Goal: Task Accomplishment & Management: Use online tool/utility

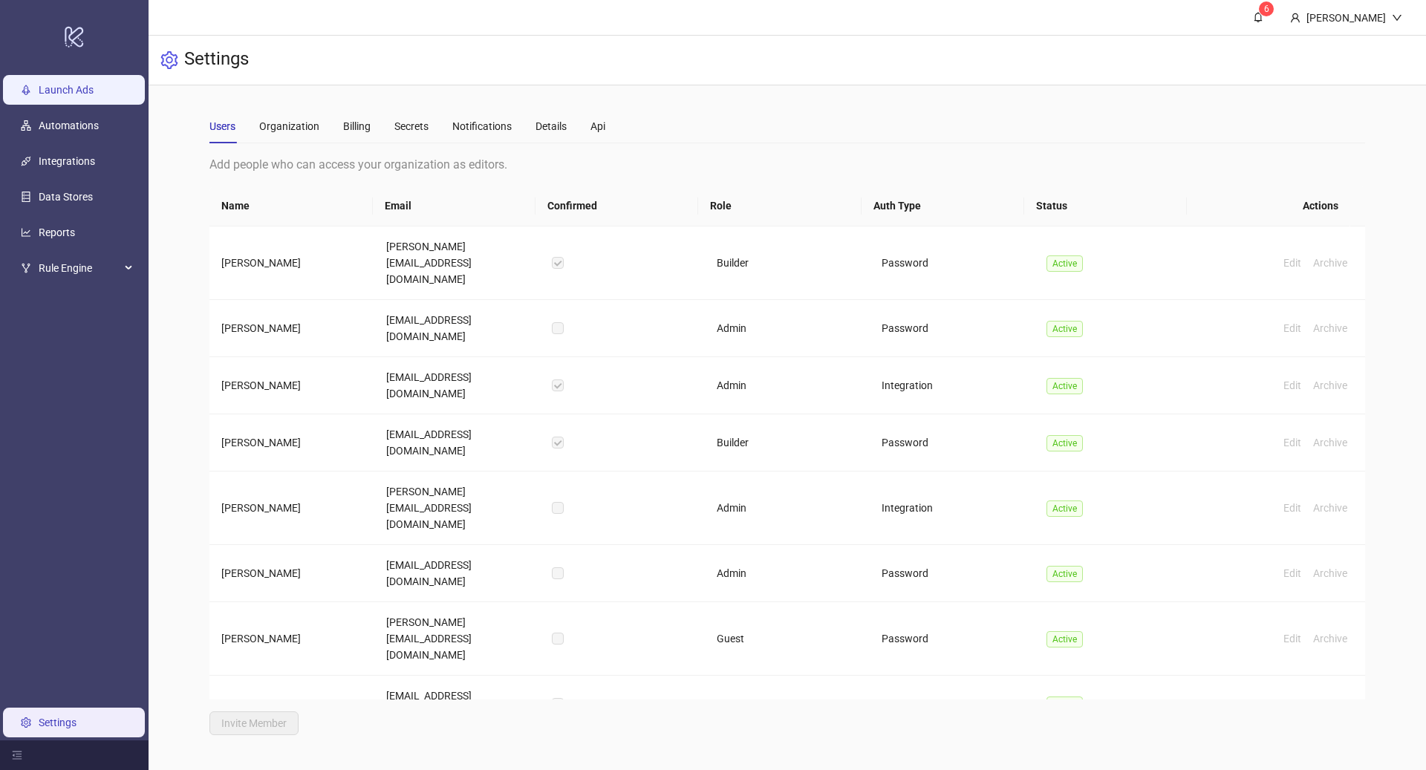
click at [82, 92] on link "Launch Ads" at bounding box center [66, 90] width 55 height 12
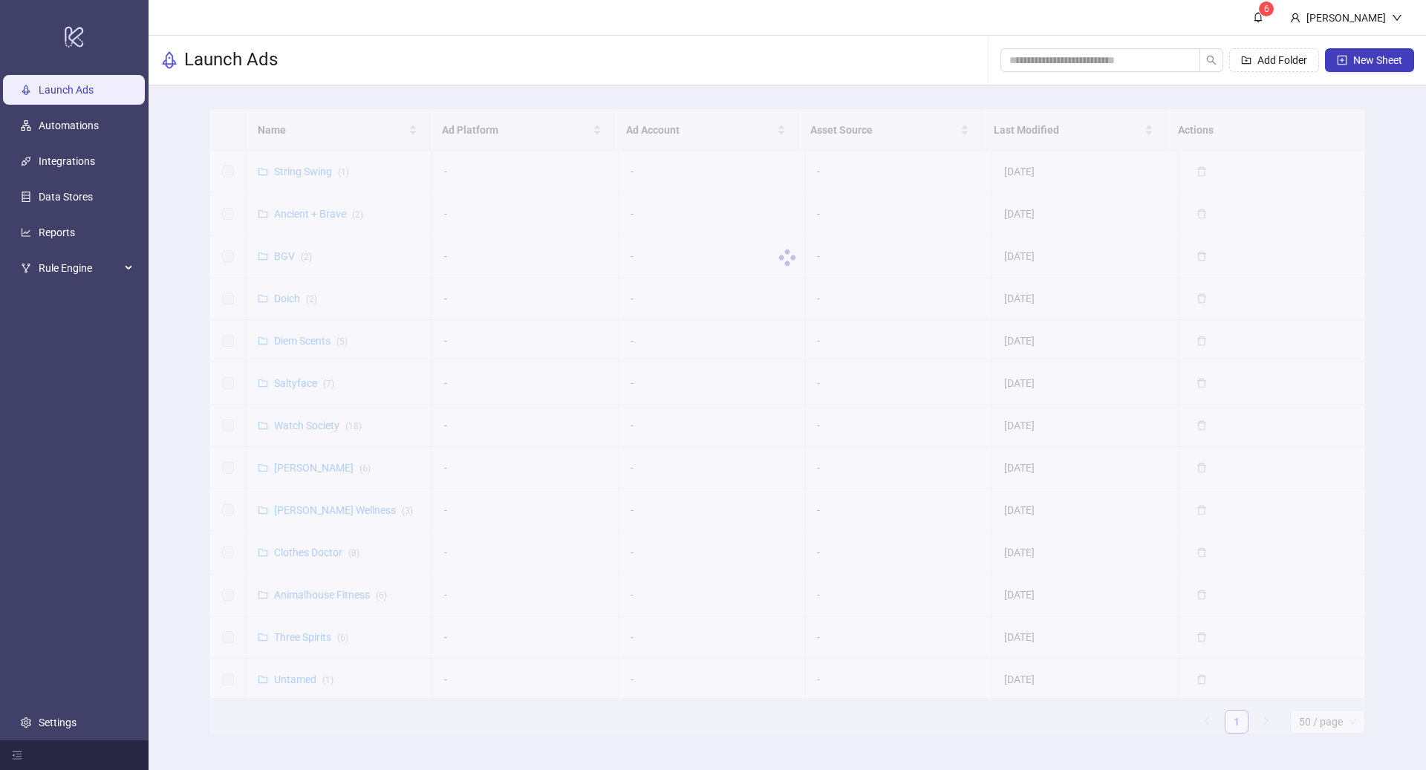
click at [316, 127] on div at bounding box center [788, 257] width 1156 height 297
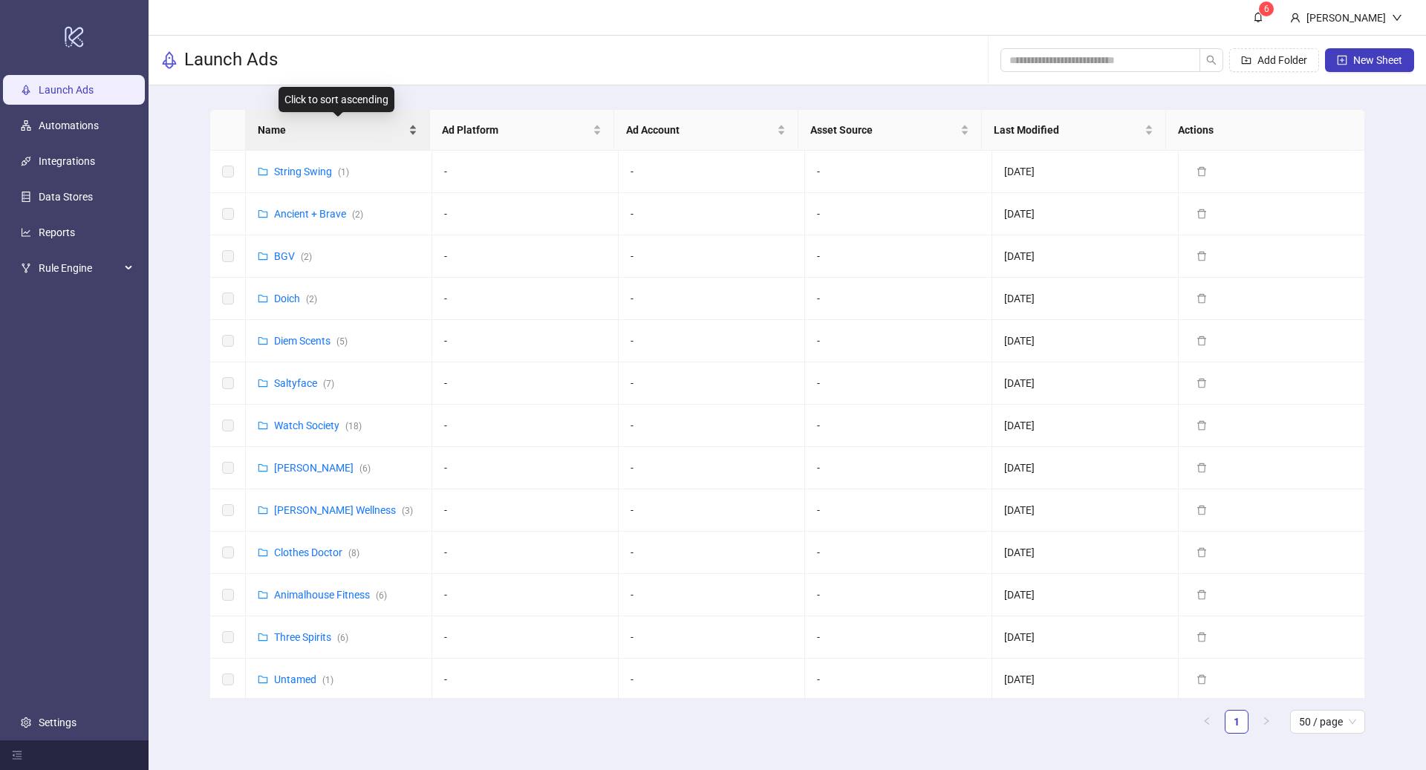
click at [303, 135] on span "Name" at bounding box center [332, 130] width 148 height 16
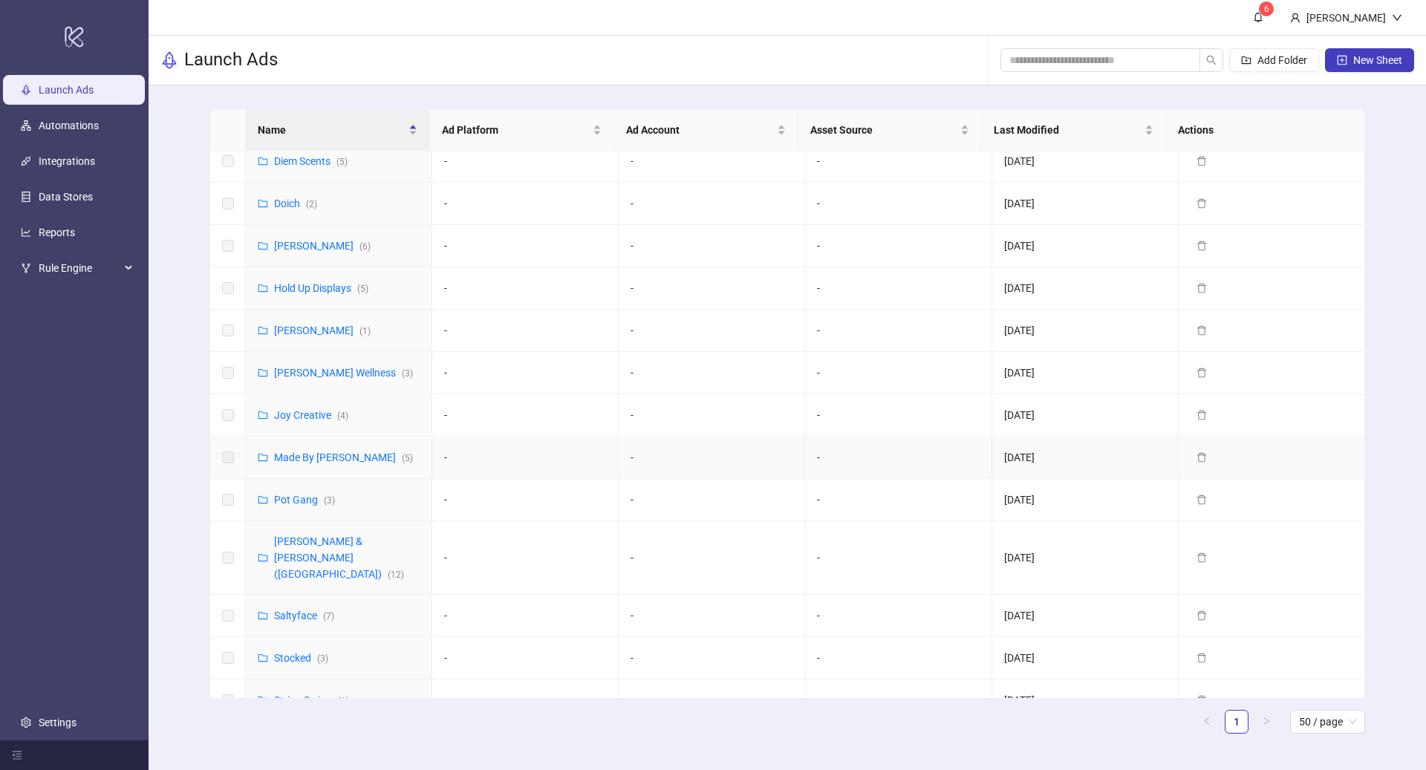
scroll to position [588, 0]
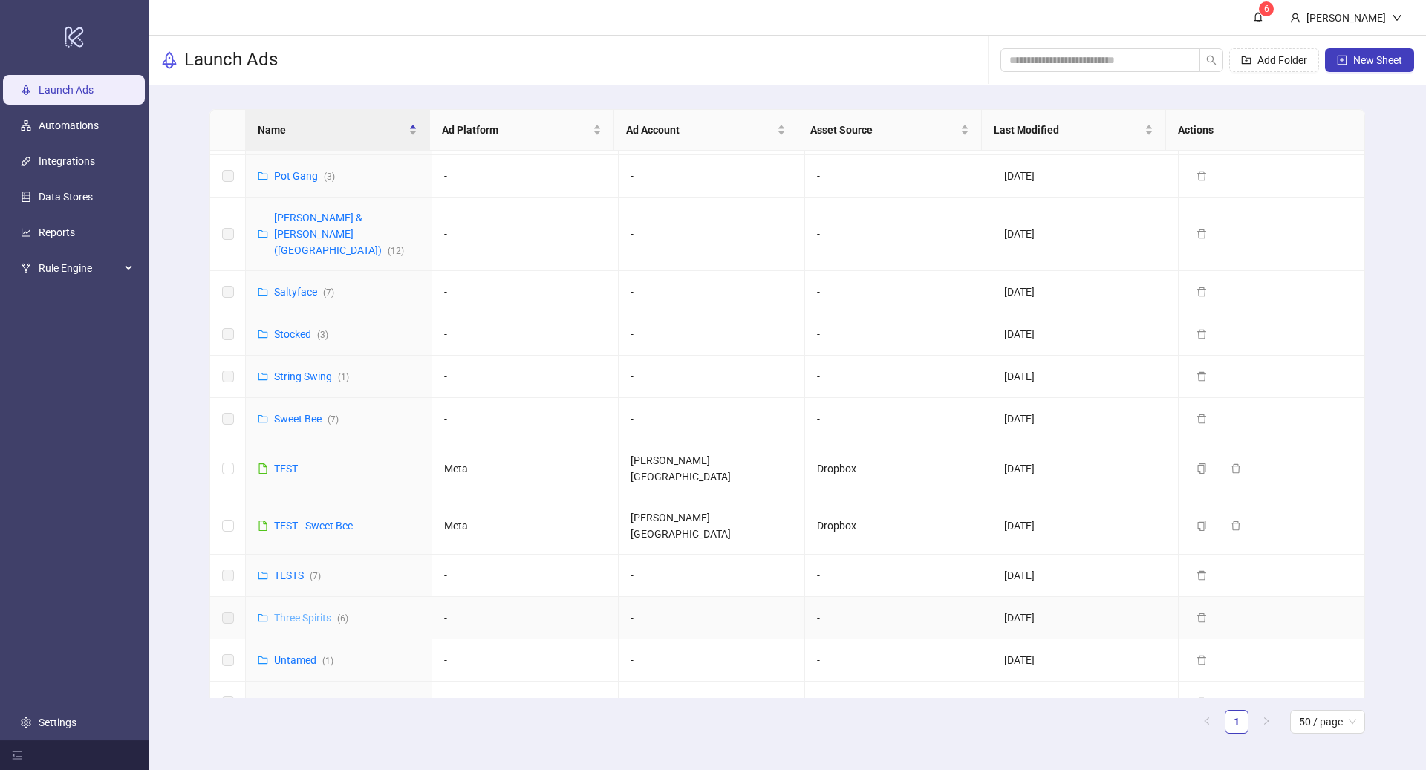
click at [315, 612] on link "Three Spirits ( 6 )" at bounding box center [311, 618] width 74 height 12
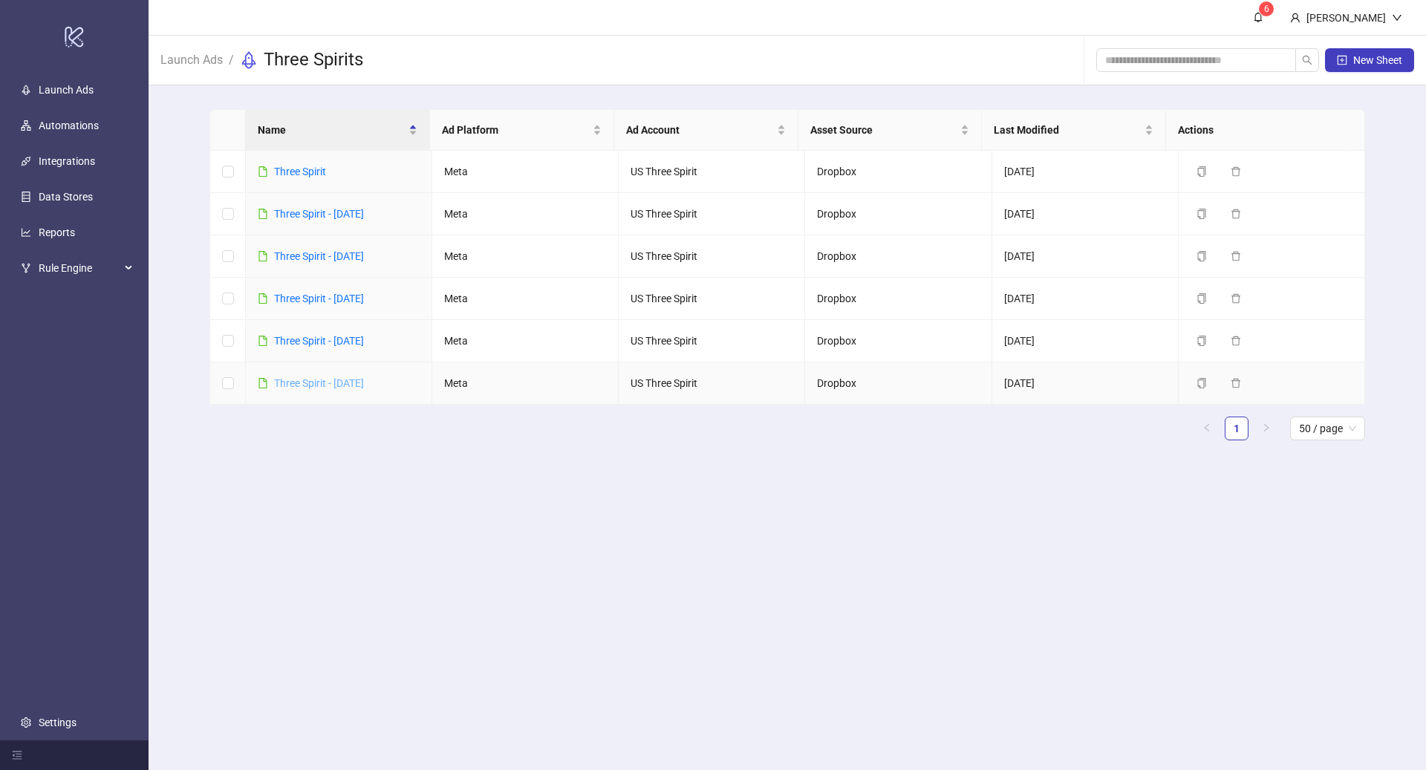
click at [342, 378] on link "Three Spirit - [DATE]" at bounding box center [319, 383] width 90 height 12
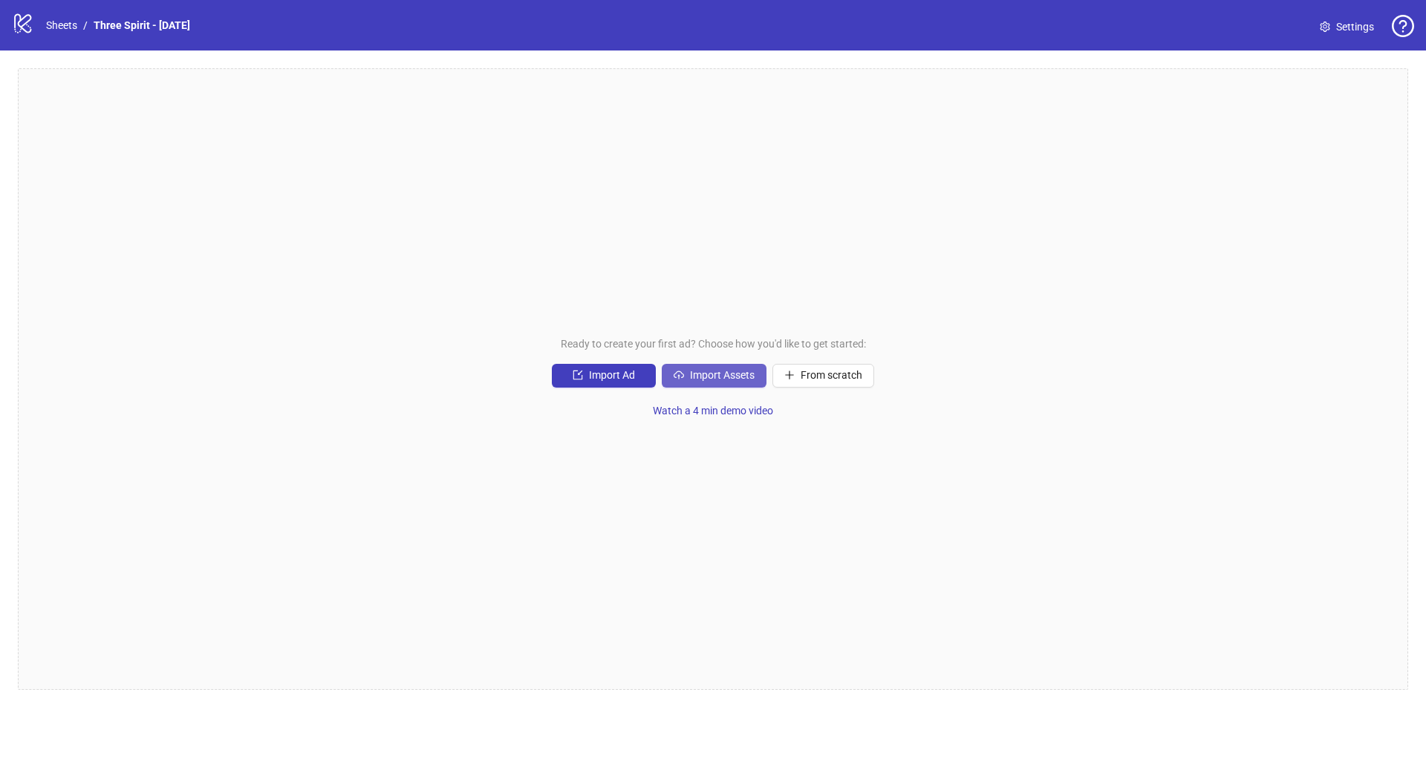
click at [689, 372] on button "Import Assets" at bounding box center [714, 376] width 105 height 24
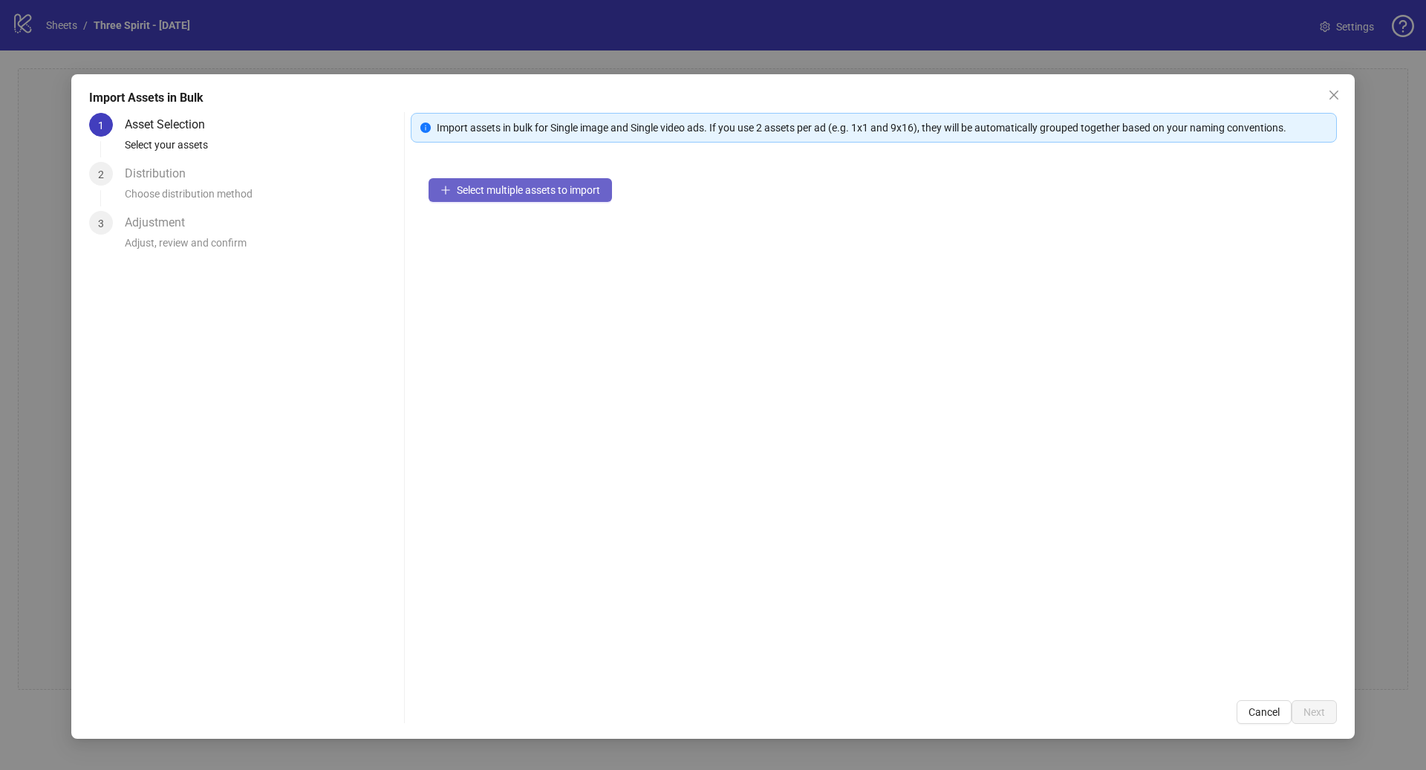
click at [467, 186] on span "Select multiple assets to import" at bounding box center [528, 190] width 143 height 12
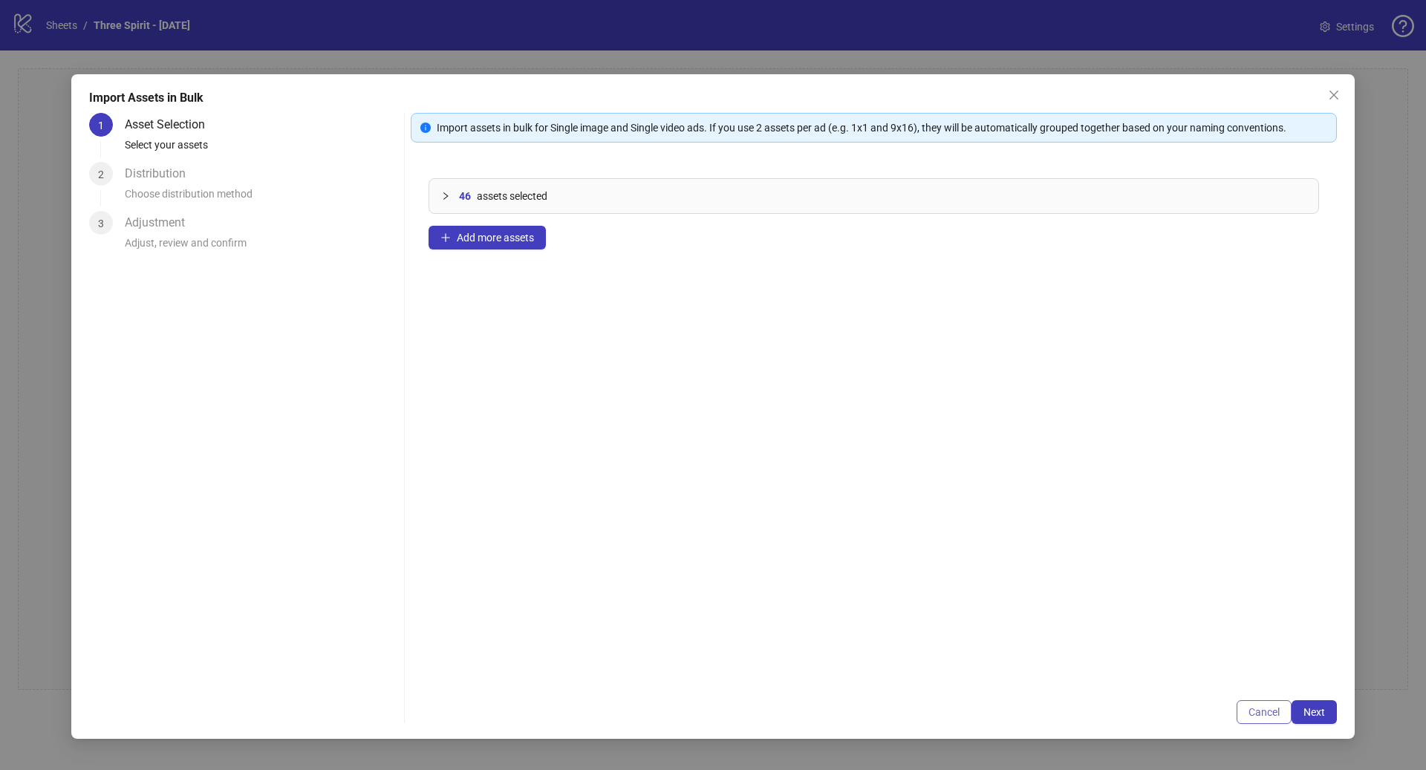
click at [1267, 714] on span "Cancel" at bounding box center [1264, 713] width 31 height 12
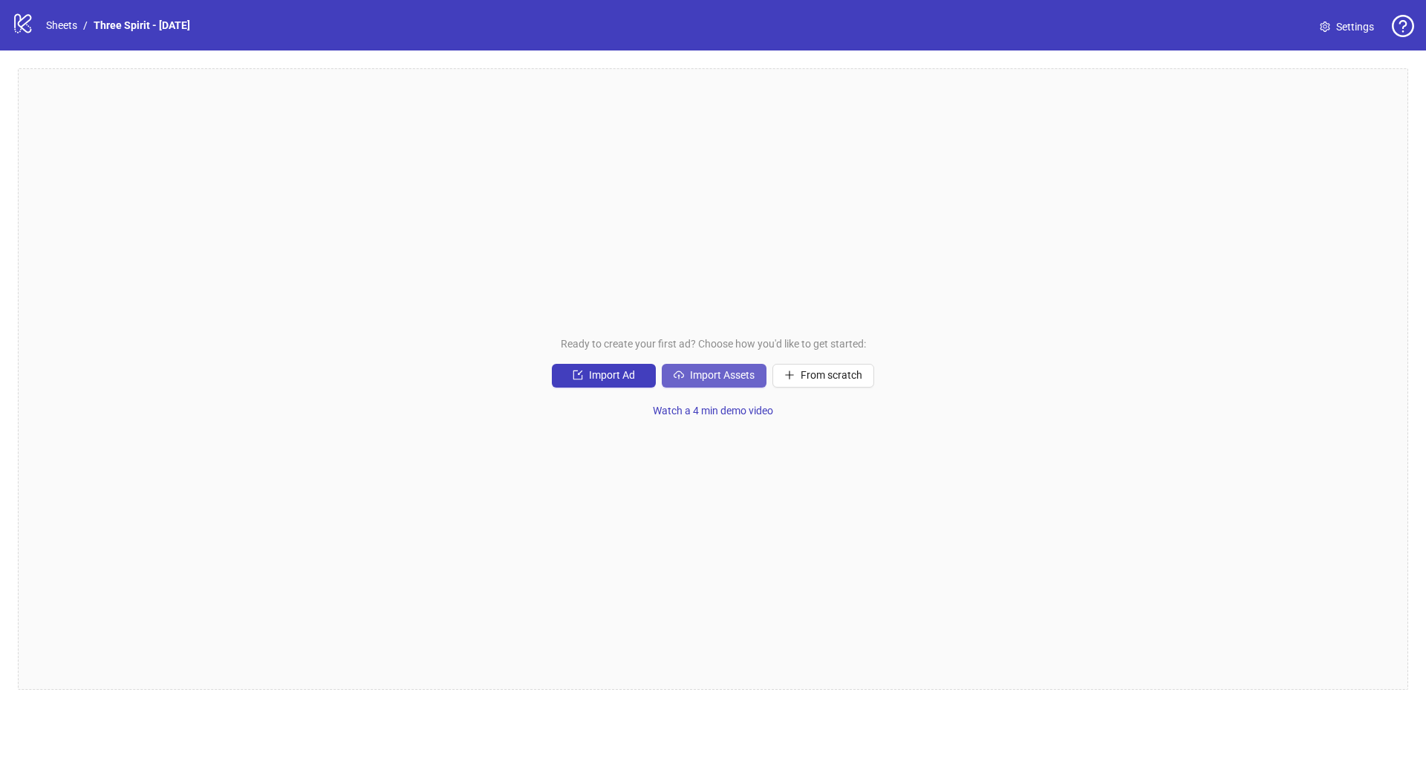
click at [714, 380] on span "Import Assets" at bounding box center [722, 375] width 65 height 12
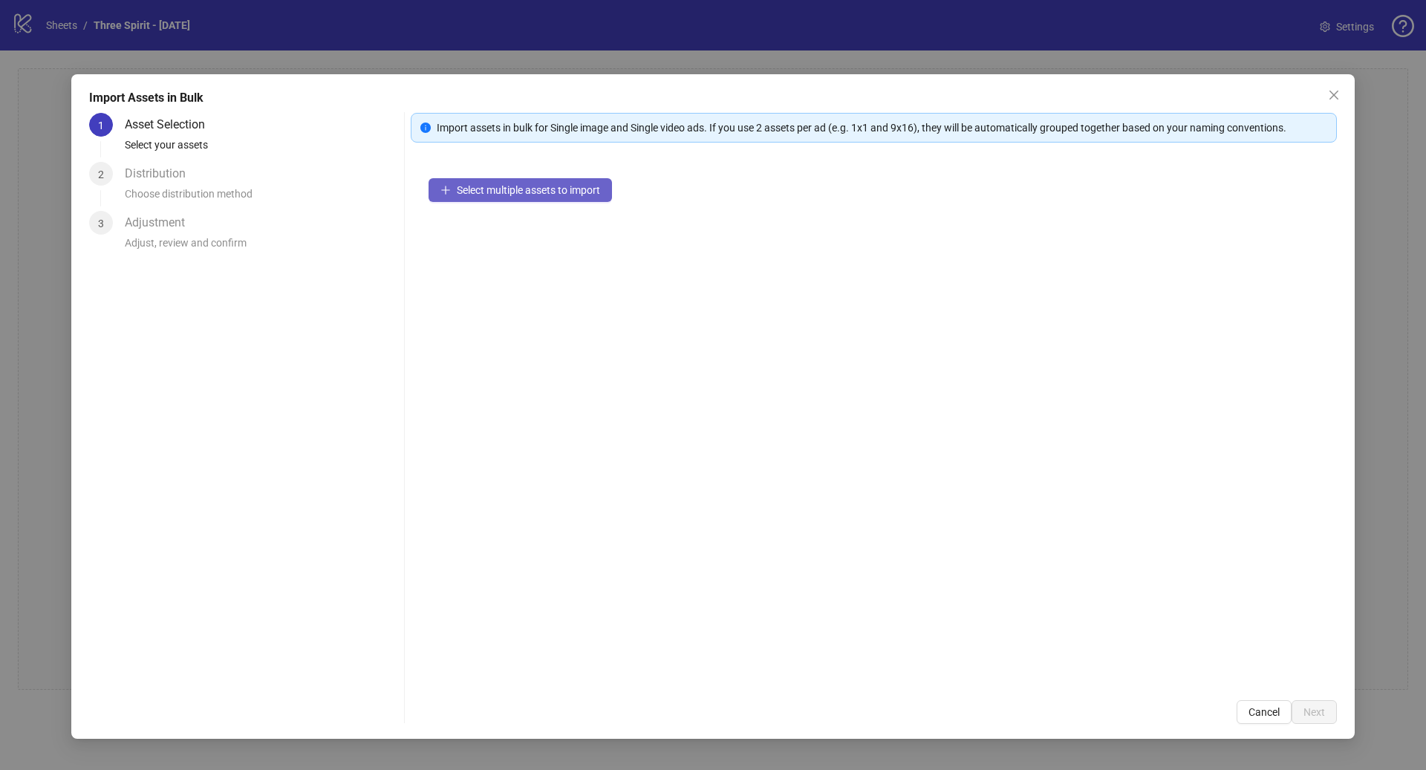
click at [579, 187] on span "Select multiple assets to import" at bounding box center [528, 190] width 143 height 12
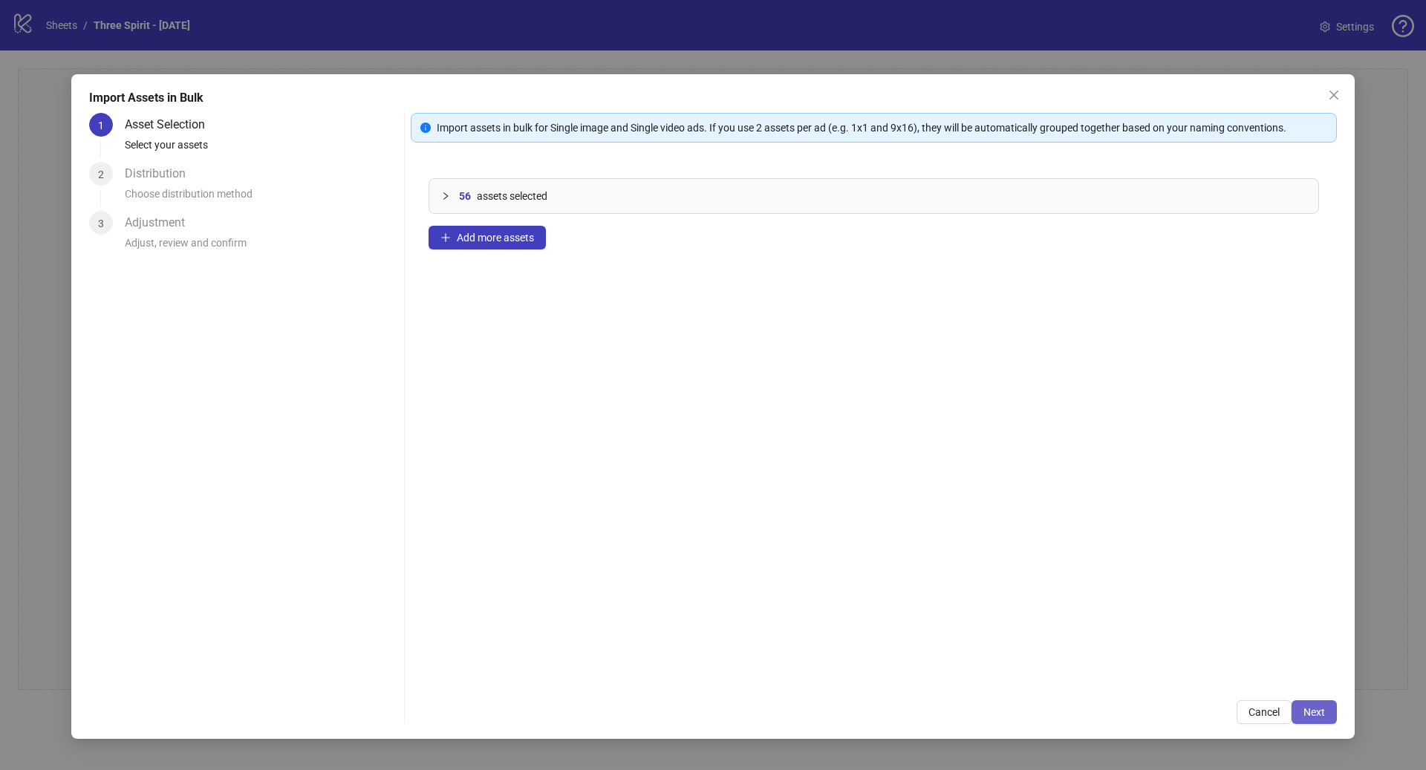
click at [1321, 709] on span "Next" at bounding box center [1315, 713] width 22 height 12
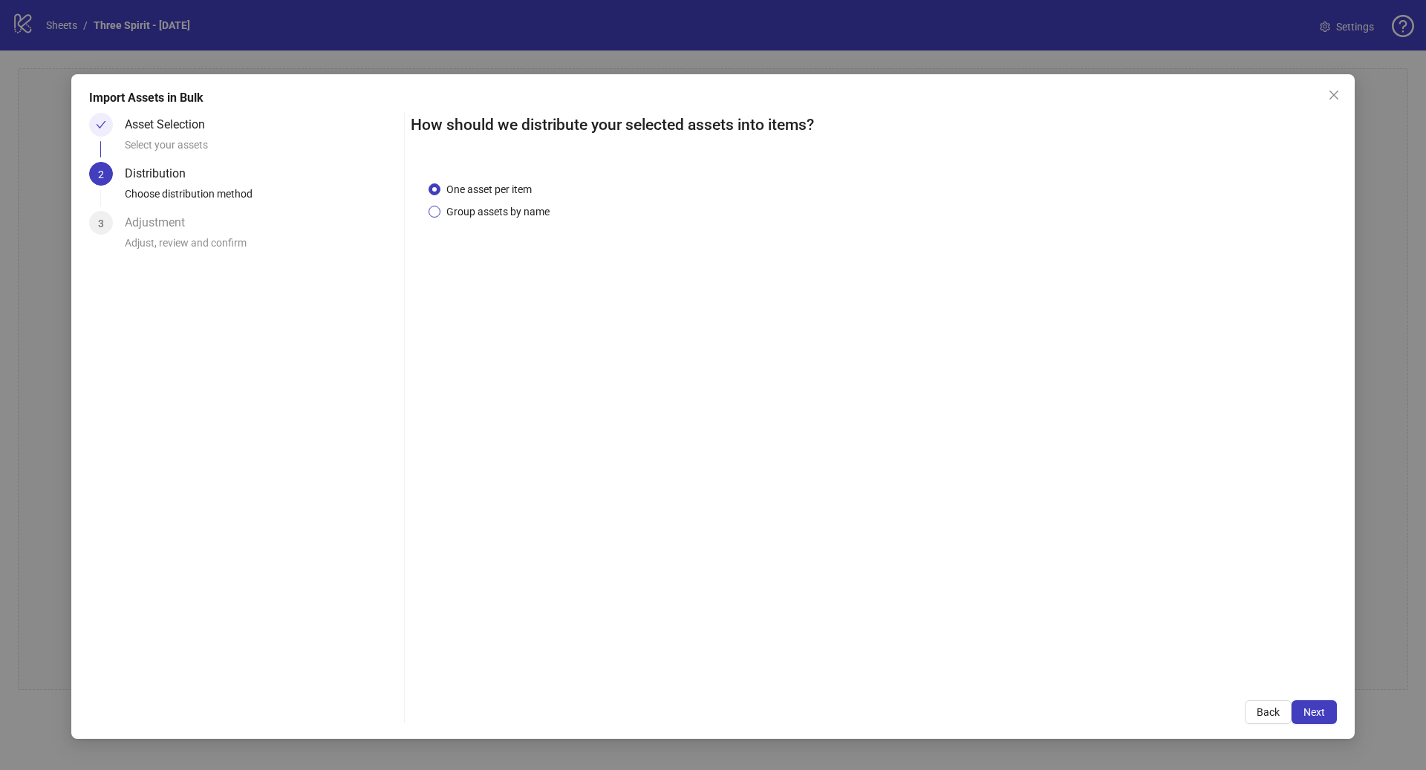
click at [484, 207] on span "Group assets by name" at bounding box center [498, 212] width 115 height 16
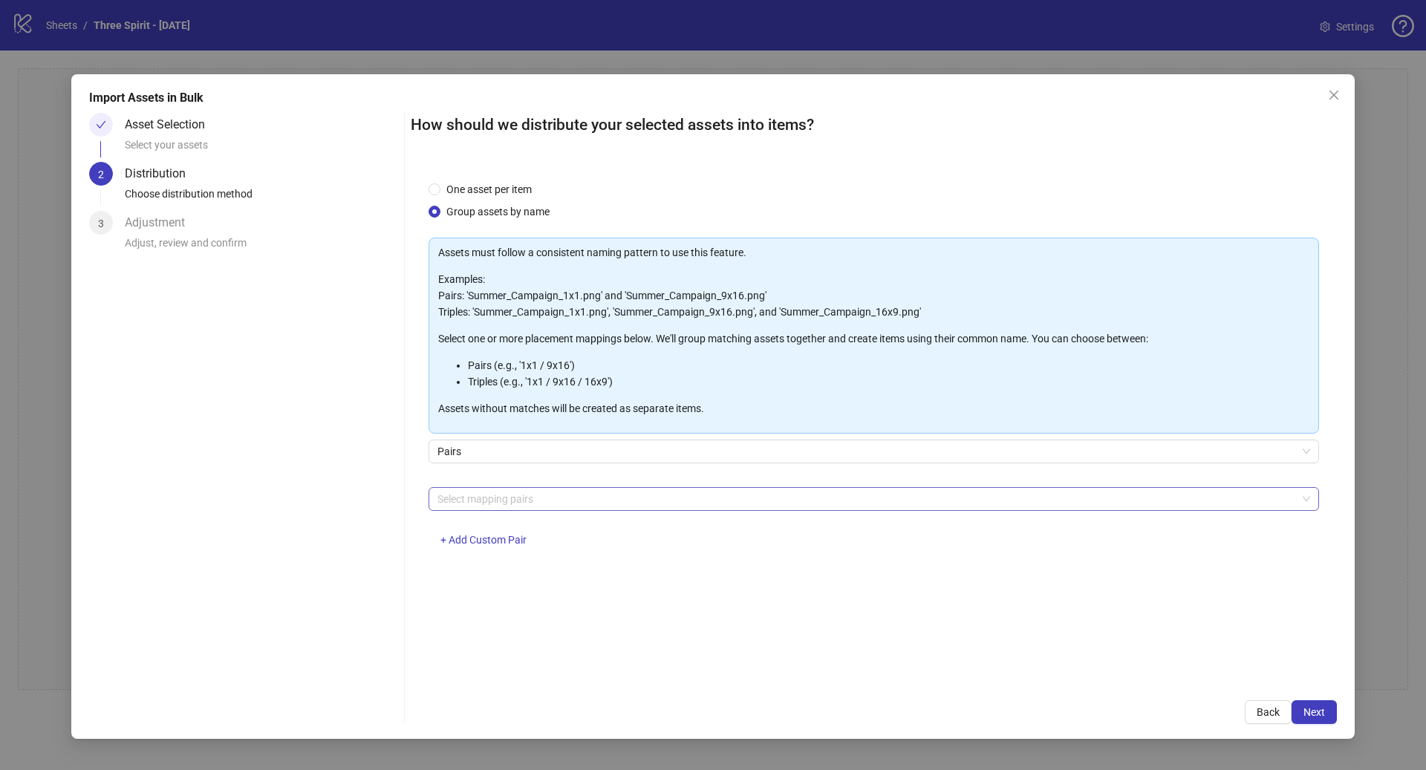
click at [589, 495] on div at bounding box center [866, 499] width 869 height 21
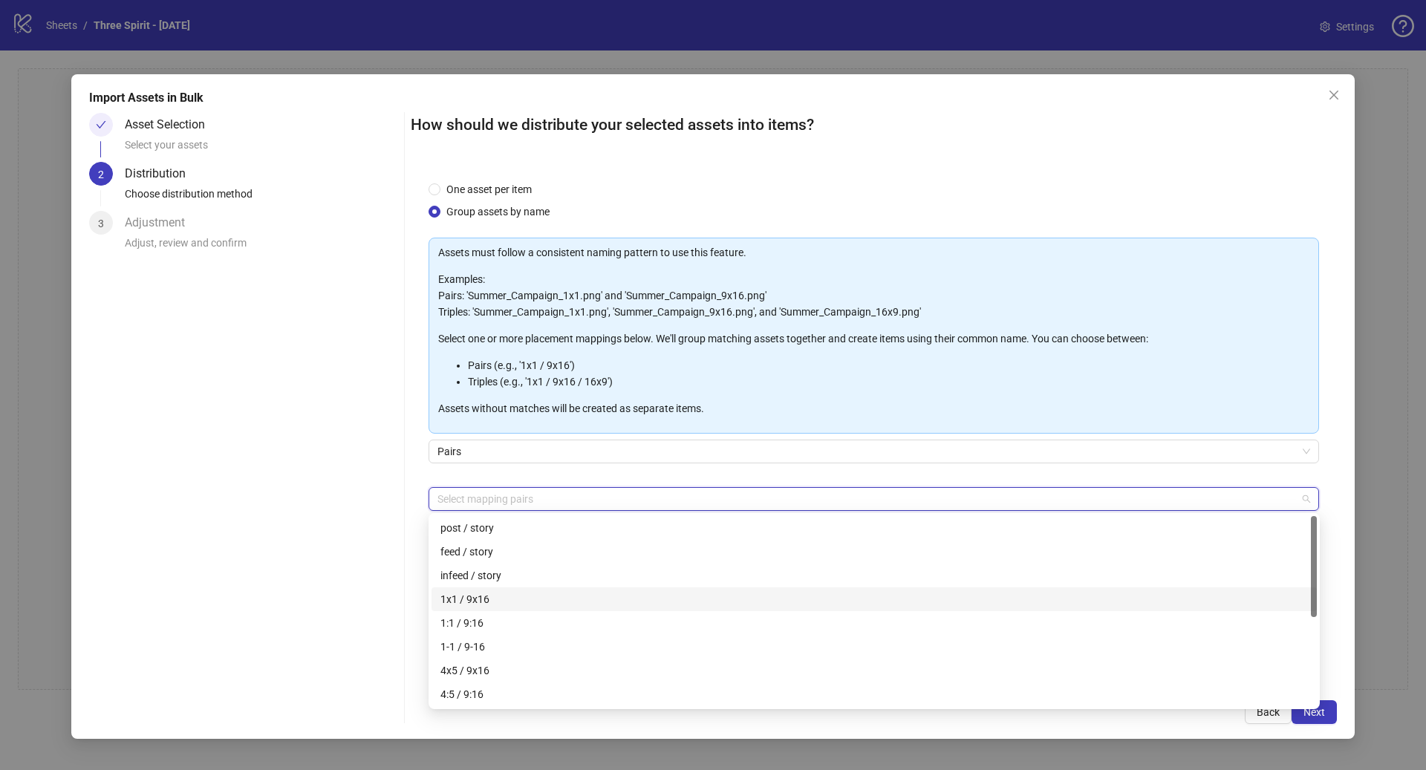
click at [501, 601] on div "1x1 / 9x16" at bounding box center [875, 599] width 868 height 16
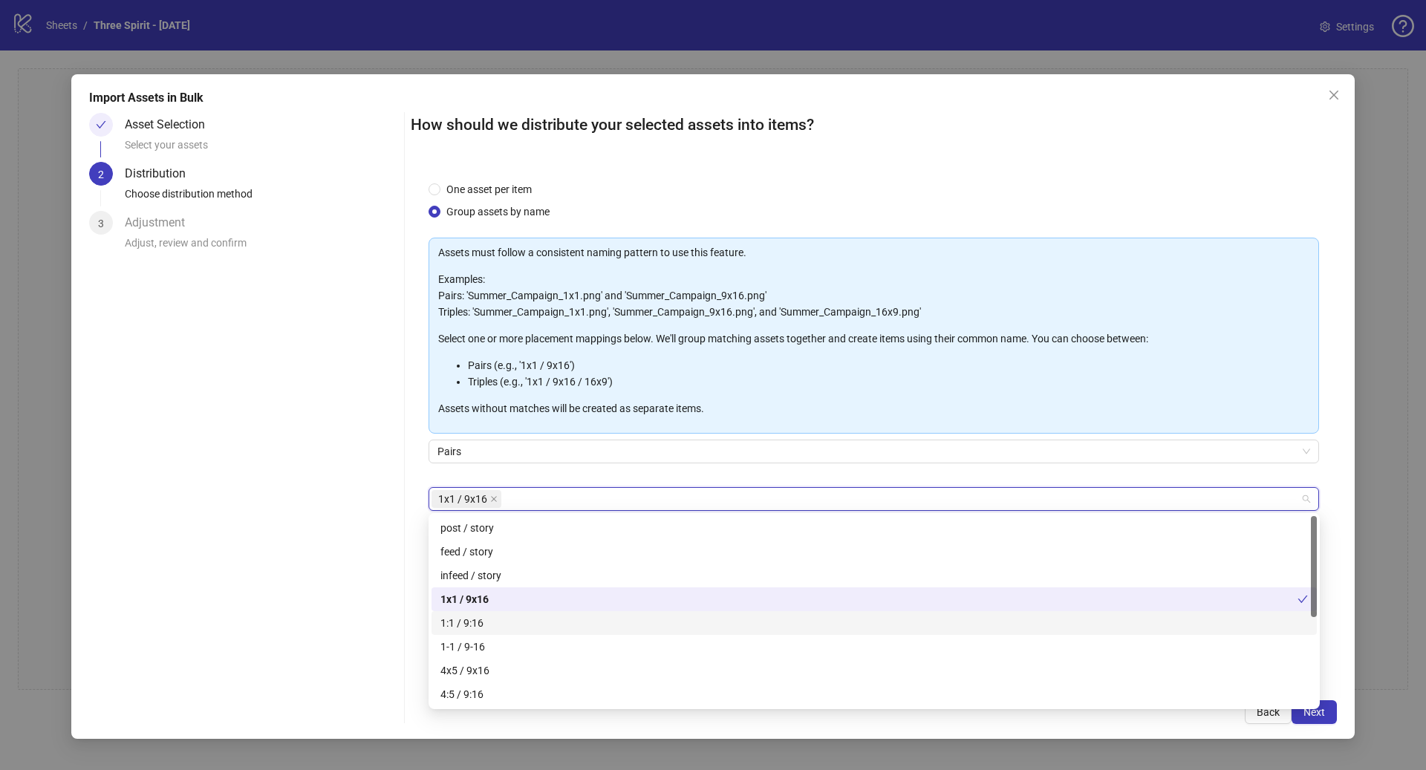
click at [501, 627] on div "1:1 / 9:16" at bounding box center [875, 623] width 868 height 16
click at [493, 671] on div "4x5 / 9x16" at bounding box center [875, 671] width 868 height 16
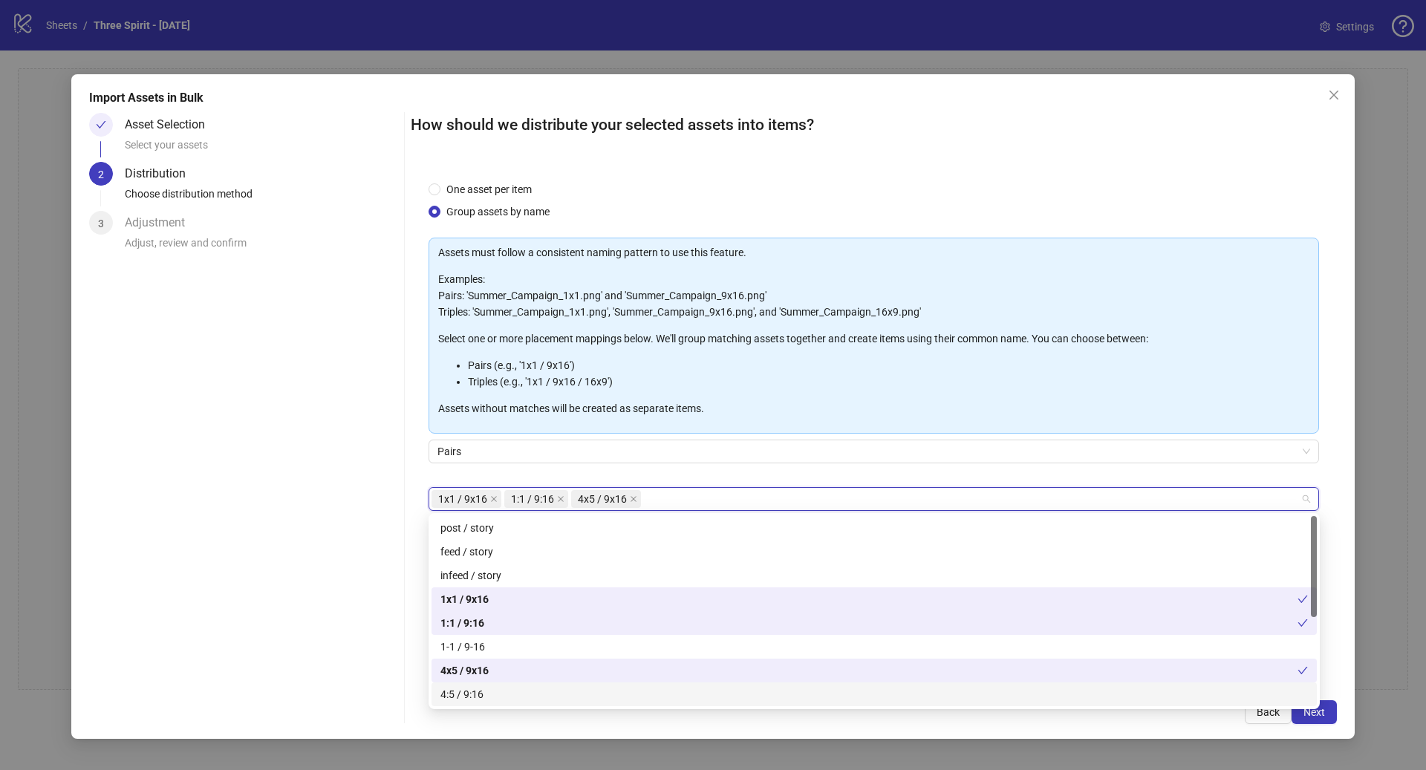
click at [494, 692] on div "4:5 / 9:16" at bounding box center [875, 694] width 868 height 16
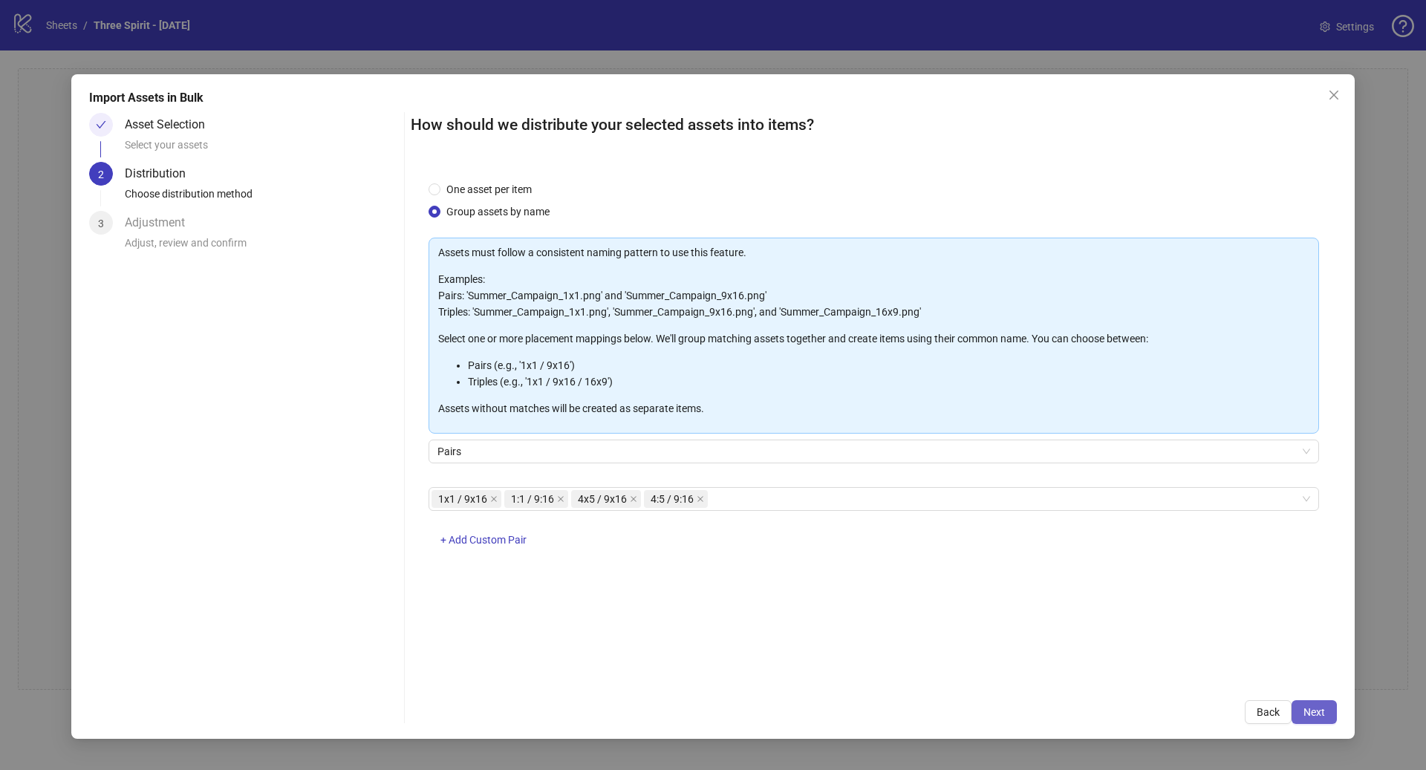
click at [1315, 718] on span "Next" at bounding box center [1315, 713] width 22 height 12
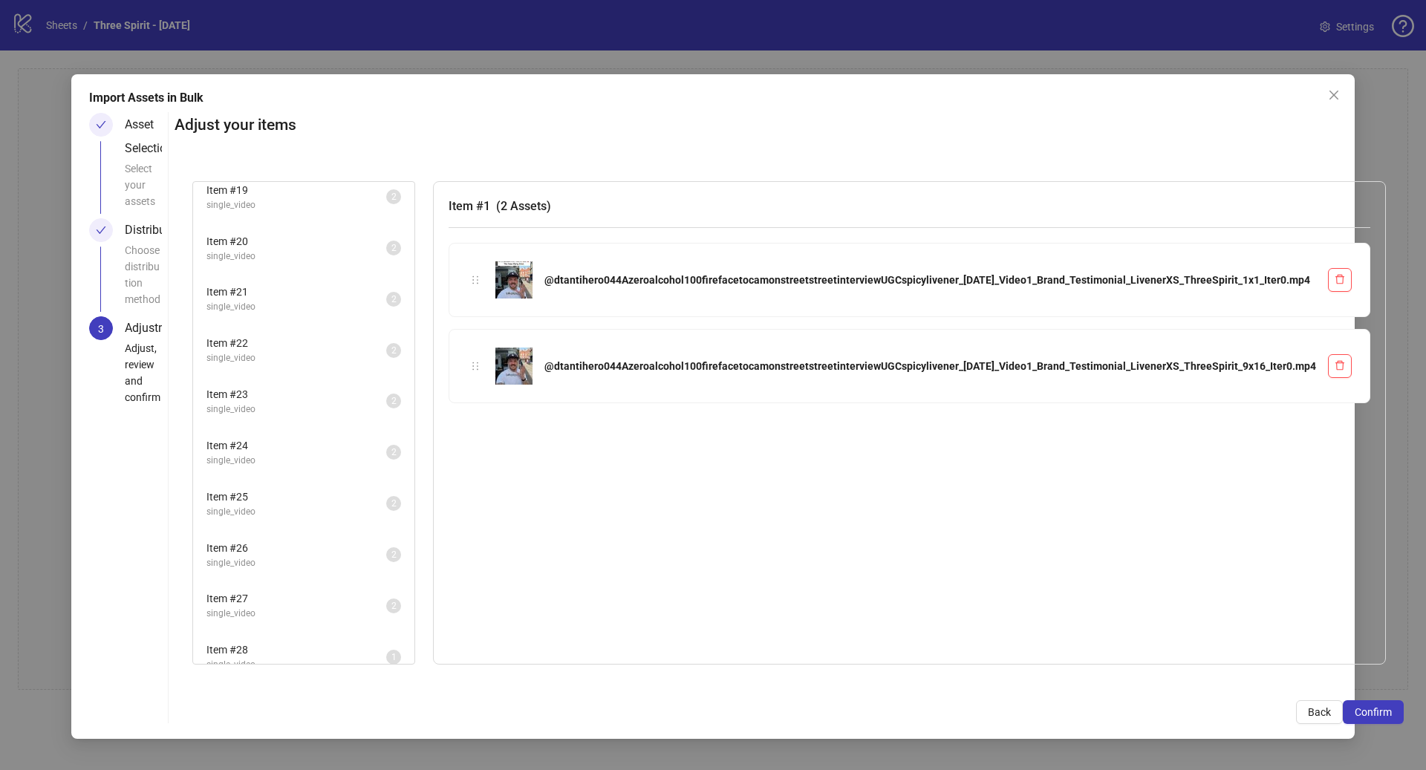
scroll to position [1000, 0]
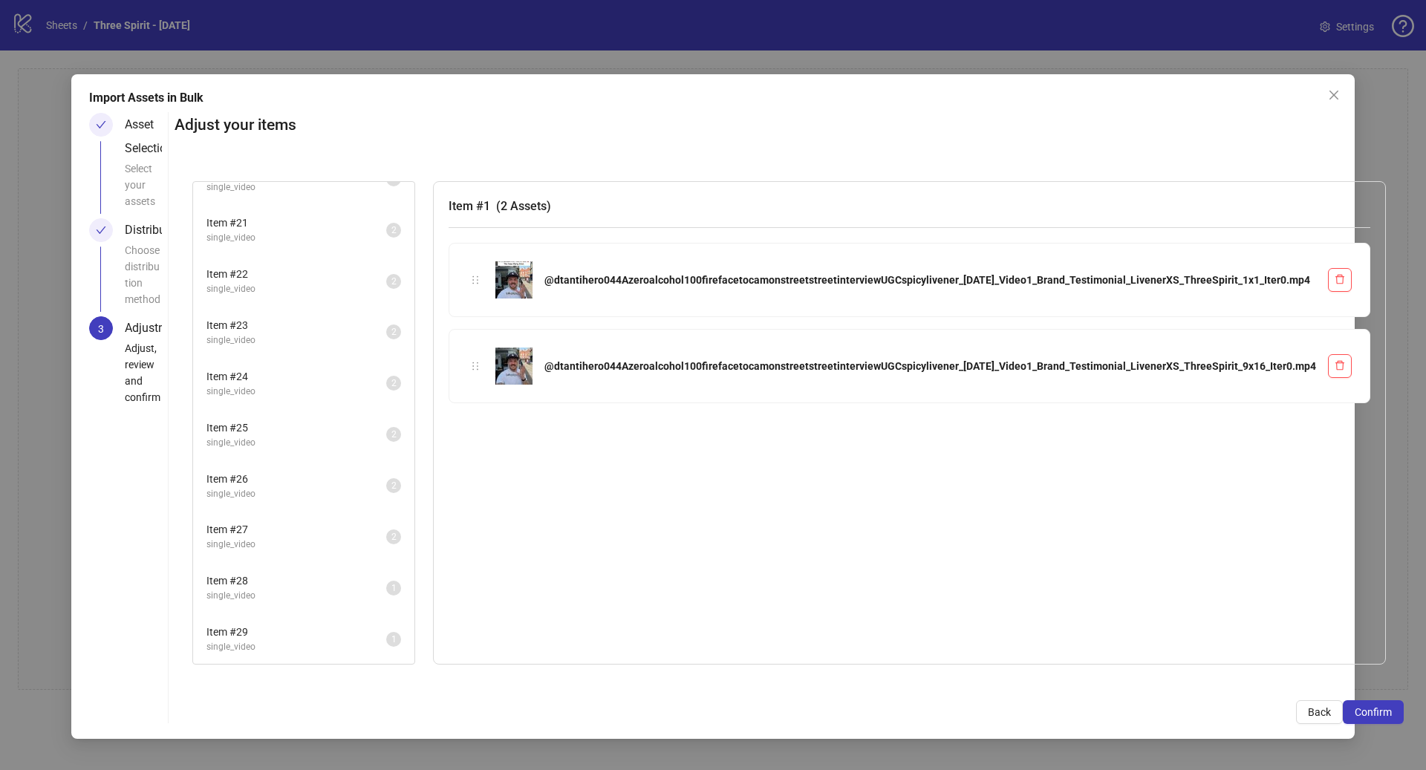
click at [386, 625] on span "Item # 29" at bounding box center [297, 632] width 180 height 16
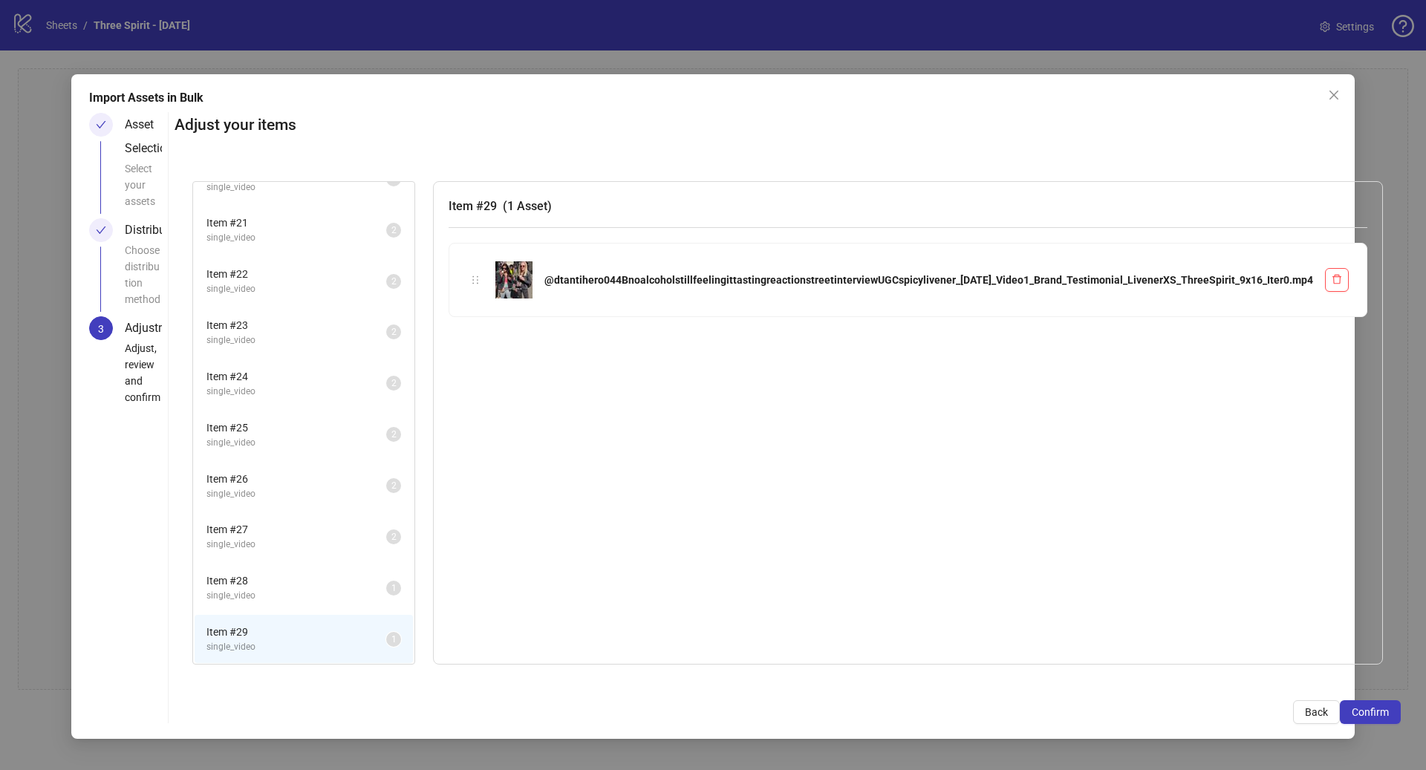
click at [386, 594] on span "single_video" at bounding box center [297, 596] width 180 height 14
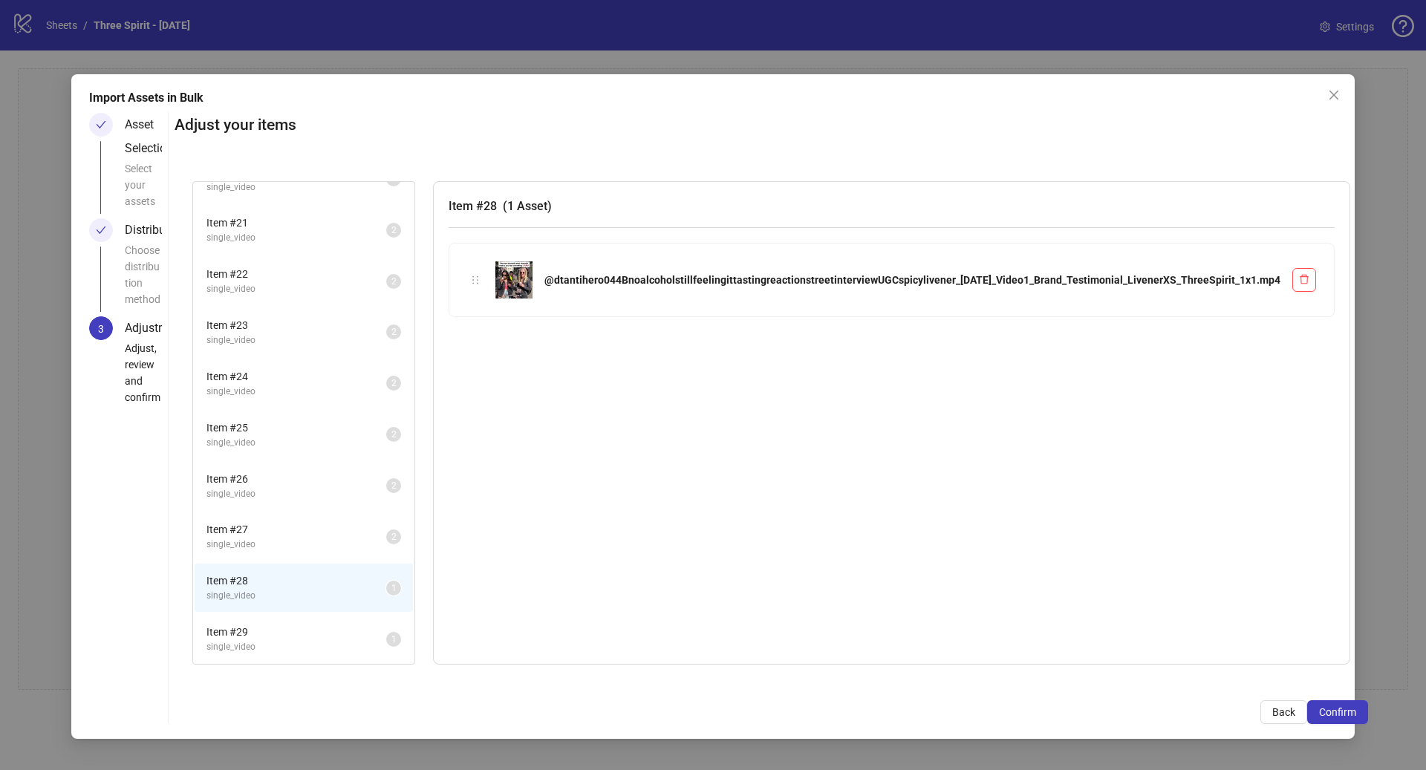
click at [386, 634] on span "Item # 29" at bounding box center [297, 632] width 180 height 16
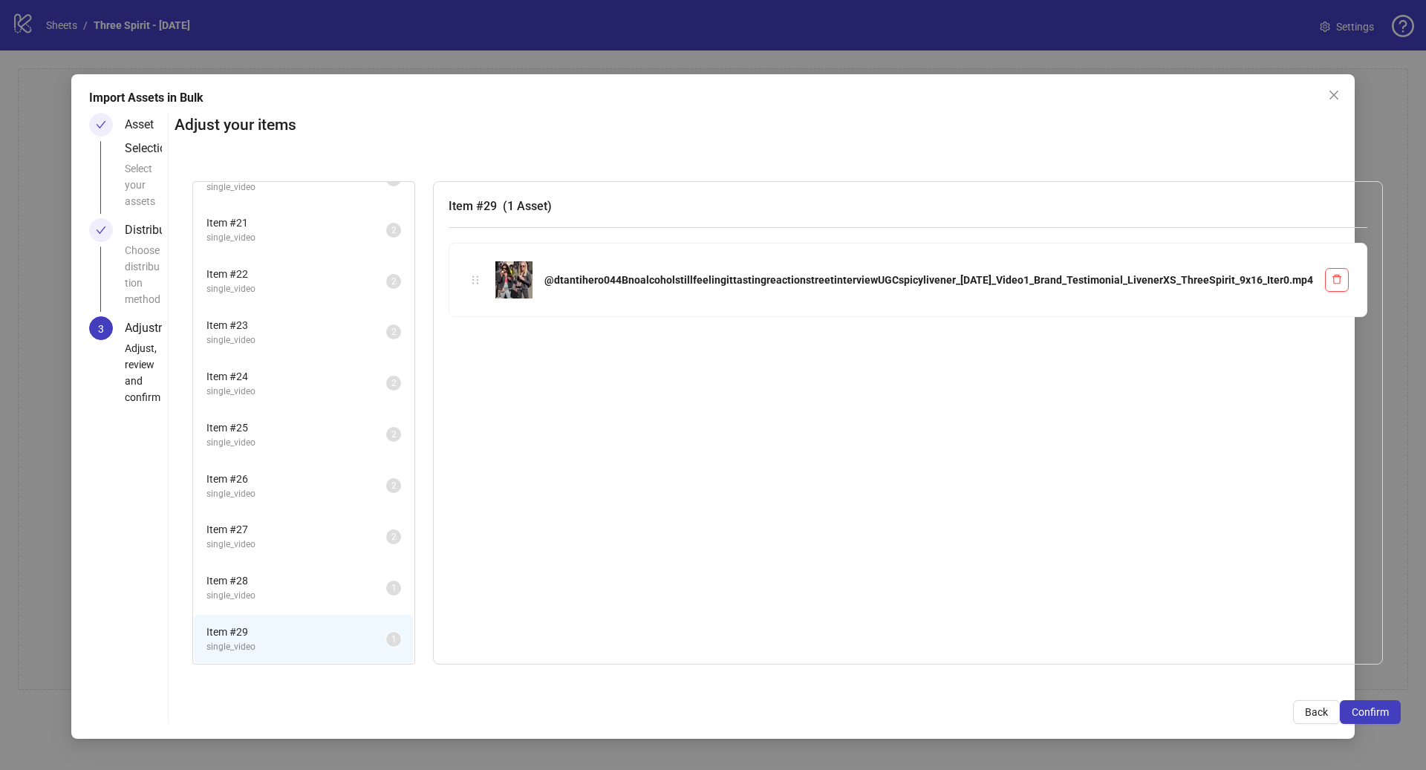
click at [386, 579] on span "Item # 28" at bounding box center [297, 581] width 180 height 16
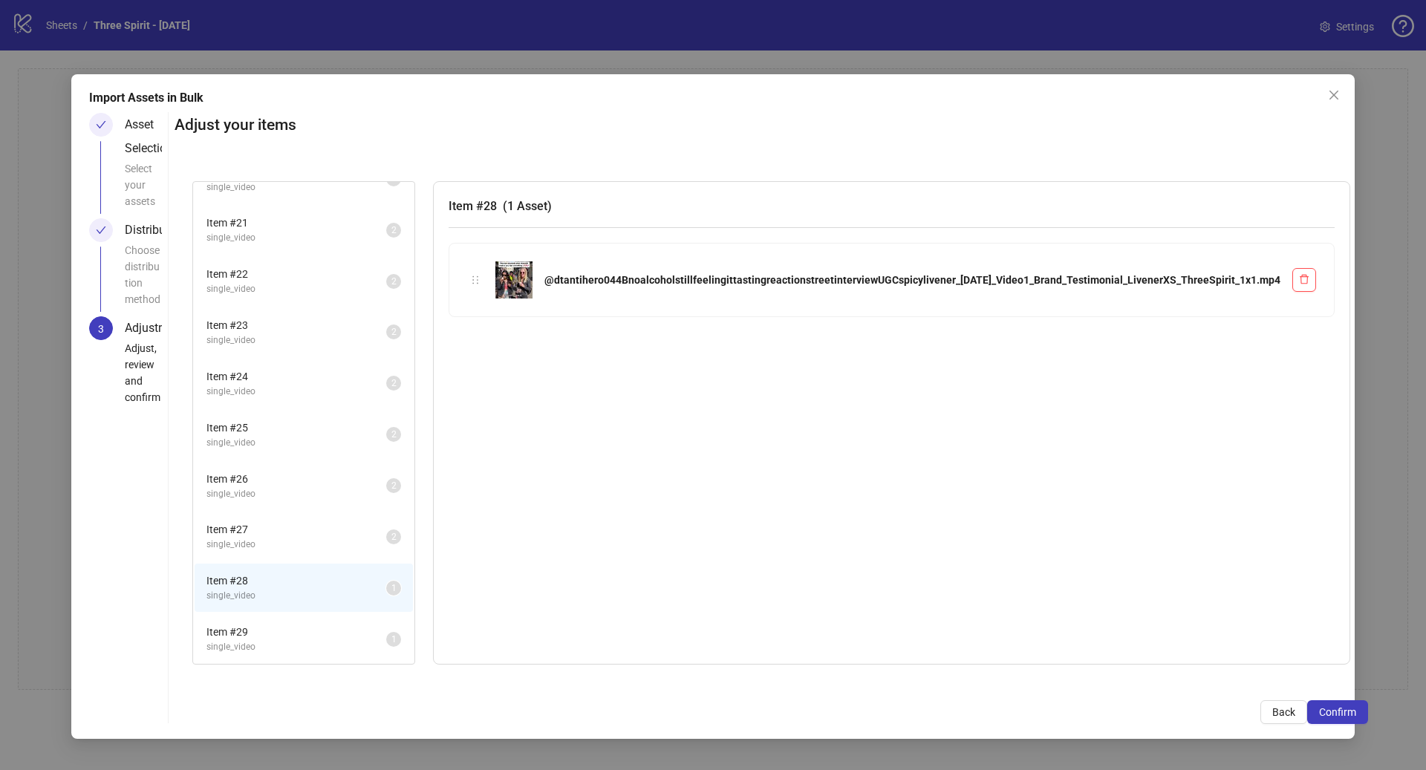
click at [386, 624] on span "Item # 29" at bounding box center [297, 632] width 180 height 16
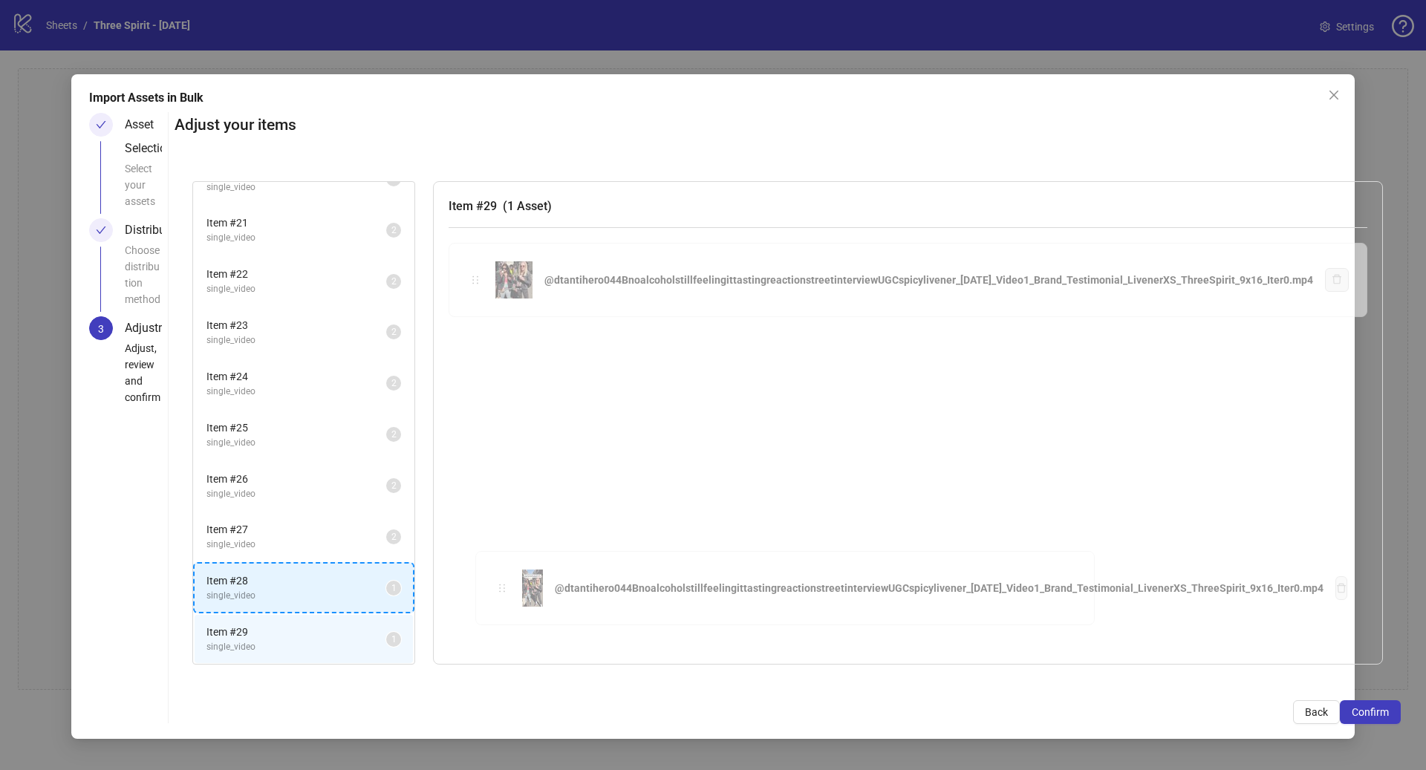
drag, startPoint x: 709, startPoint y: 278, endPoint x: 500, endPoint y: 584, distance: 370.9
click at [501, 586] on div "Item # 1 single_video 2 Item # 2 single_video 2 Item # 3 single_video 2 Item # …" at bounding box center [788, 423] width 1227 height 520
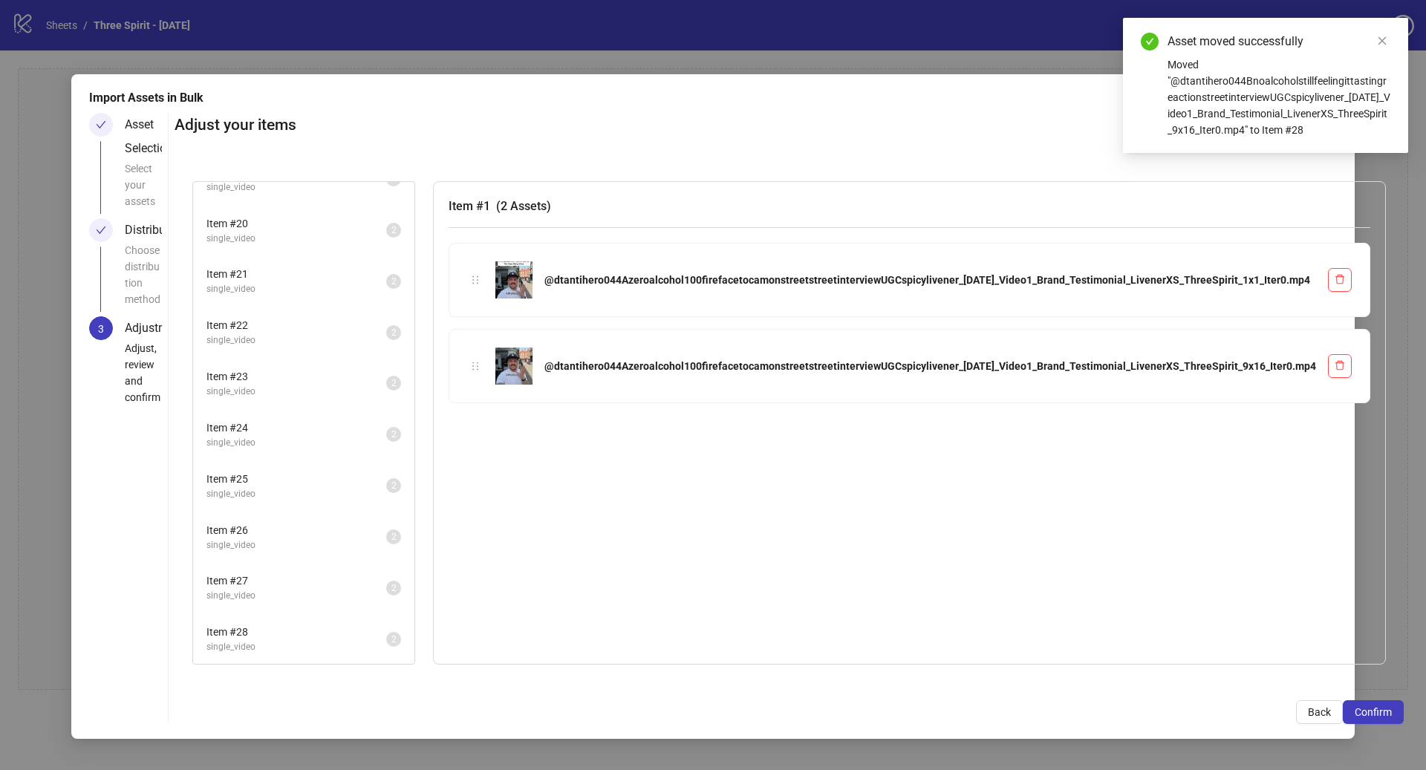
click at [386, 633] on span "Item # 28" at bounding box center [297, 632] width 180 height 16
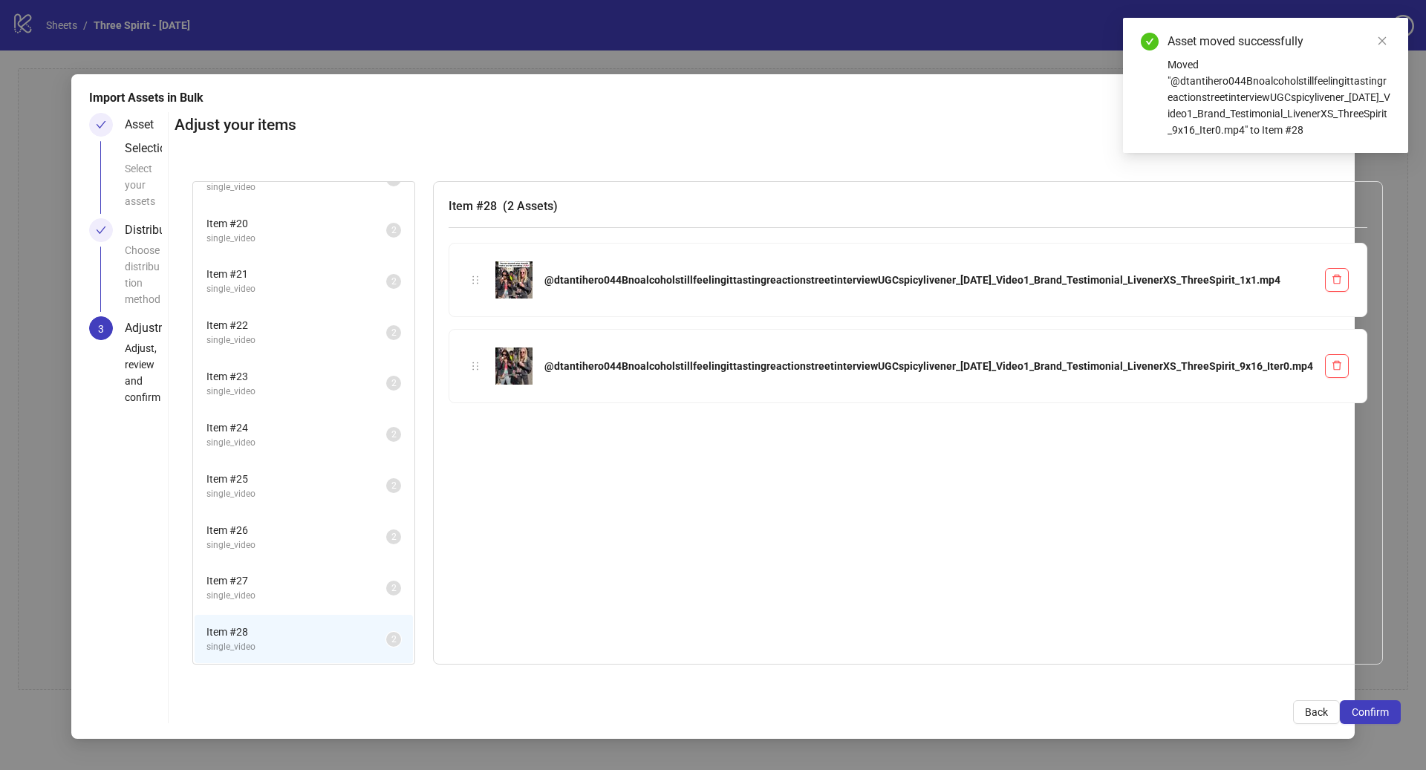
click at [386, 591] on span "single_video" at bounding box center [297, 596] width 180 height 14
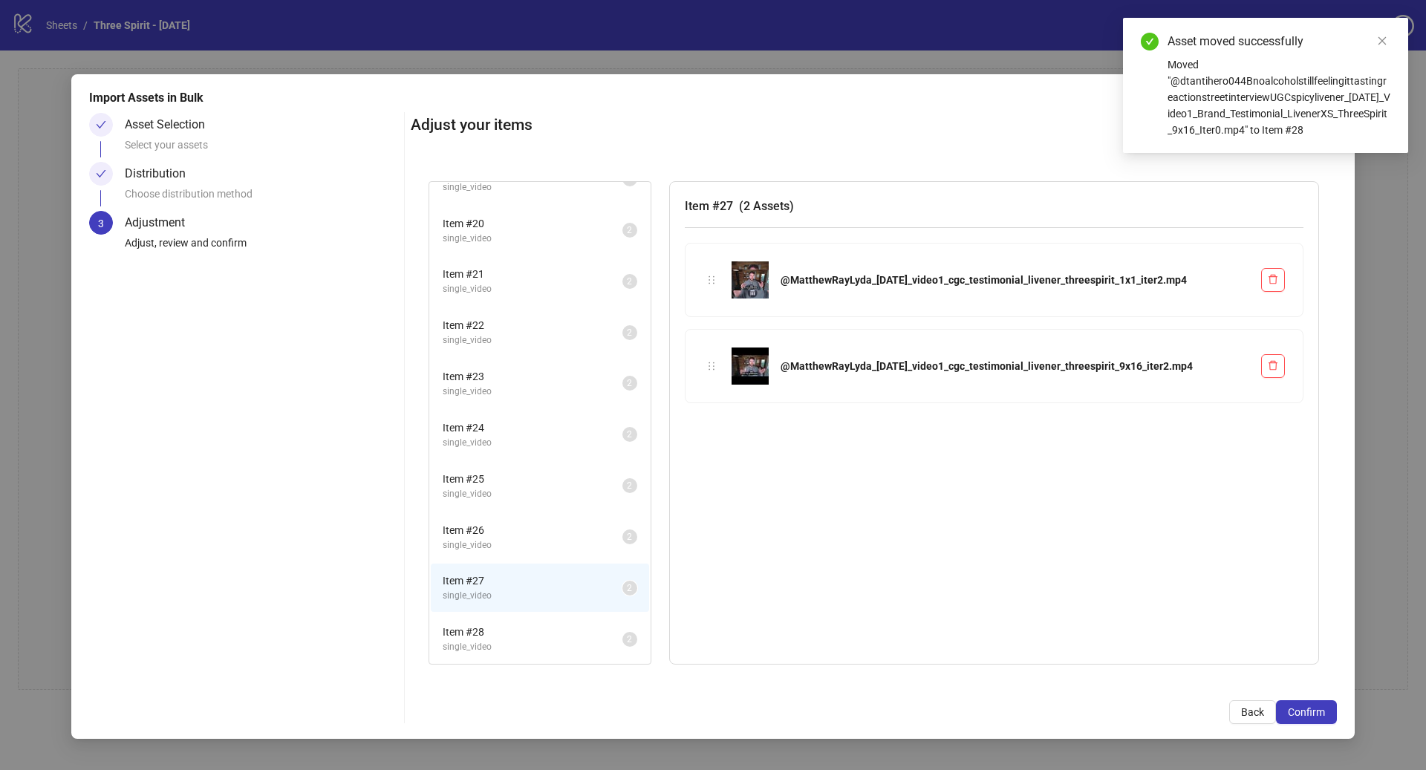
click at [513, 541] on span "single_video" at bounding box center [533, 546] width 180 height 14
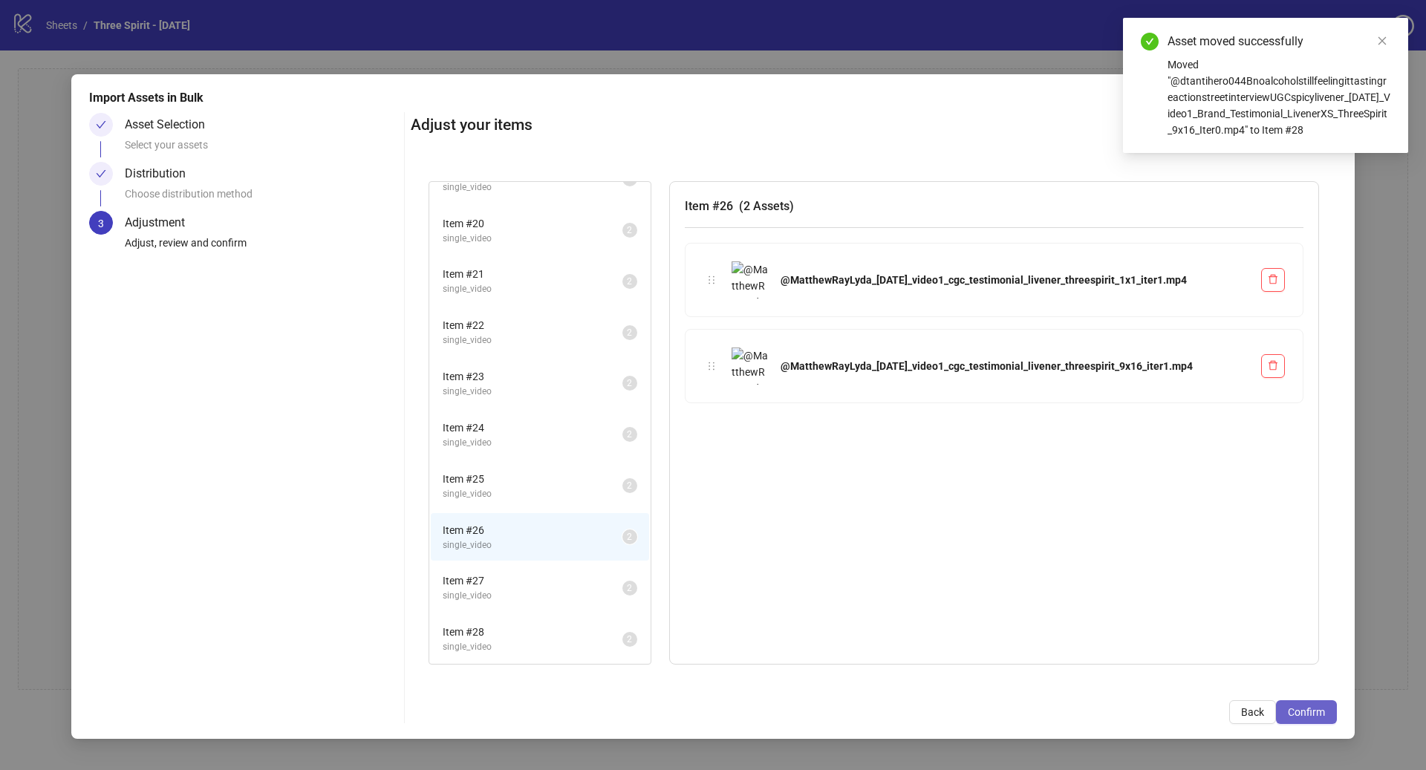
click at [1310, 715] on span "Confirm" at bounding box center [1306, 713] width 37 height 12
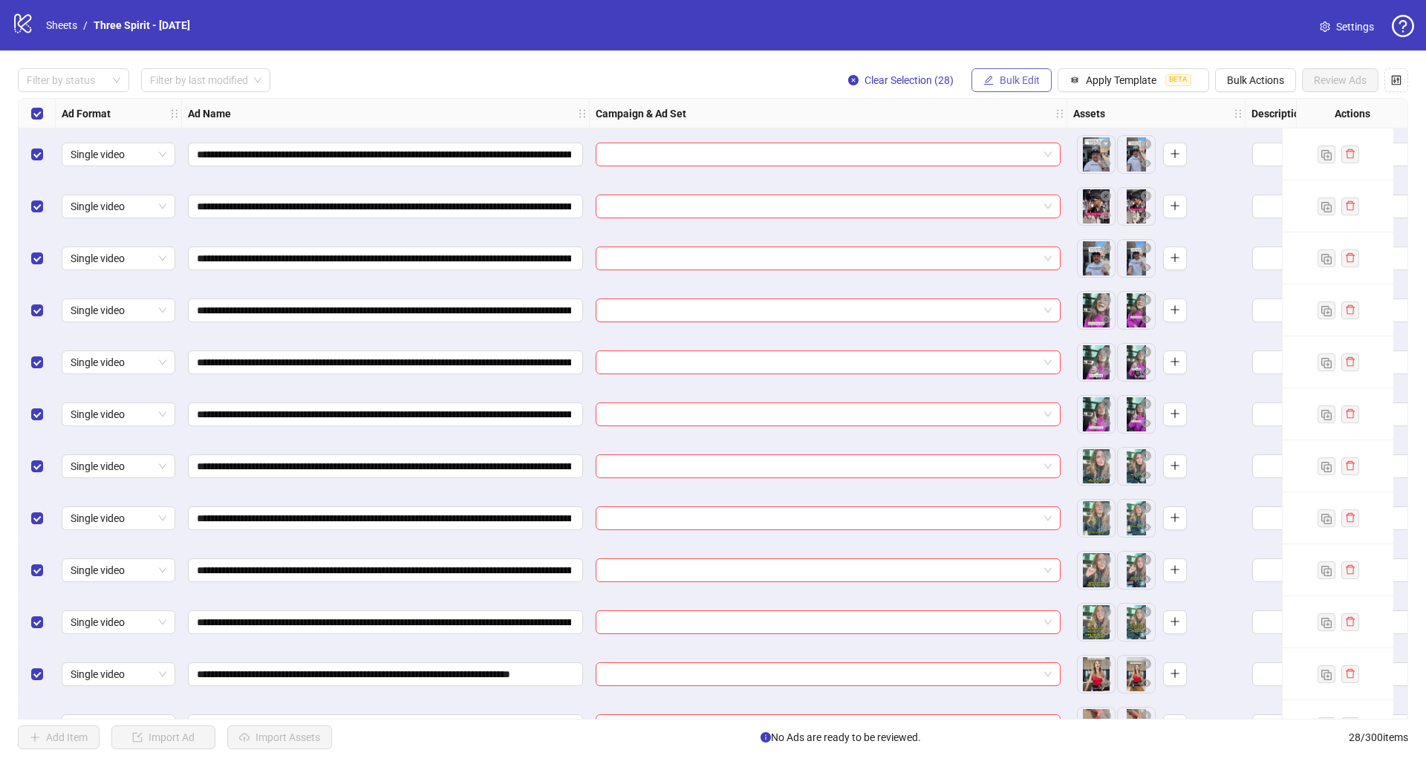
click at [1017, 85] on span "Bulk Edit" at bounding box center [1020, 80] width 40 height 12
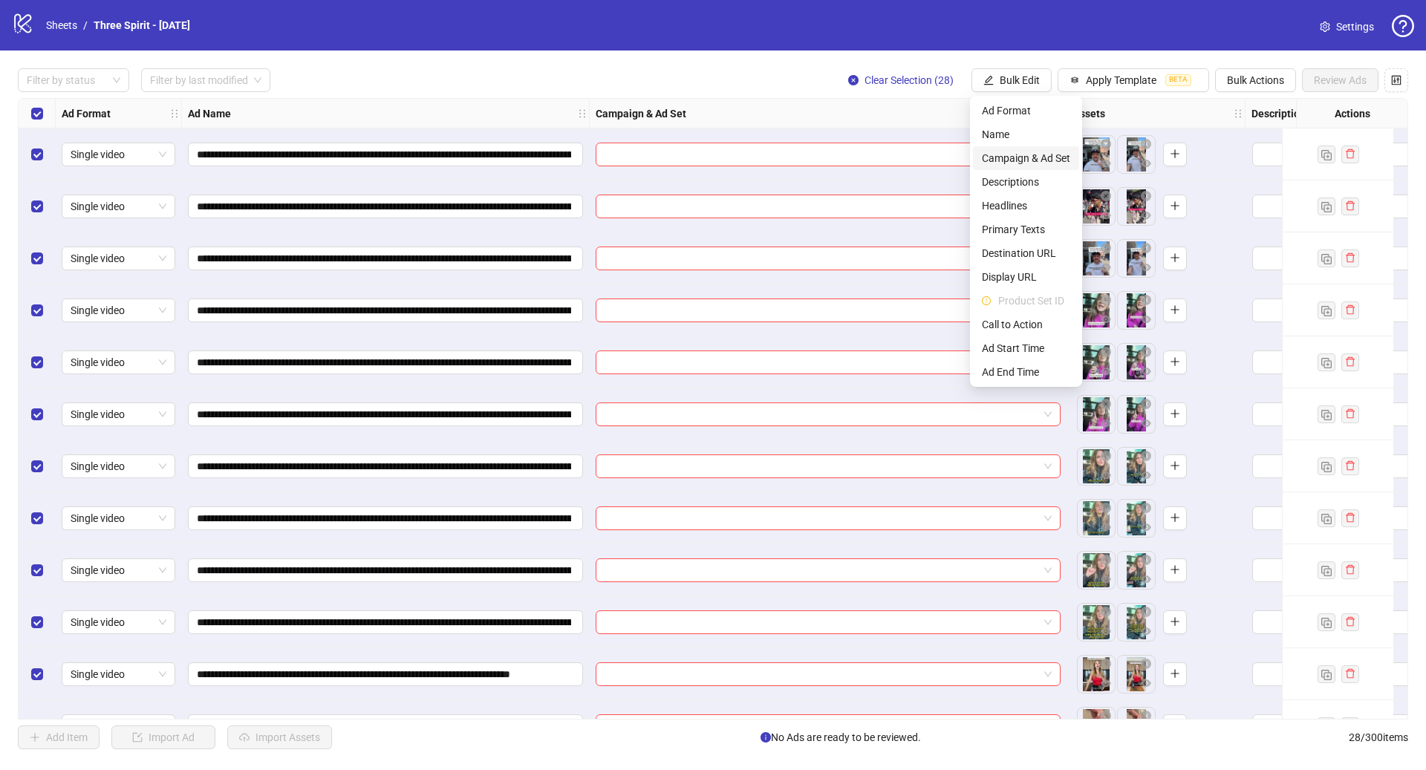
click at [1031, 160] on span "Campaign & Ad Set" at bounding box center [1026, 158] width 88 height 16
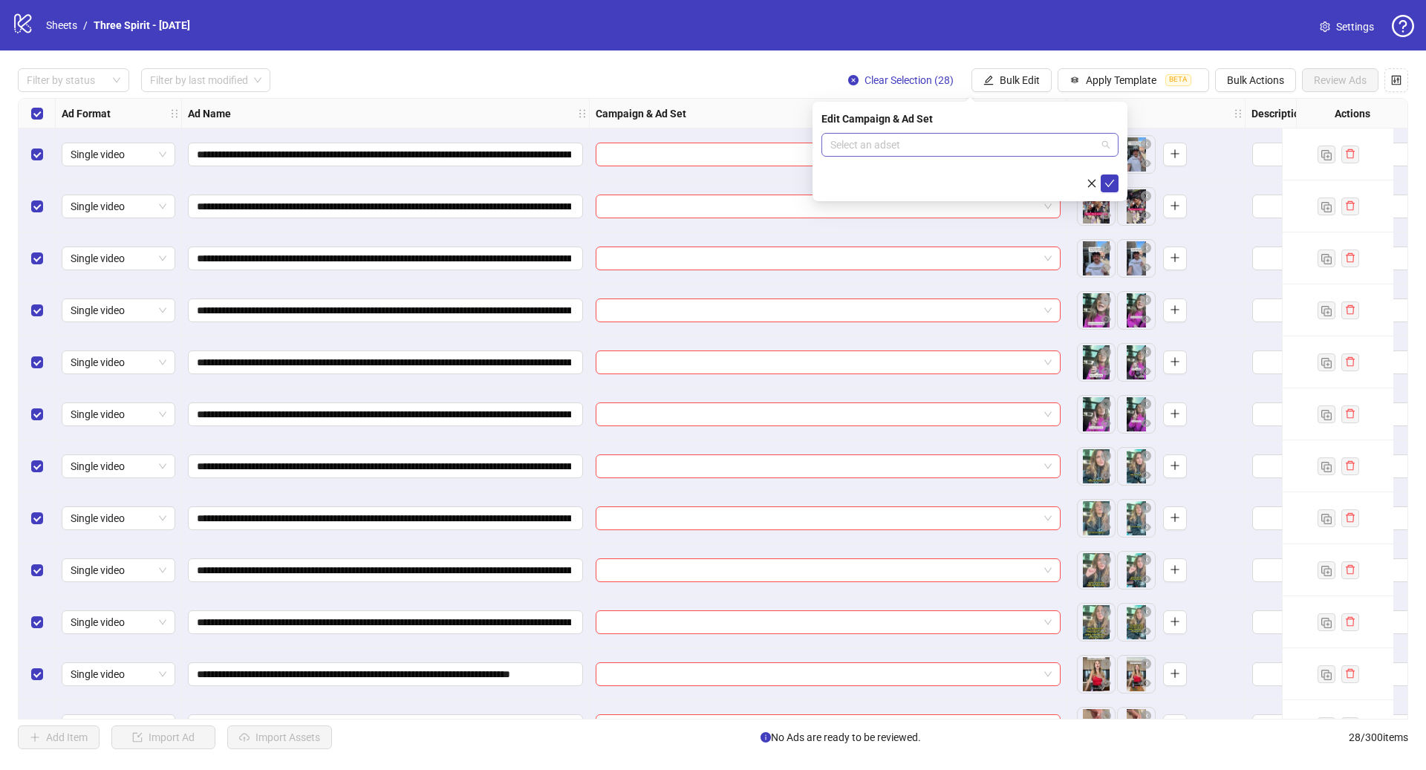
click at [998, 145] on input "search" at bounding box center [964, 145] width 266 height 22
paste input "**********"
type input "**********"
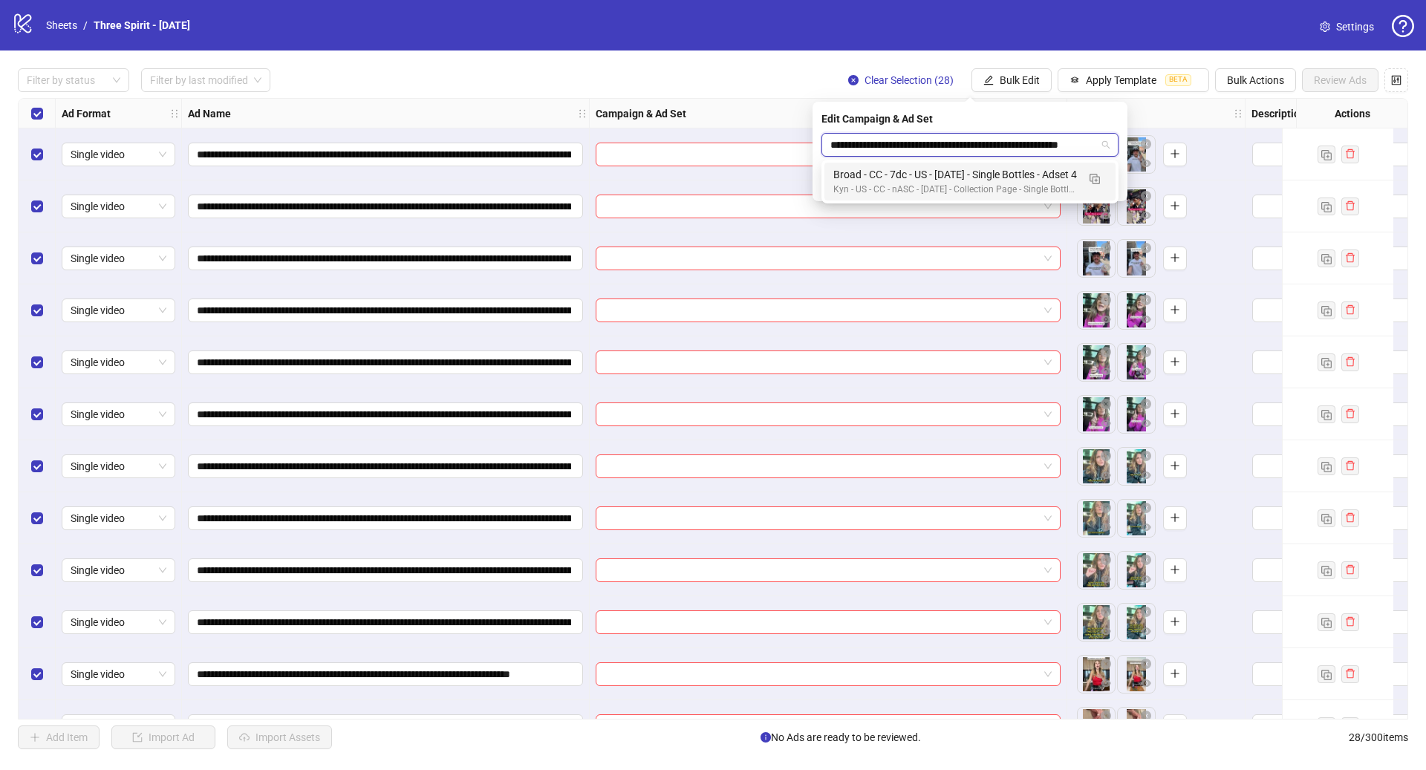
scroll to position [0, 19]
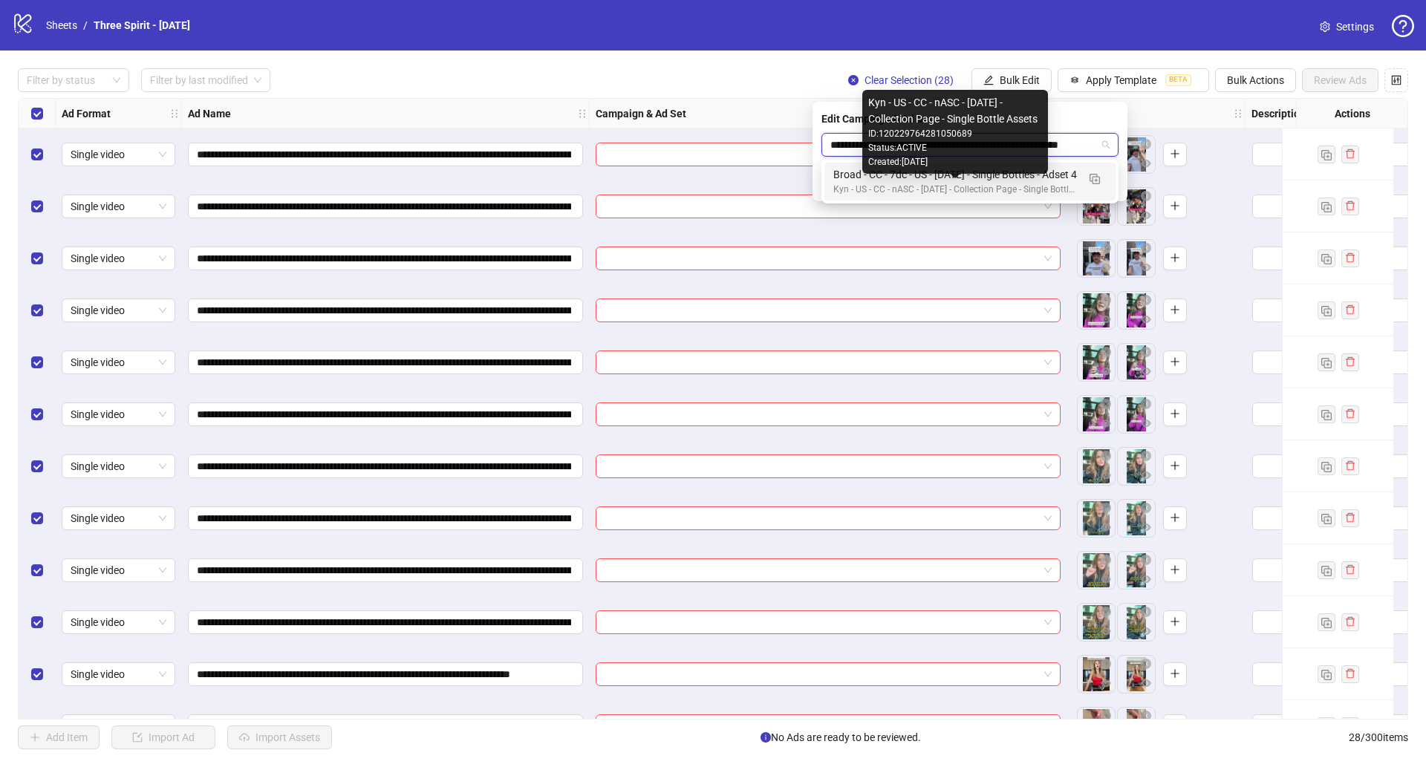
click at [1007, 181] on div "Broad - CC - 7dc - US - [DATE] - Single Bottles - Adset 4" at bounding box center [956, 174] width 244 height 16
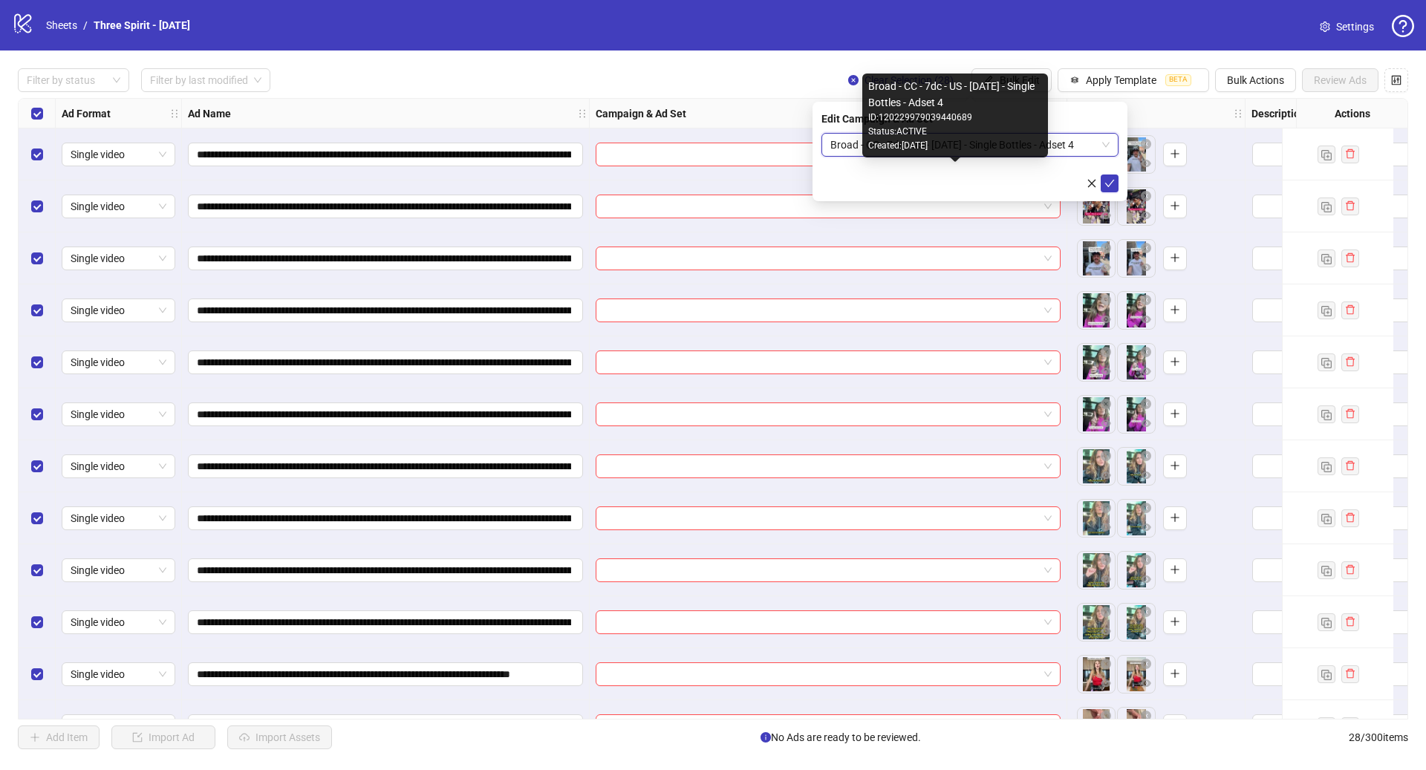
scroll to position [0, 0]
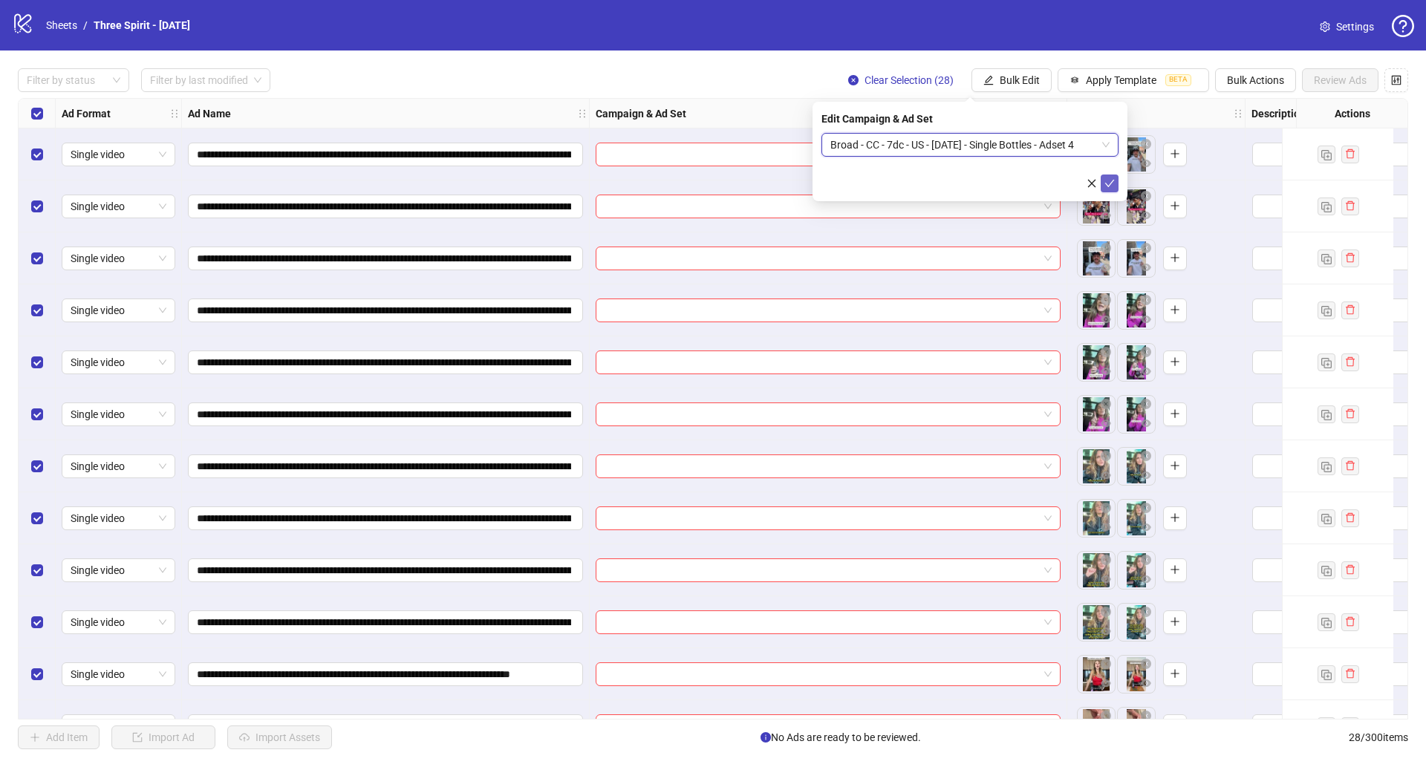
click at [1111, 180] on icon "check" at bounding box center [1110, 183] width 10 height 10
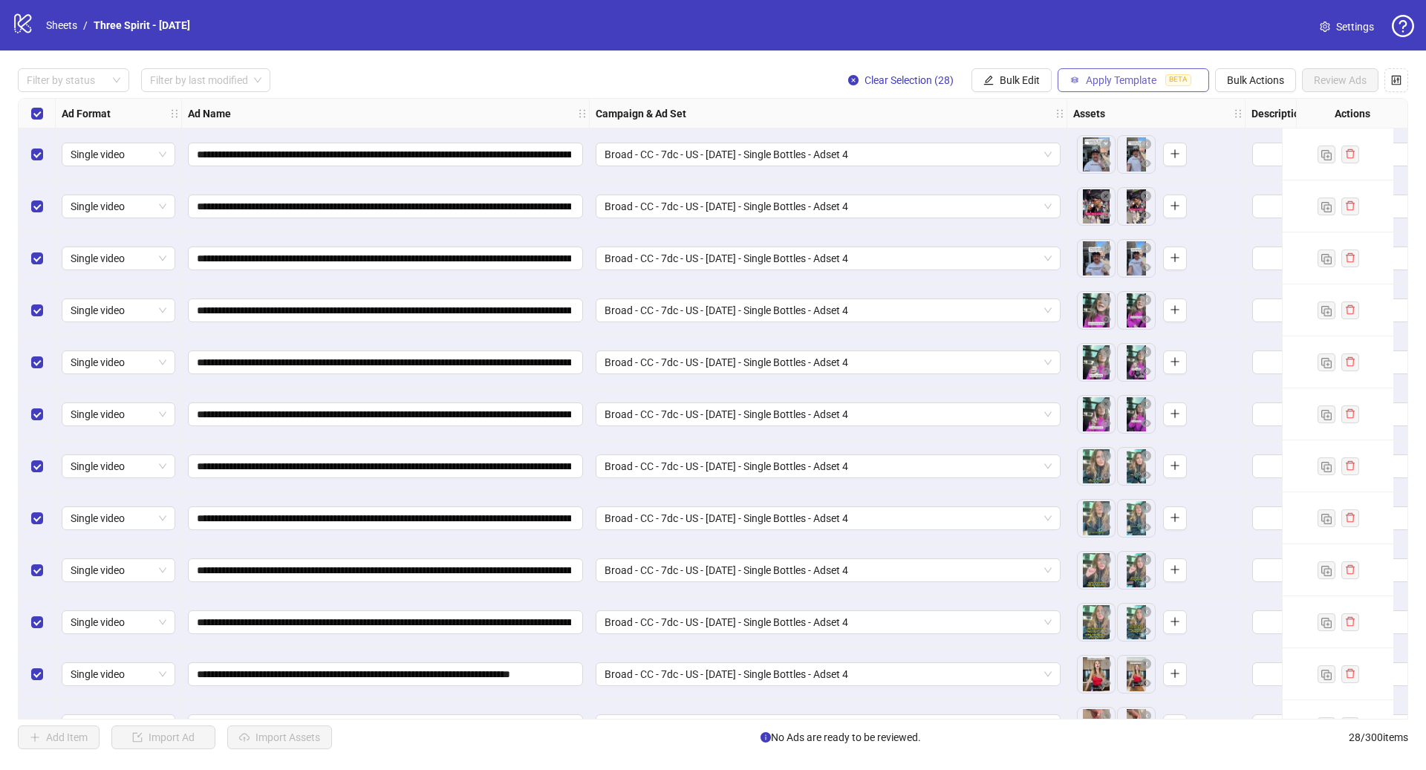
click at [1086, 83] on span "Apply Template" at bounding box center [1121, 80] width 71 height 12
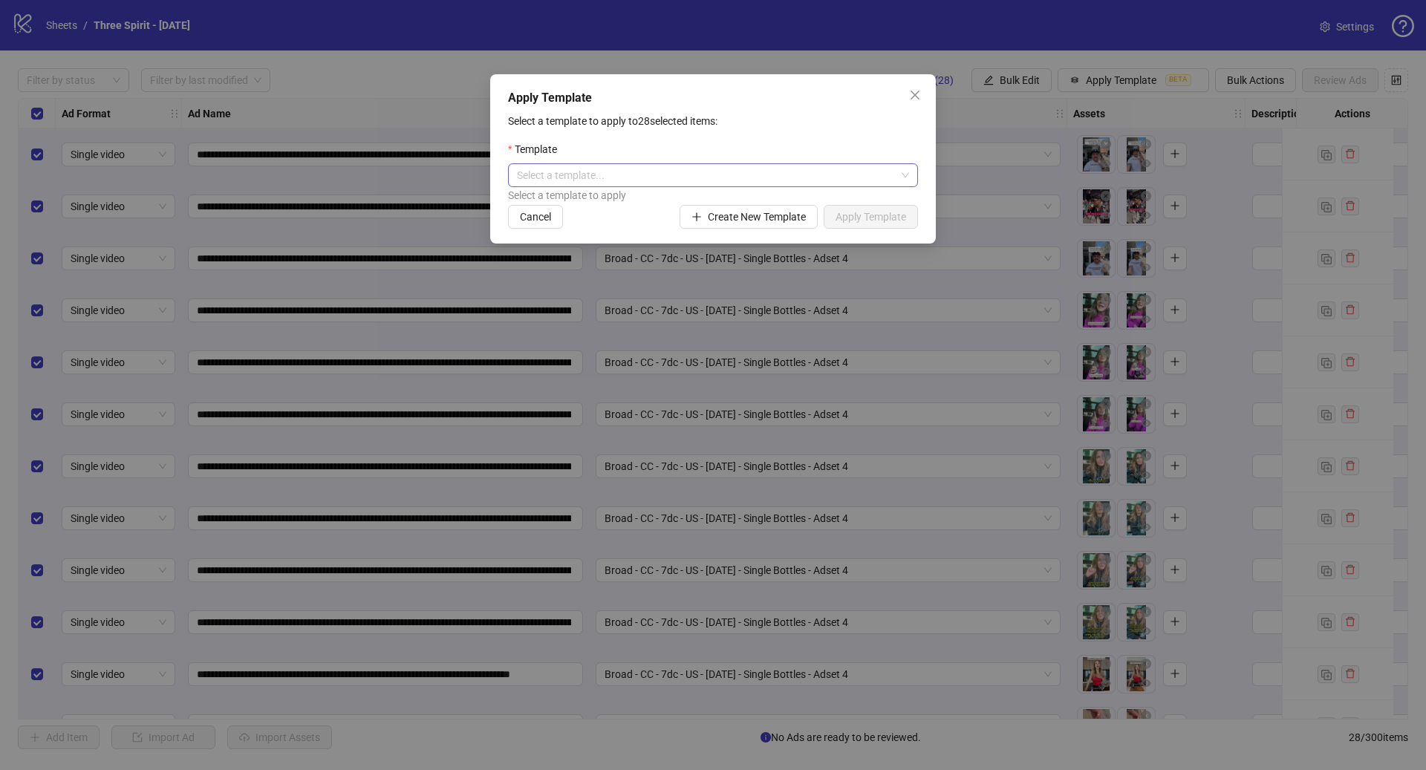
click at [714, 183] on input "search" at bounding box center [706, 175] width 379 height 22
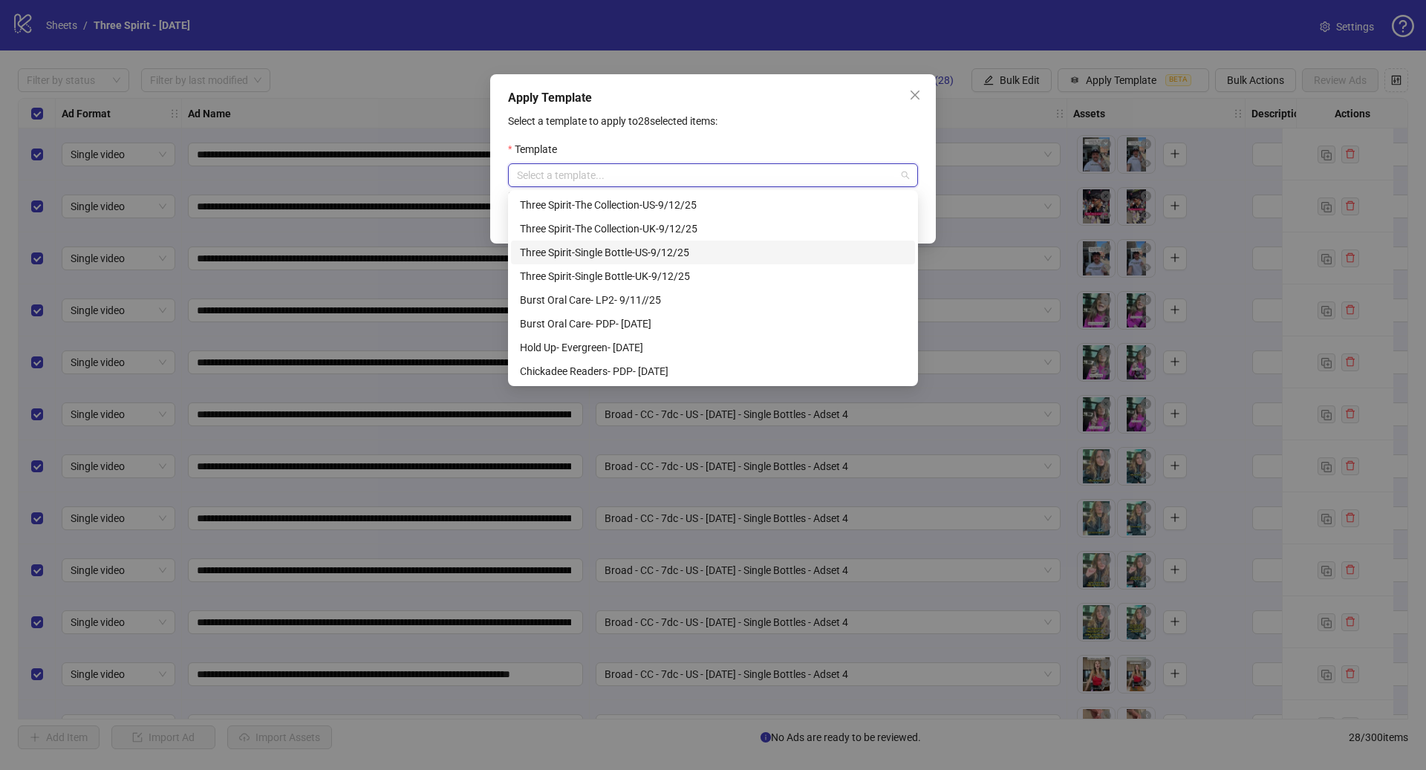
click at [701, 249] on div "Three Spirit-Single Bottle-US-9/12/25" at bounding box center [713, 252] width 386 height 16
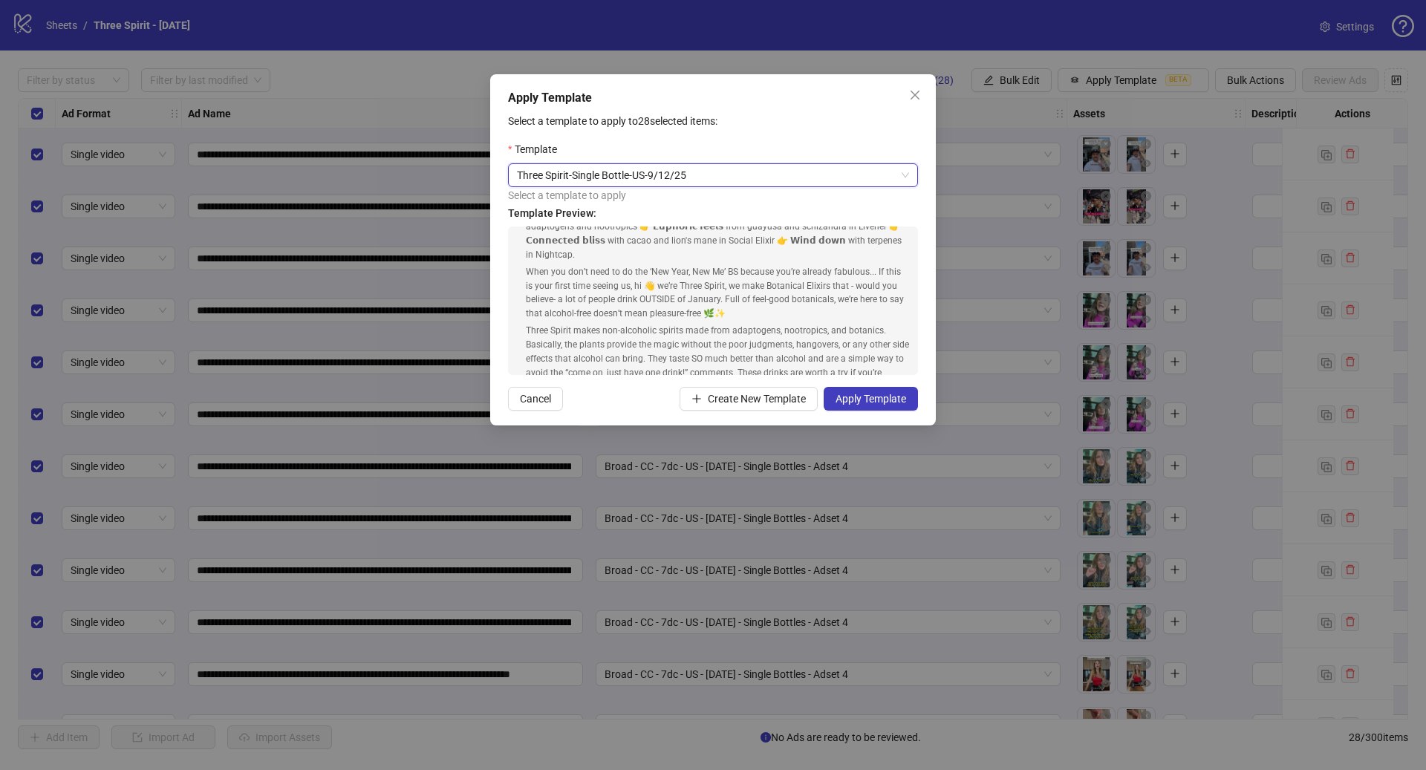
scroll to position [96, 0]
click at [852, 394] on span "Apply Template" at bounding box center [871, 399] width 71 height 12
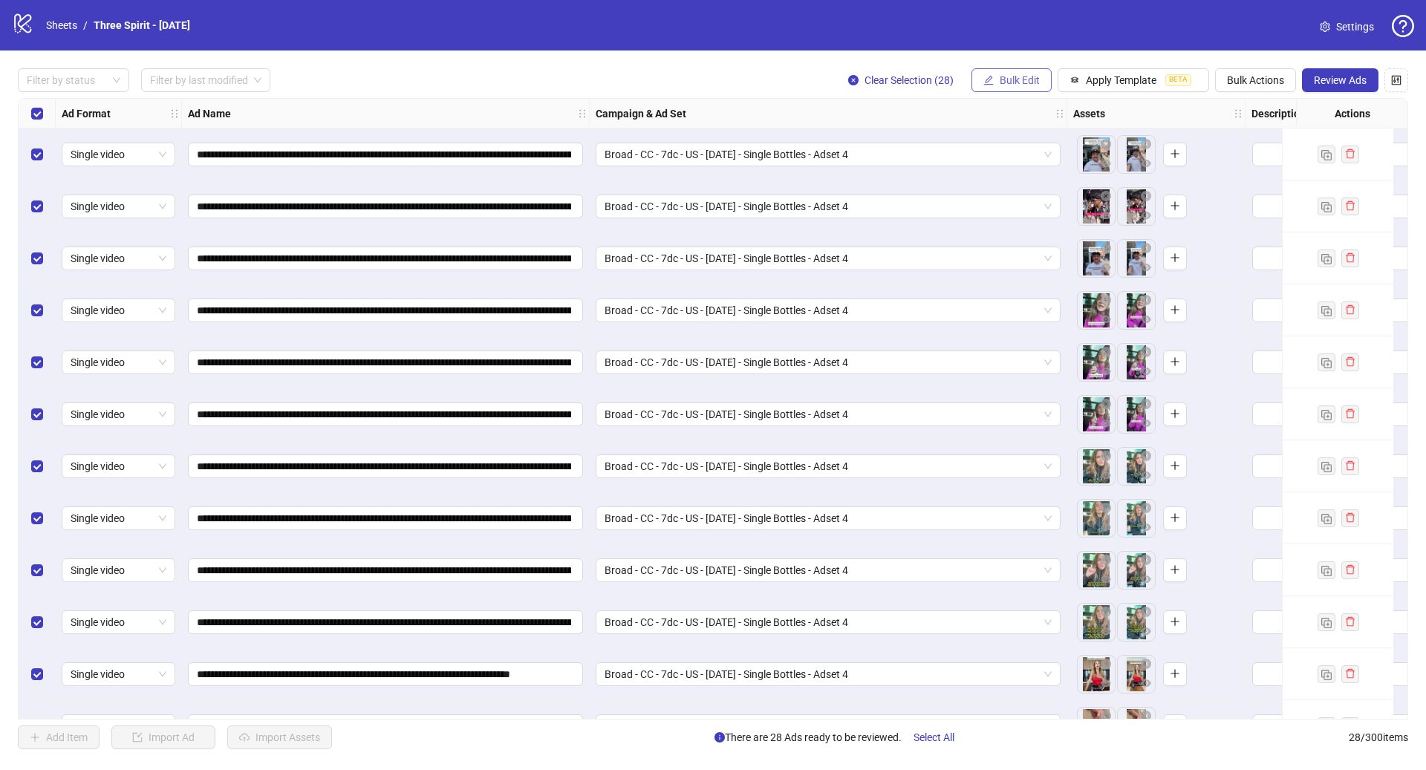
click at [996, 82] on button "Bulk Edit" at bounding box center [1012, 80] width 80 height 24
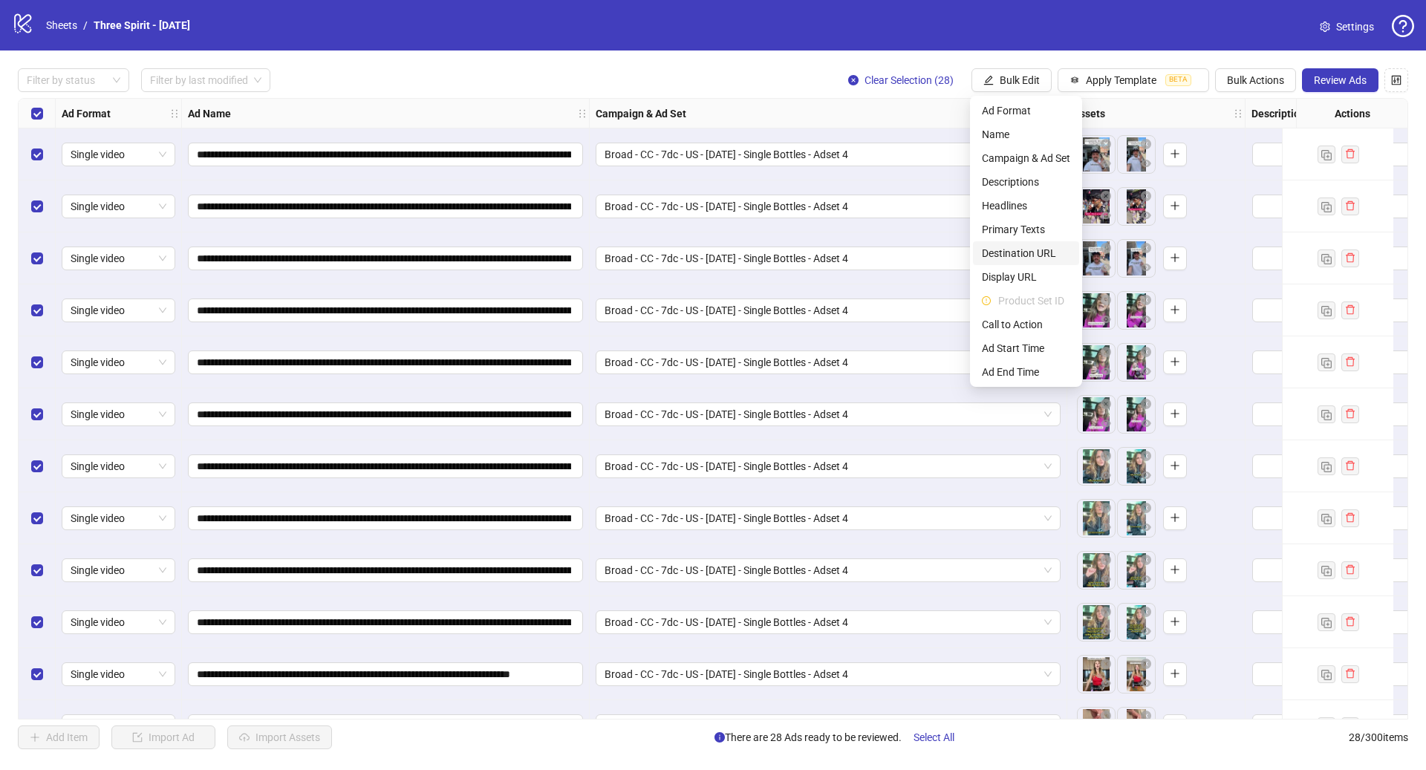
click at [1033, 249] on span "Destination URL" at bounding box center [1026, 253] width 88 height 16
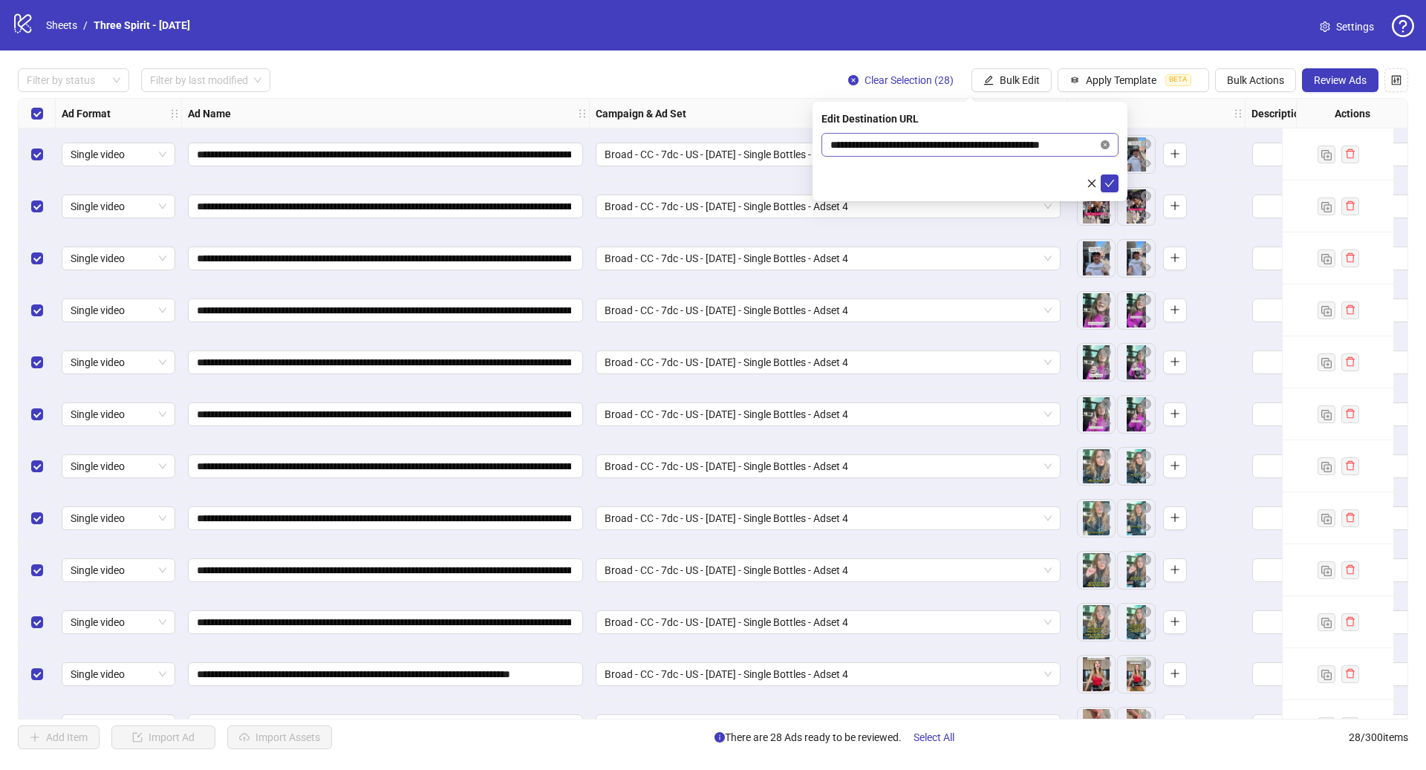
click at [1108, 146] on icon "close-circle" at bounding box center [1105, 144] width 9 height 9
paste input "**********"
type input "**********"
click at [1108, 184] on icon "check" at bounding box center [1110, 183] width 10 height 10
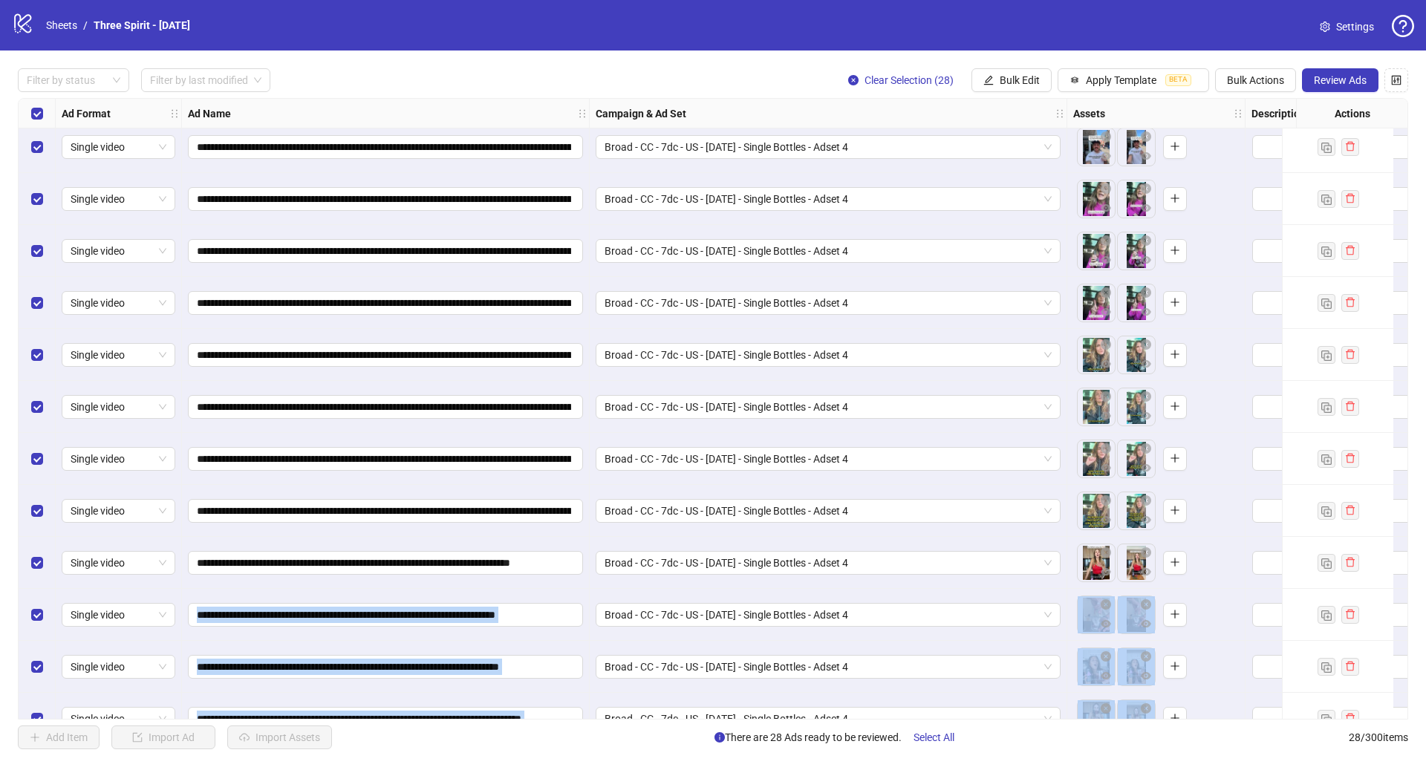
drag, startPoint x: 580, startPoint y: 712, endPoint x: 601, endPoint y: 710, distance: 20.9
click at [601, 710] on div "**********" at bounding box center [713, 409] width 1391 height 622
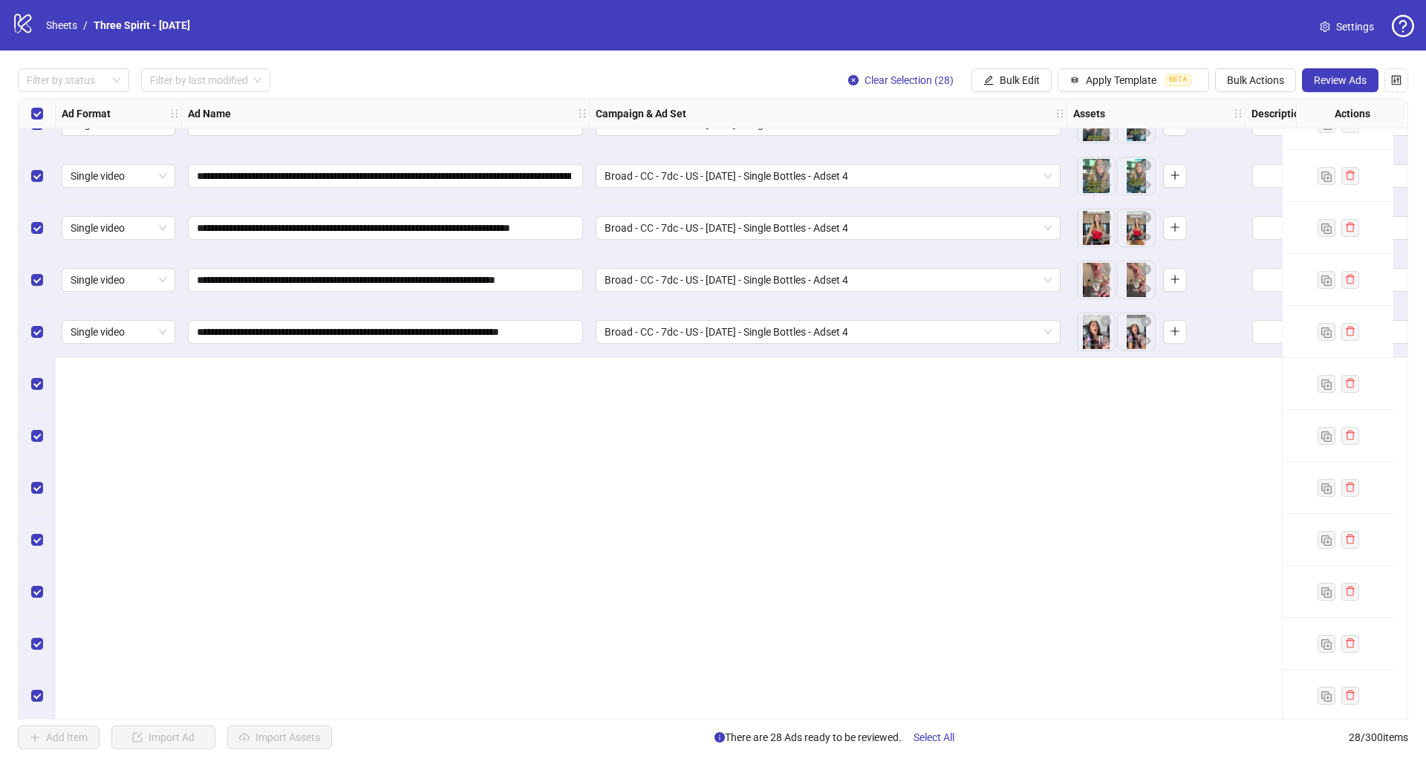
scroll to position [0, 0]
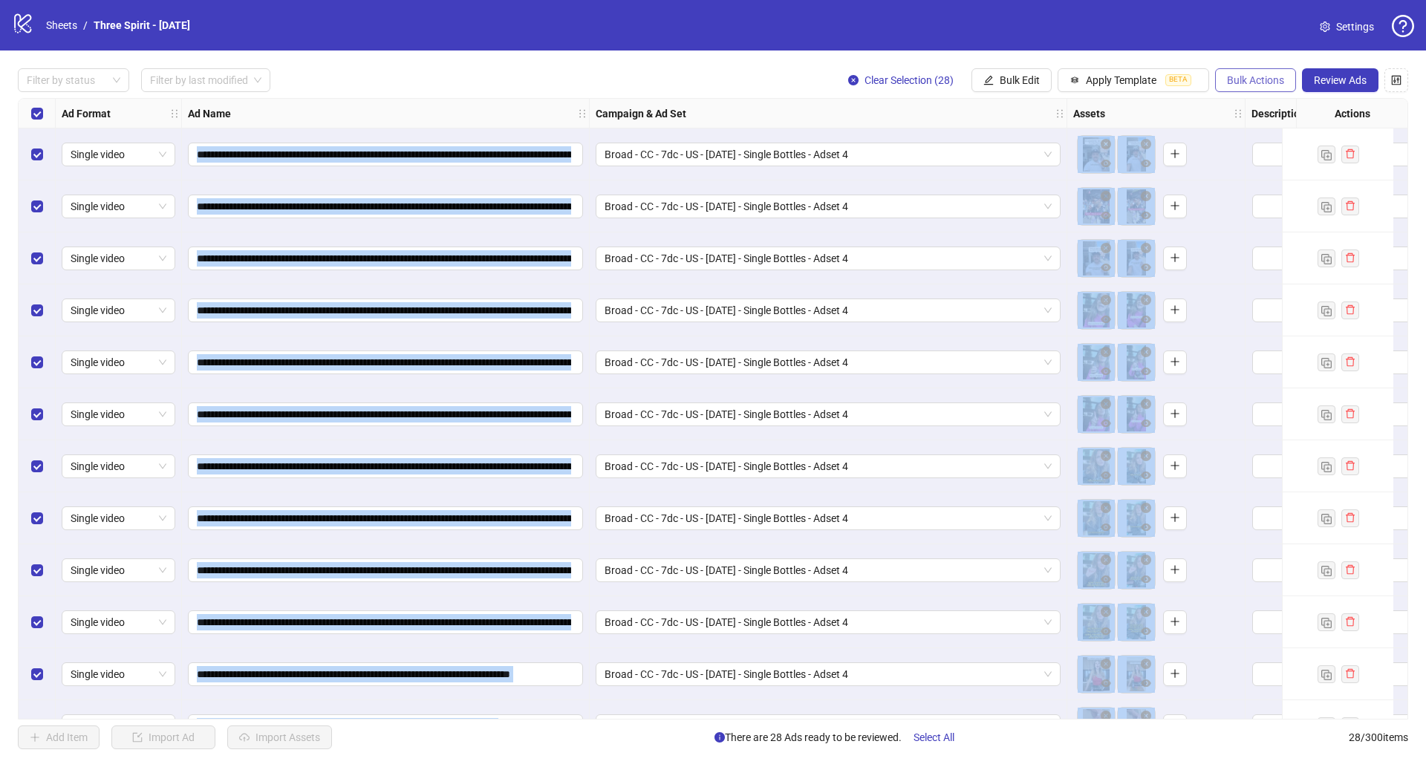
click at [1264, 79] on span "Bulk Actions" at bounding box center [1255, 80] width 57 height 12
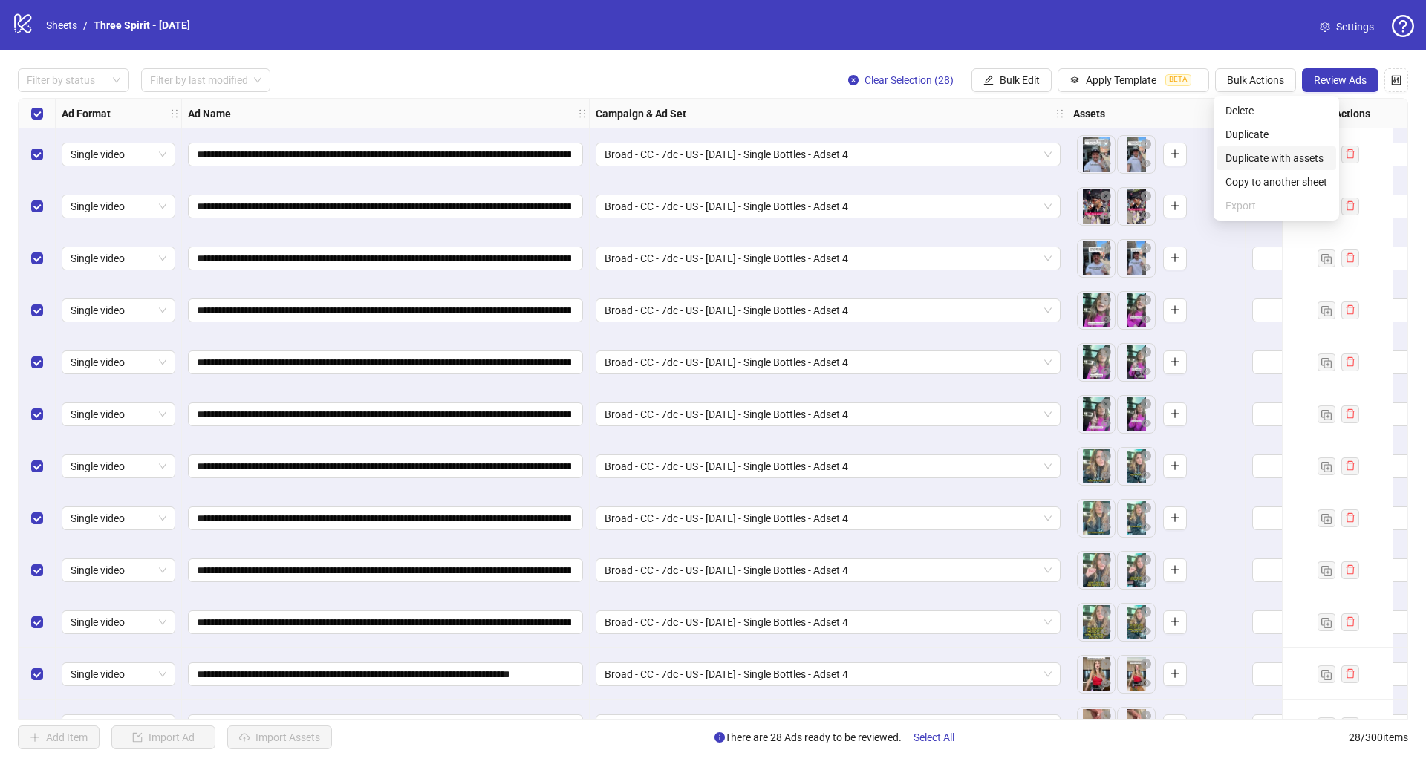
click at [1280, 157] on span "Duplicate with assets" at bounding box center [1277, 158] width 102 height 16
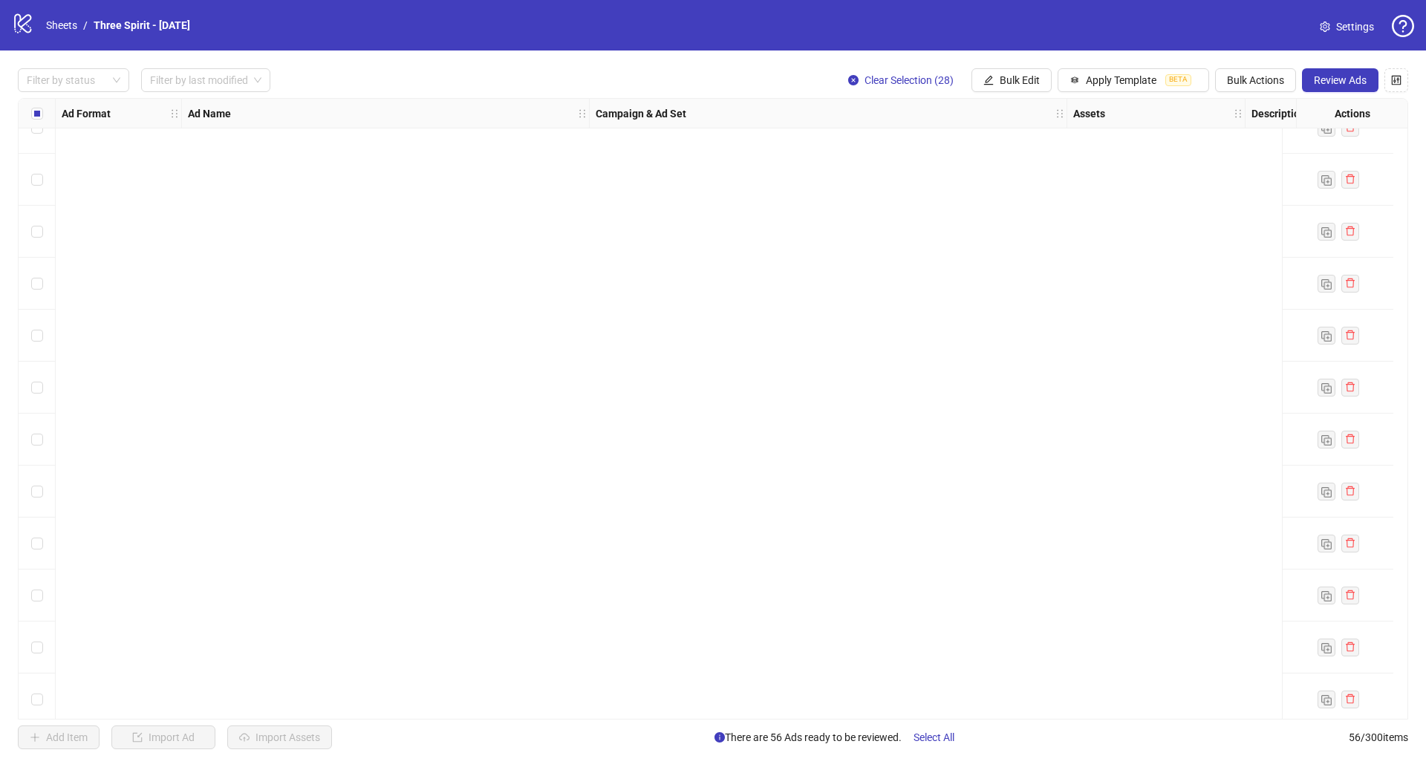
scroll to position [2327, 0]
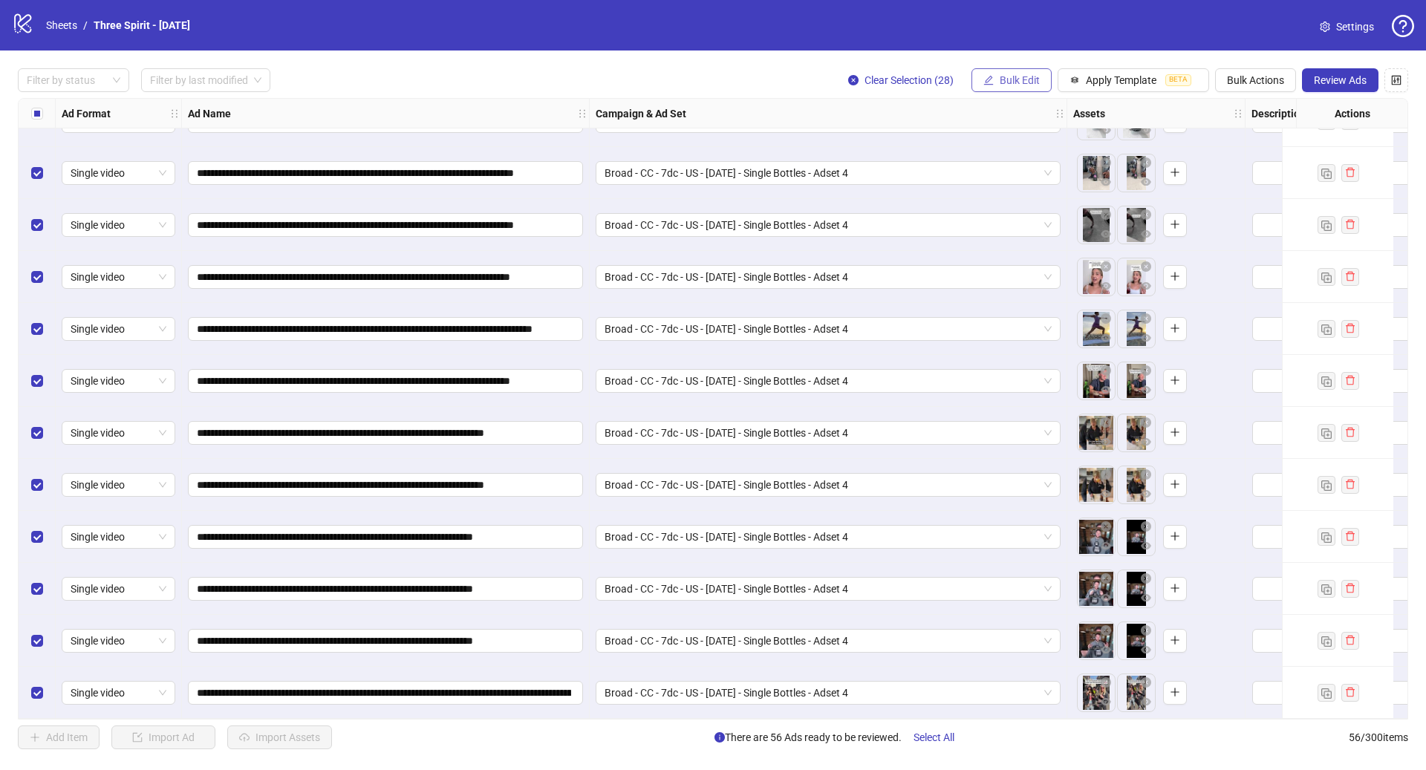
click at [1003, 82] on span "Bulk Edit" at bounding box center [1020, 80] width 40 height 12
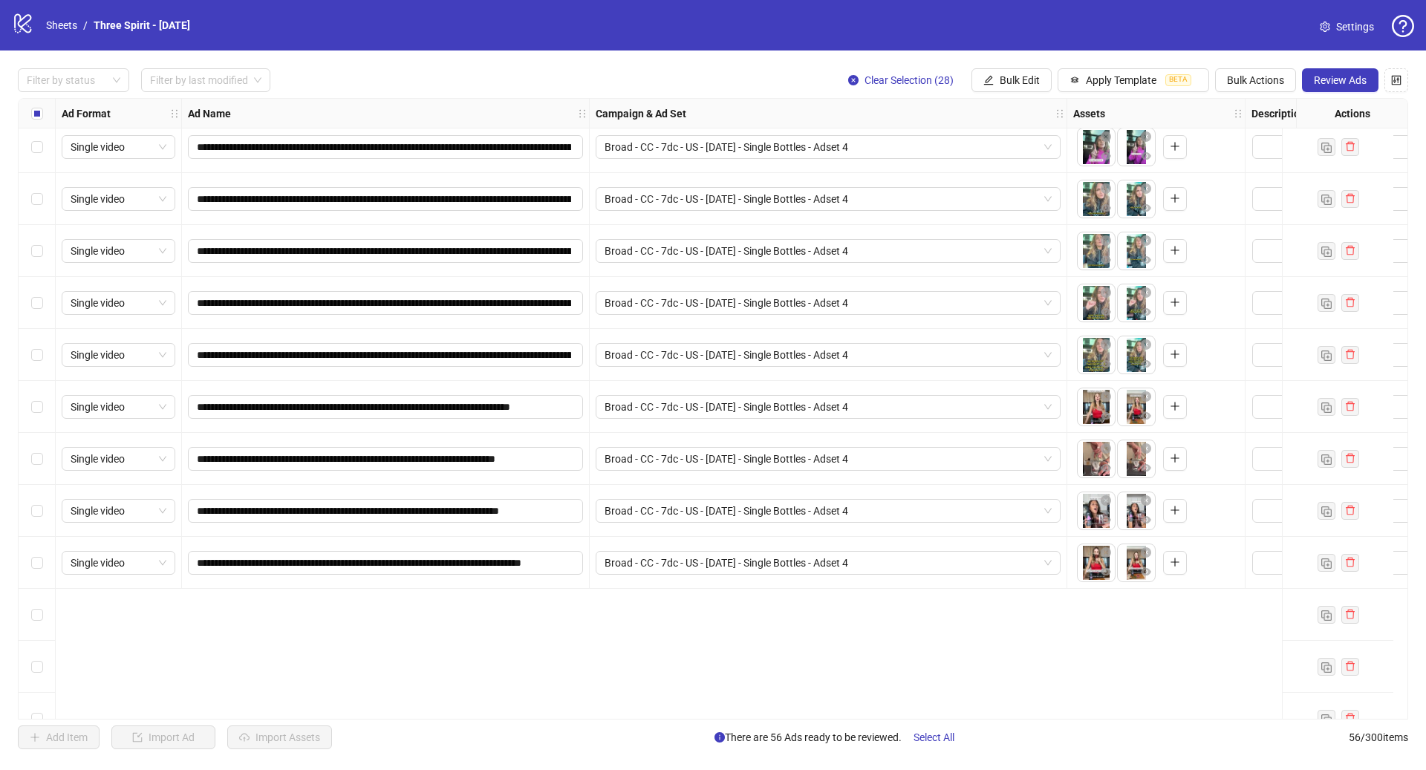
scroll to position [0, 0]
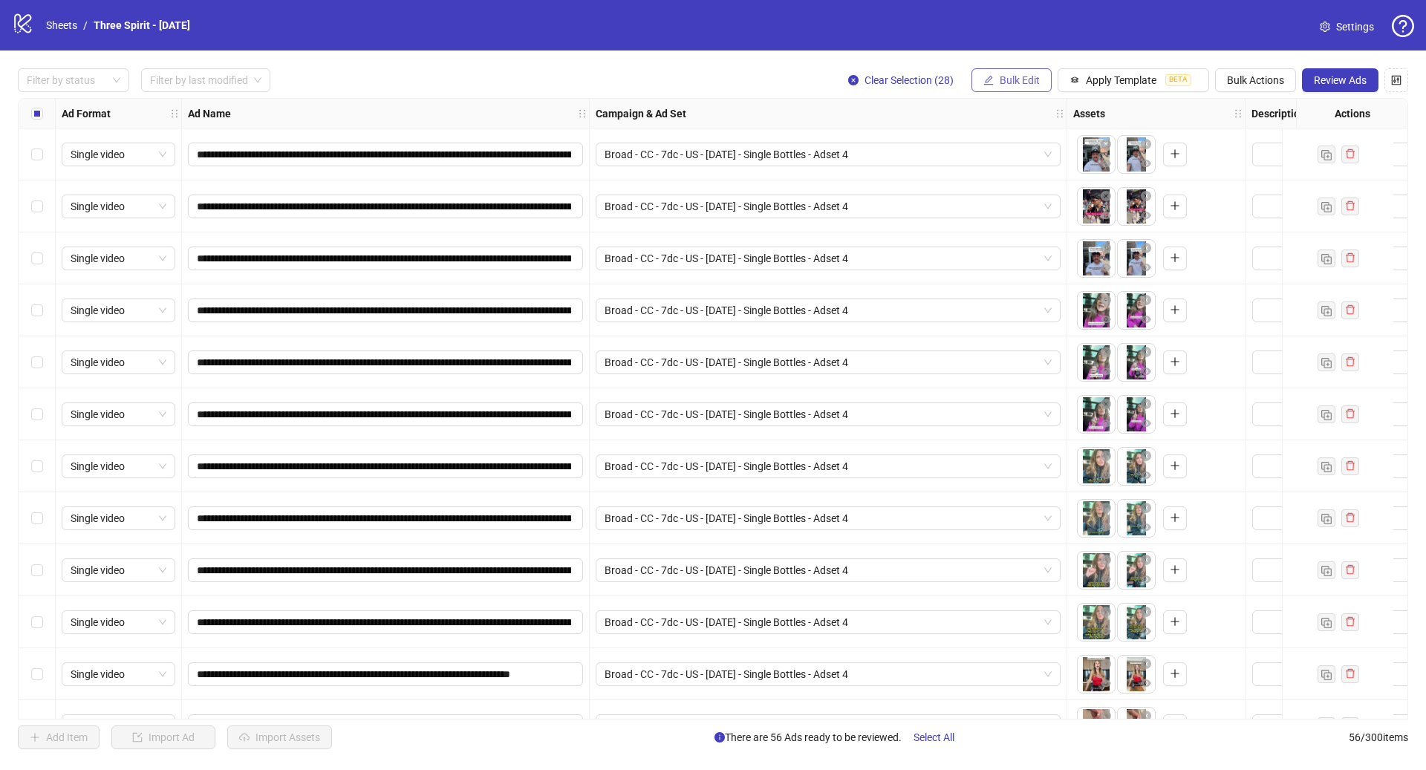
click at [1008, 82] on span "Bulk Edit" at bounding box center [1020, 80] width 40 height 12
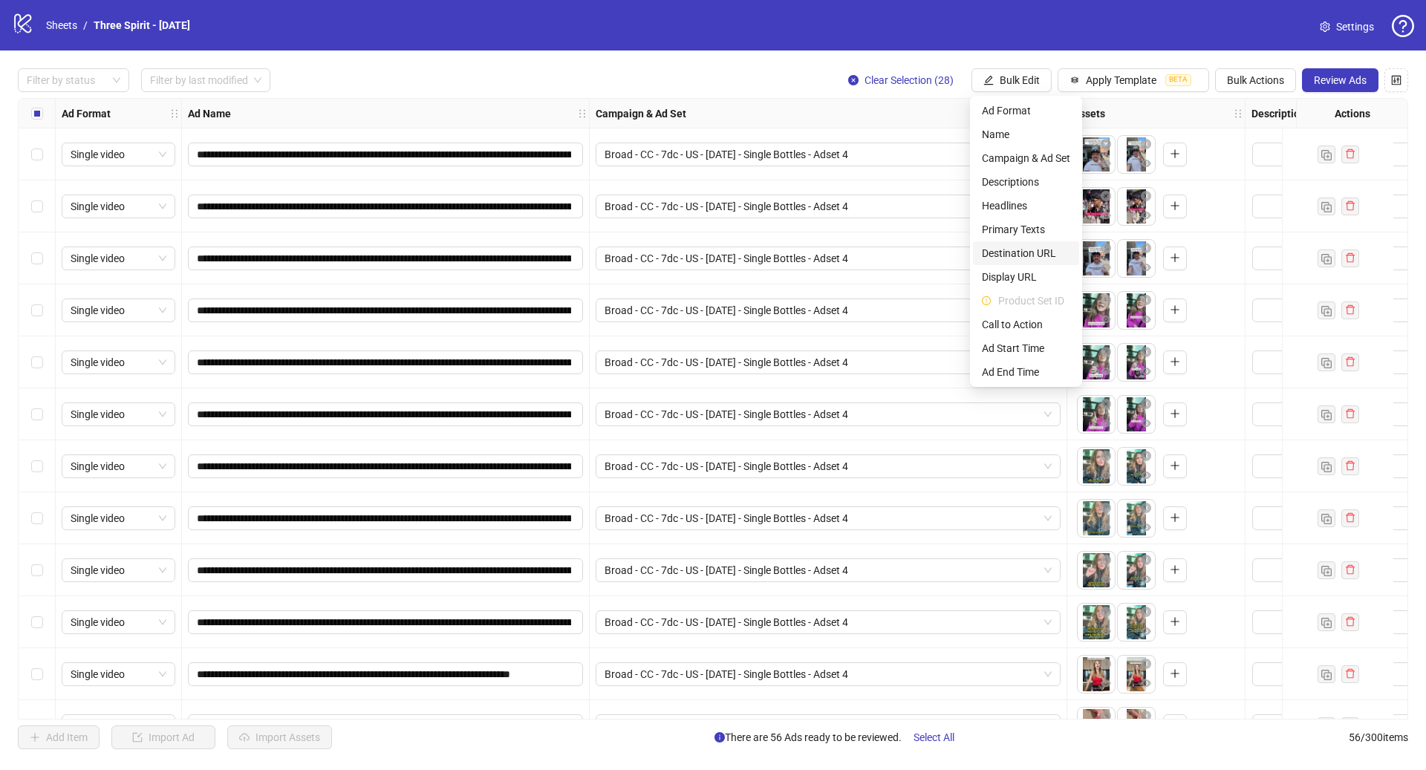
click at [1030, 249] on span "Destination URL" at bounding box center [1026, 253] width 88 height 16
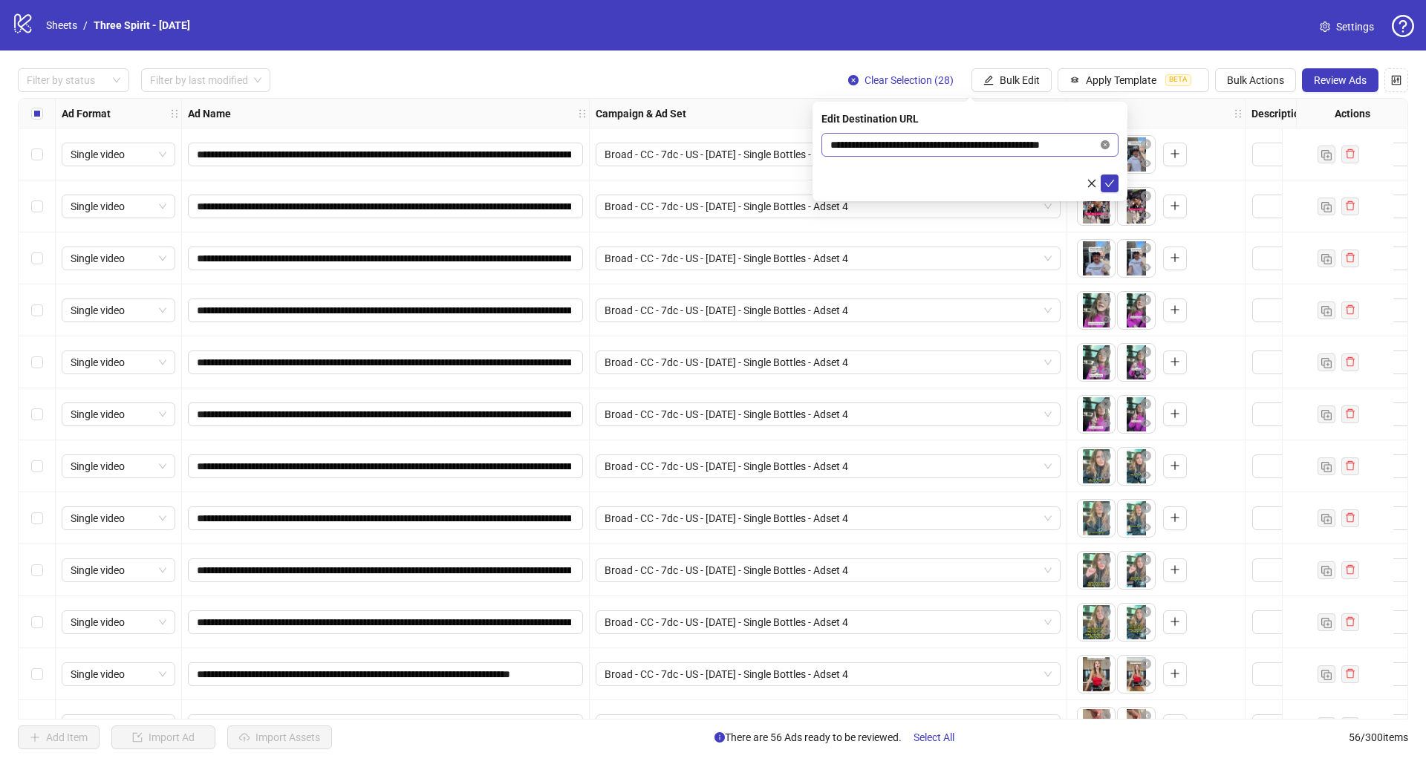
click at [1106, 146] on icon "close-circle" at bounding box center [1105, 144] width 9 height 9
paste input "**********"
type input "**********"
click at [1111, 184] on icon "check" at bounding box center [1110, 183] width 10 height 10
click at [1025, 85] on span "Bulk Edit" at bounding box center [1020, 80] width 40 height 12
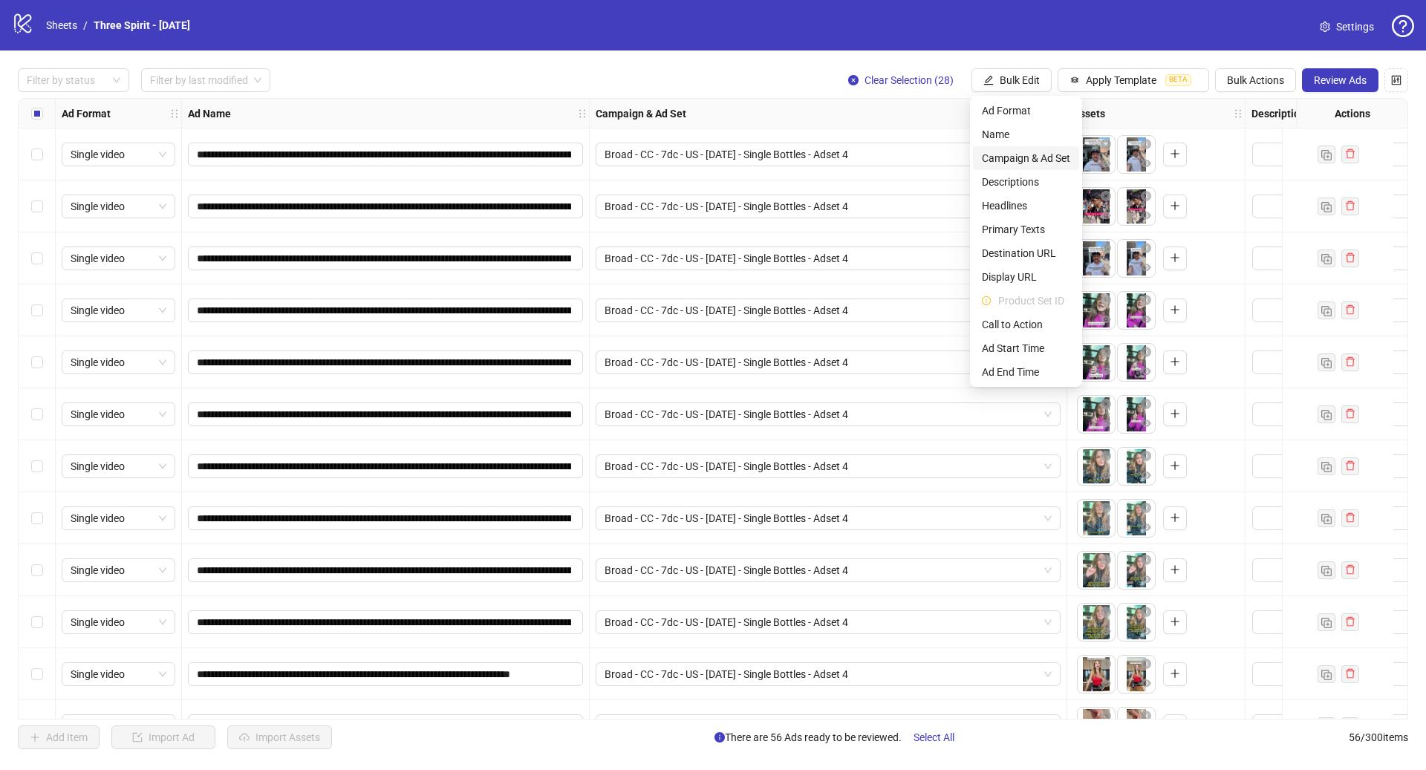
click at [1021, 163] on span "Campaign & Ad Set" at bounding box center [1026, 158] width 88 height 16
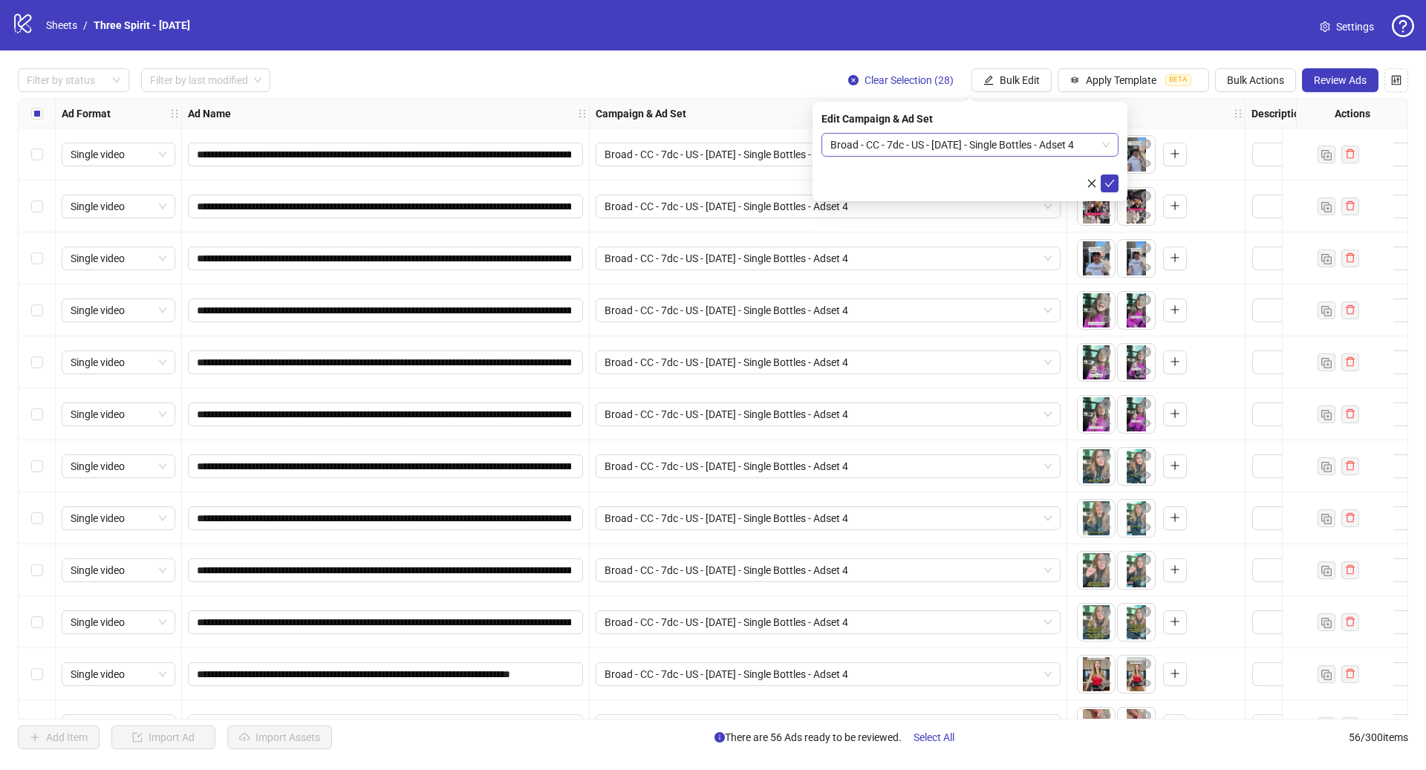
click at [909, 149] on span "Broad - CC - 7dc - US - [DATE] - Single Bottles - Adset 4" at bounding box center [970, 145] width 279 height 22
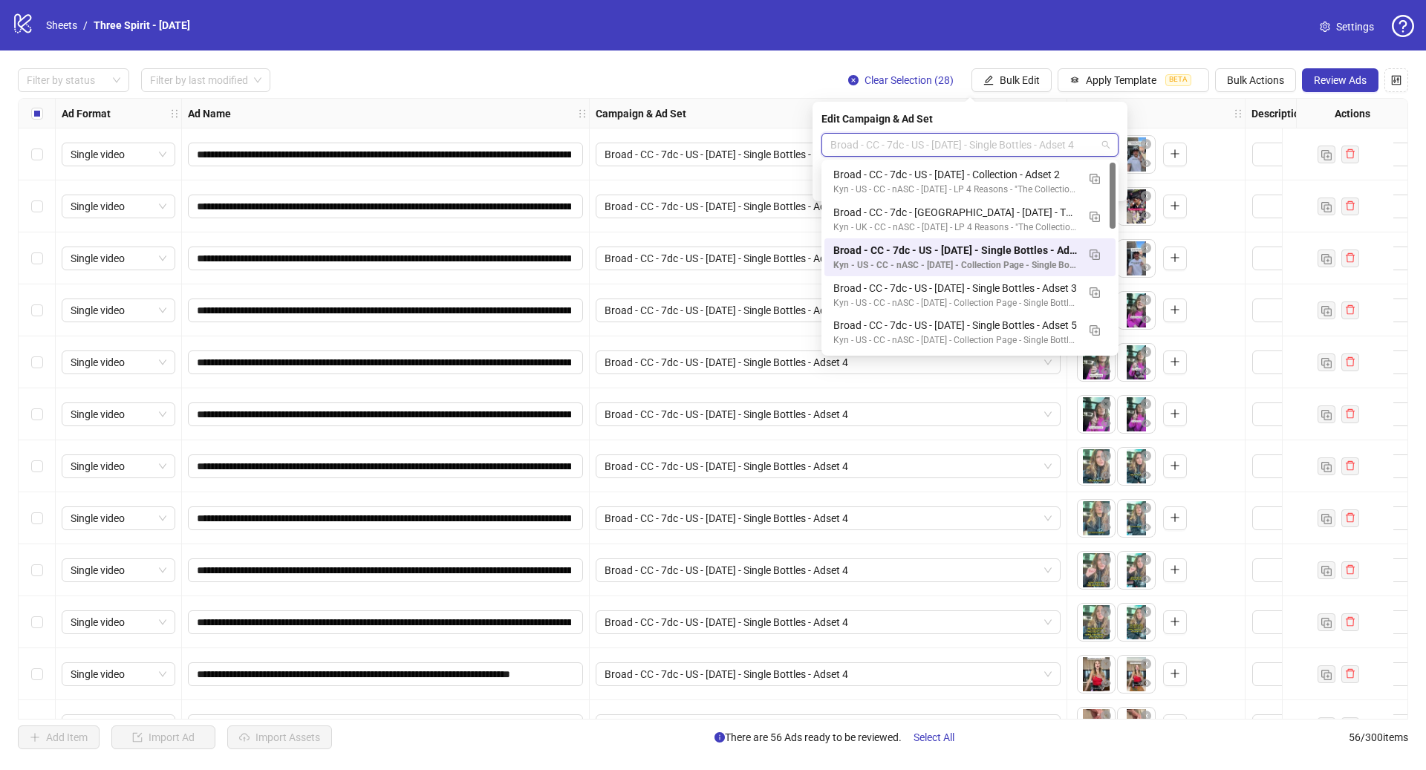
paste input "**********"
type input "**********"
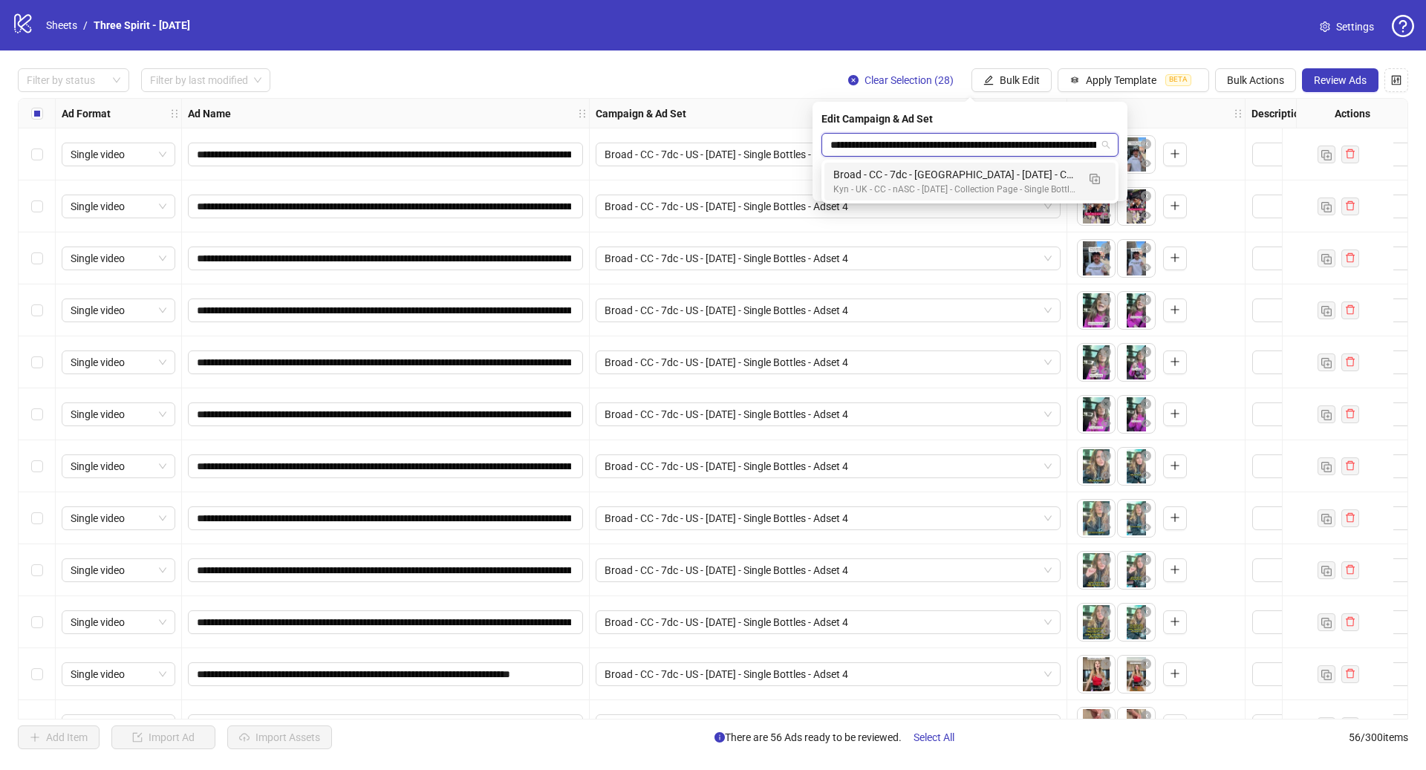
scroll to position [0, 113]
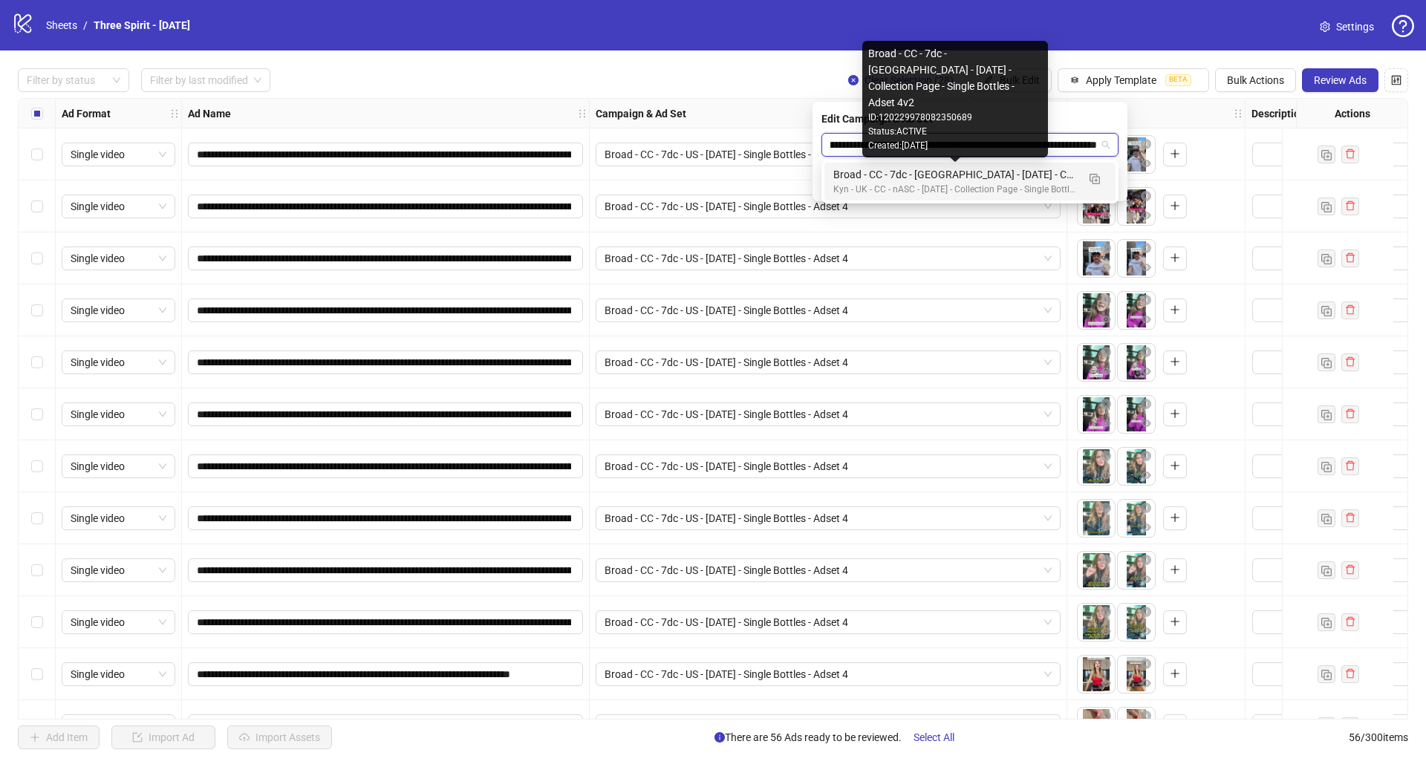
click at [923, 175] on div "Broad - CC - 7dc - [GEOGRAPHIC_DATA] - [DATE] - Collection Page - Single Bottle…" at bounding box center [956, 174] width 244 height 16
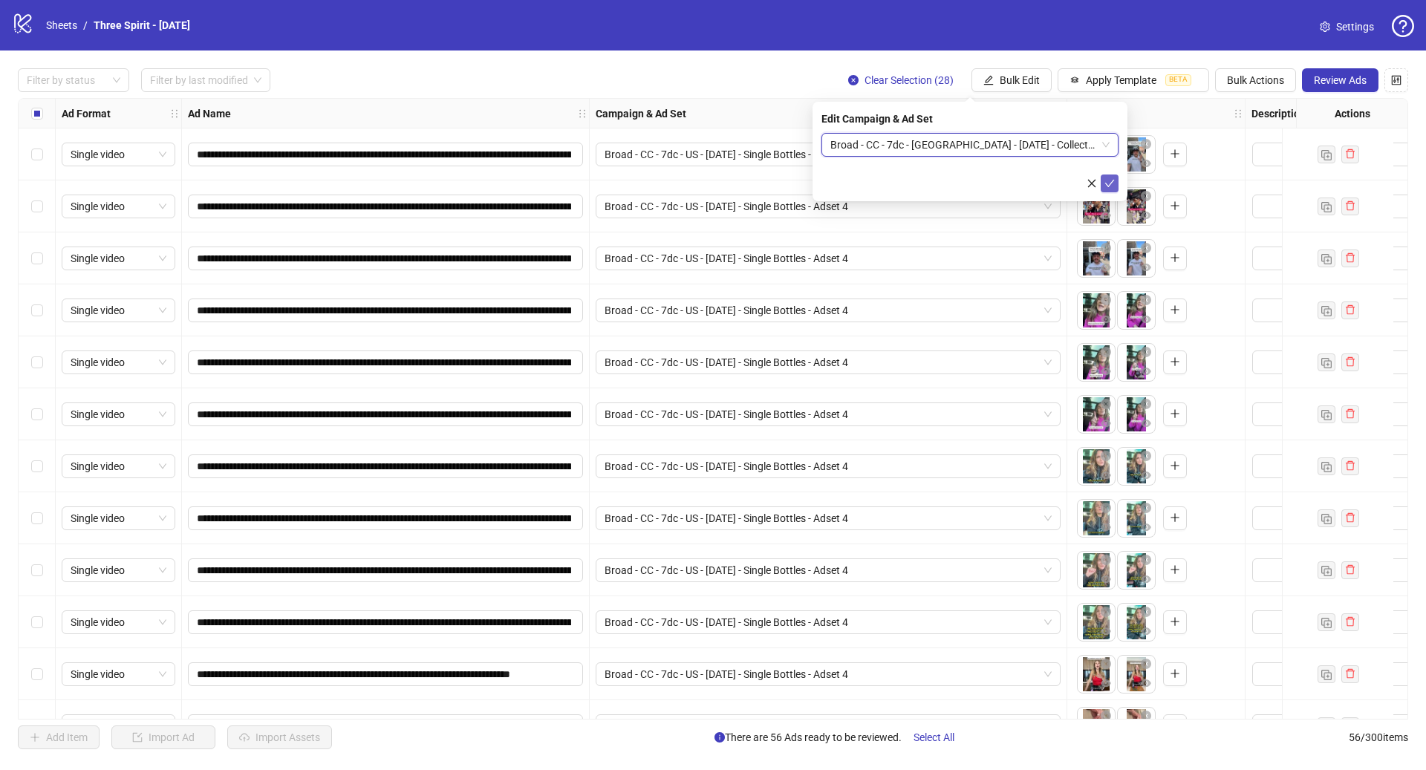
click at [1111, 184] on icon "check" at bounding box center [1110, 183] width 10 height 7
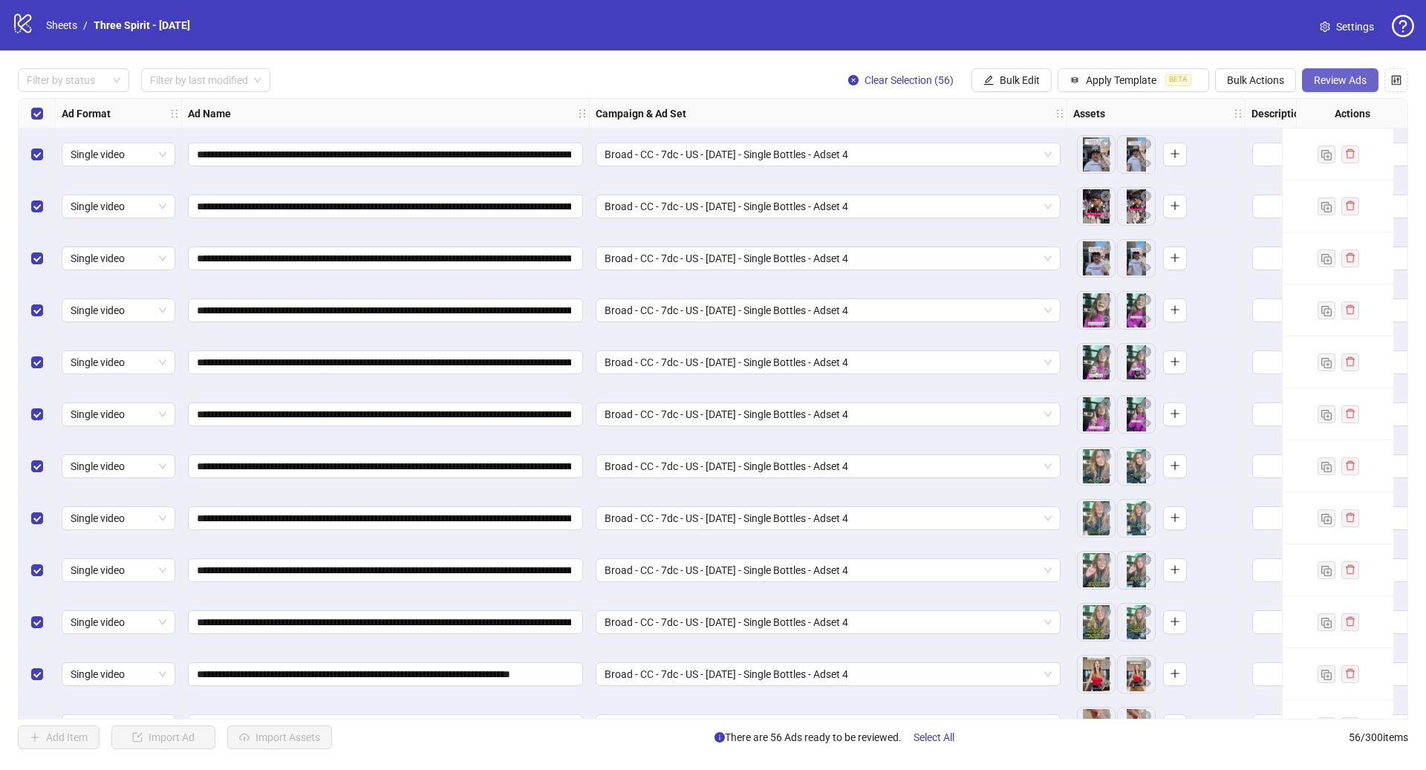
click at [1328, 77] on span "Review Ads" at bounding box center [1340, 80] width 53 height 12
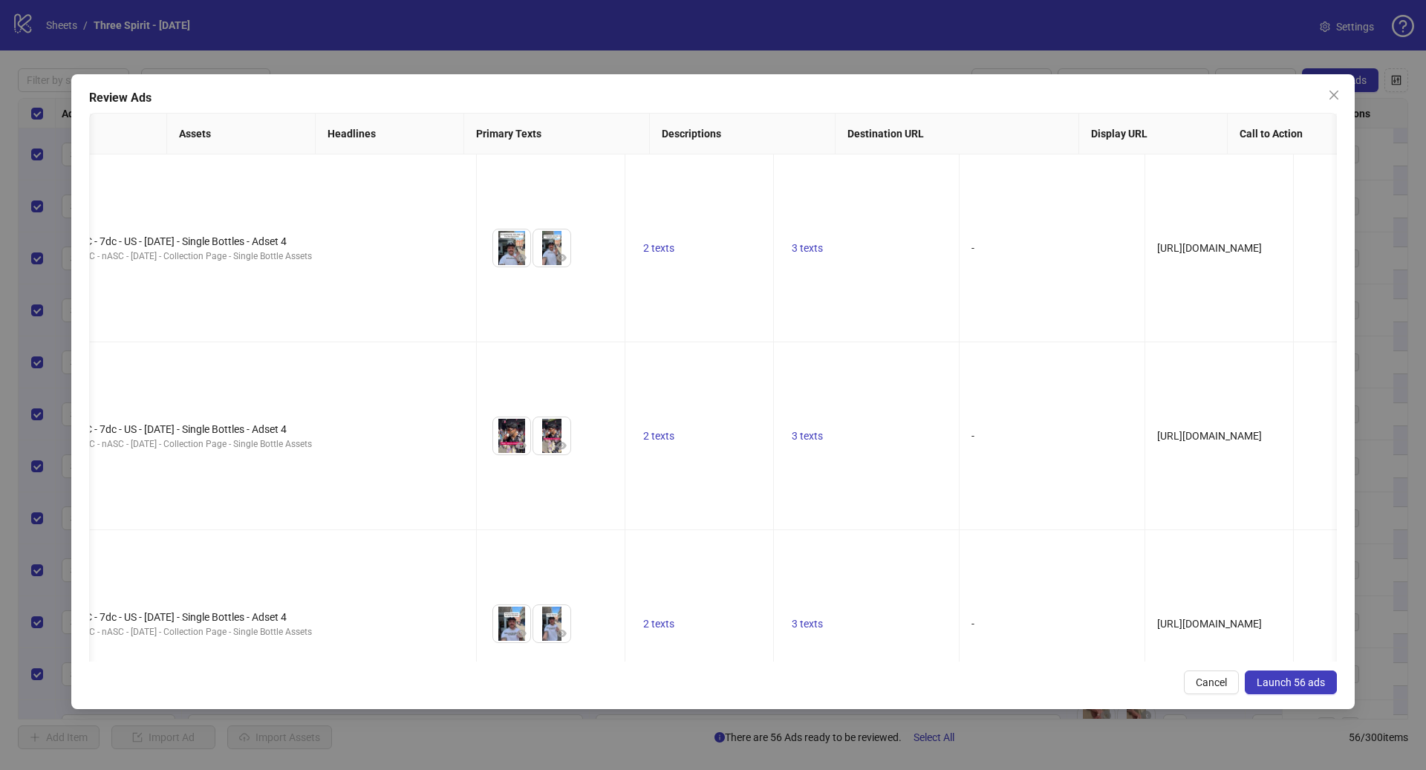
scroll to position [0, 1228]
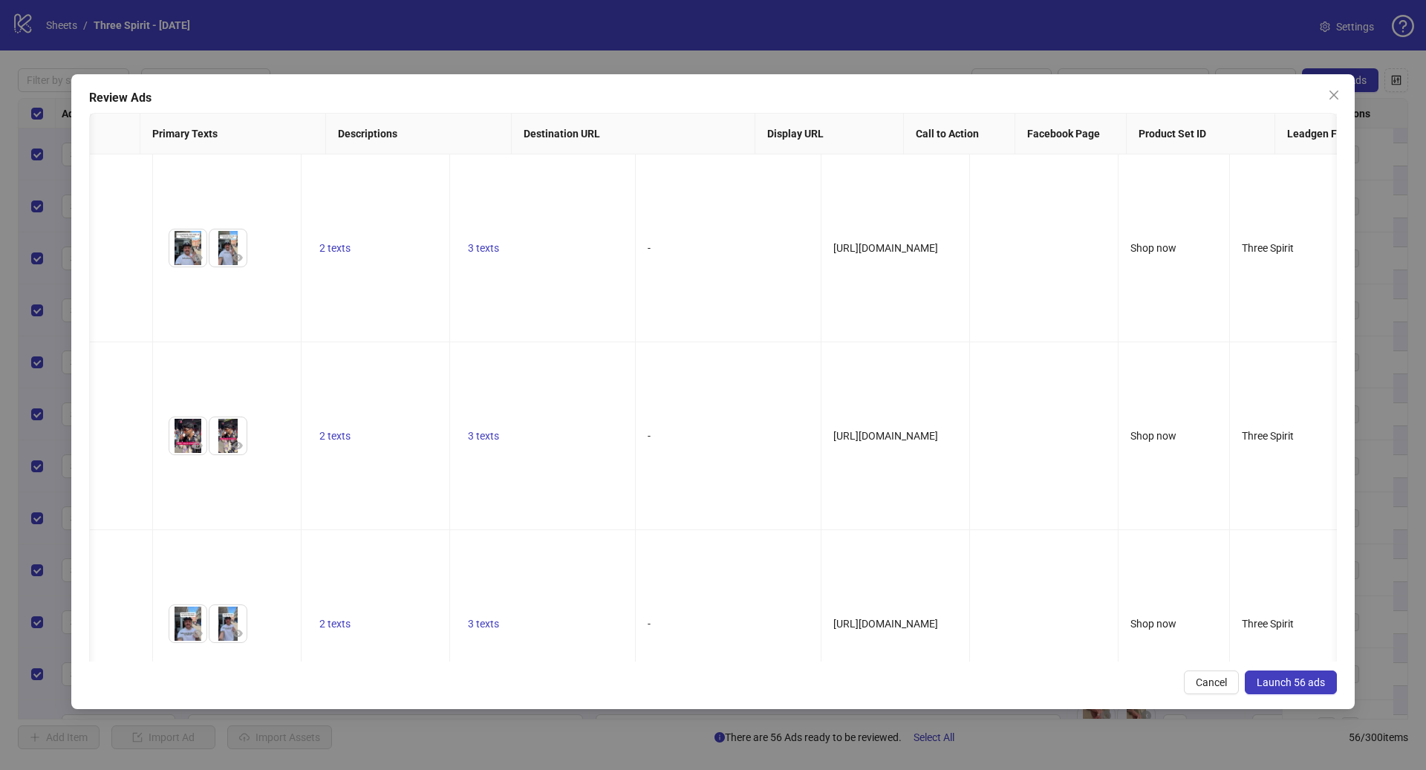
click at [1315, 679] on span "Launch 56 ads" at bounding box center [1291, 683] width 68 height 12
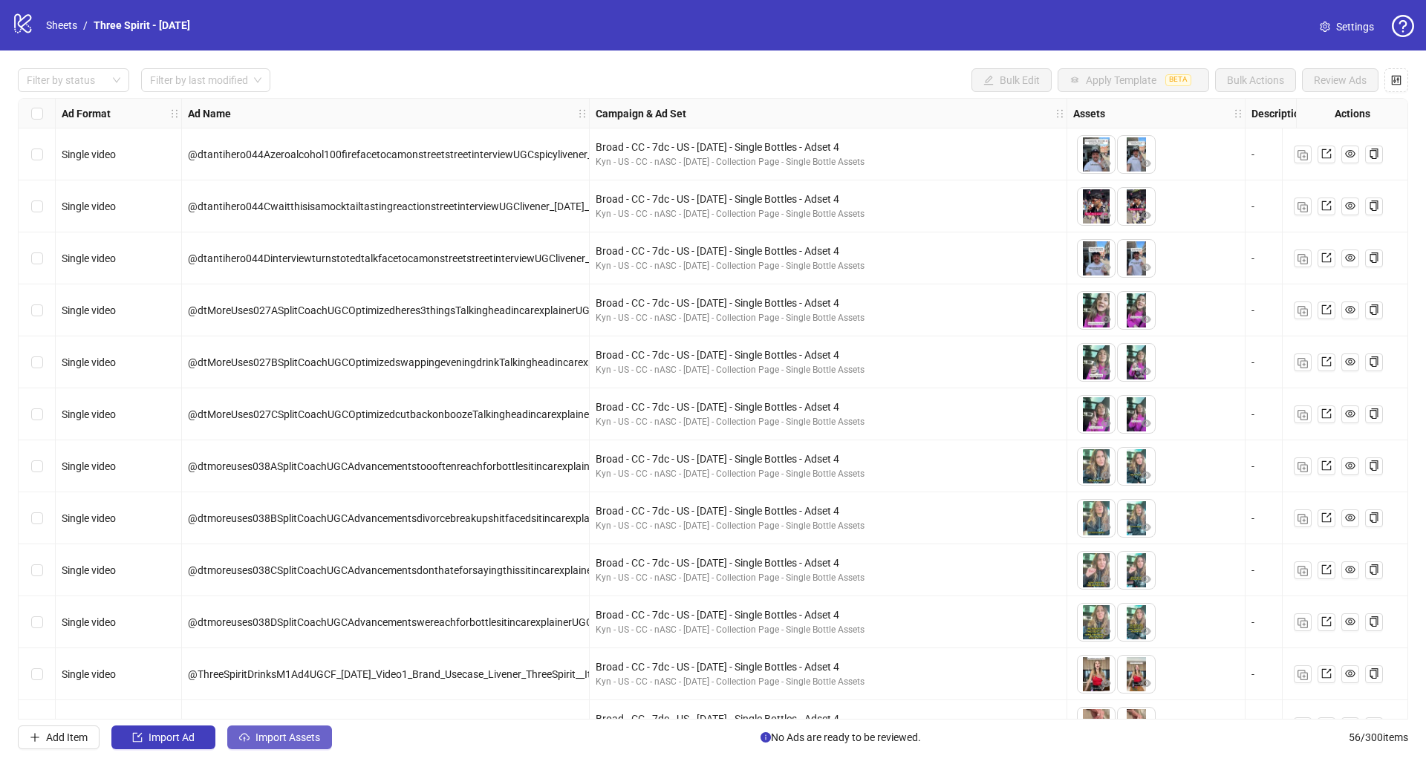
click at [288, 735] on span "Import Assets" at bounding box center [288, 738] width 65 height 12
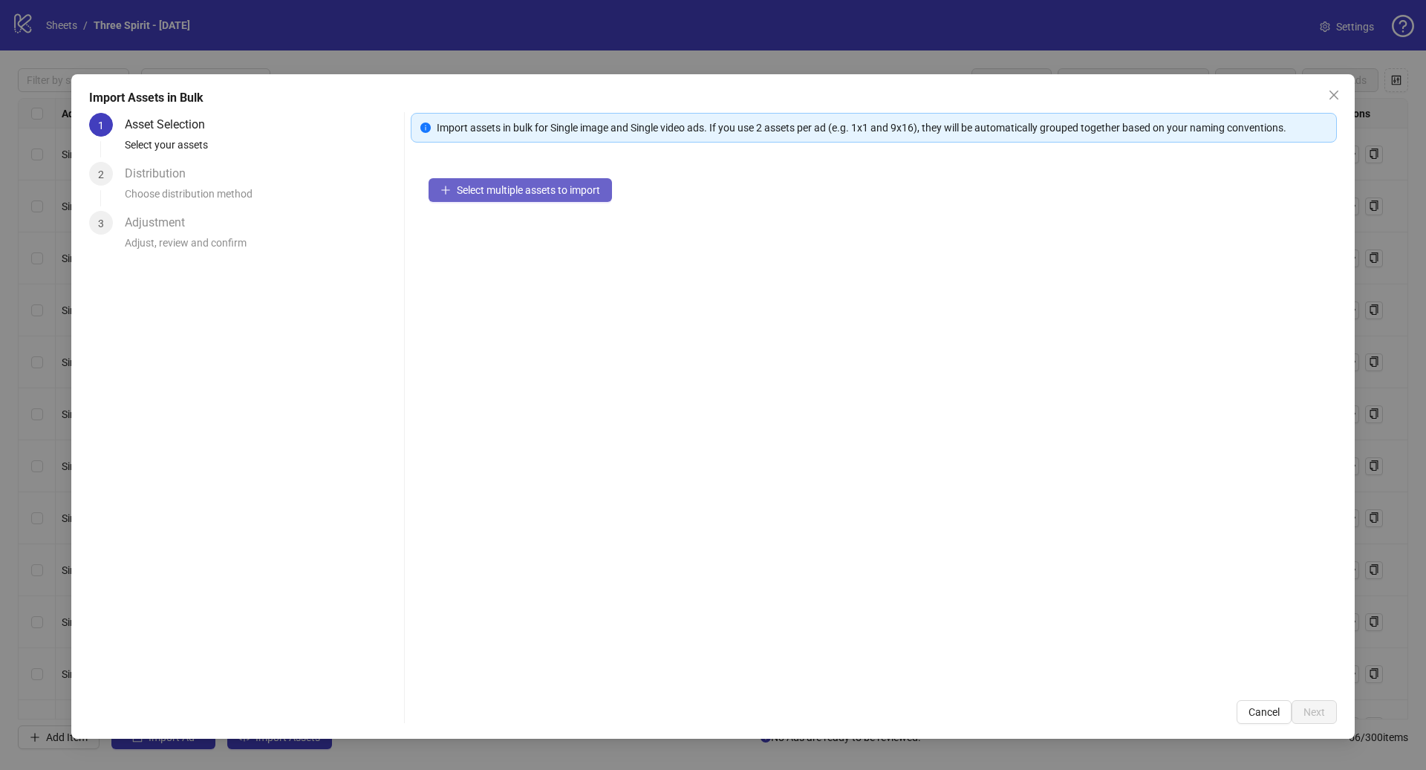
click at [527, 192] on span "Select multiple assets to import" at bounding box center [528, 190] width 143 height 12
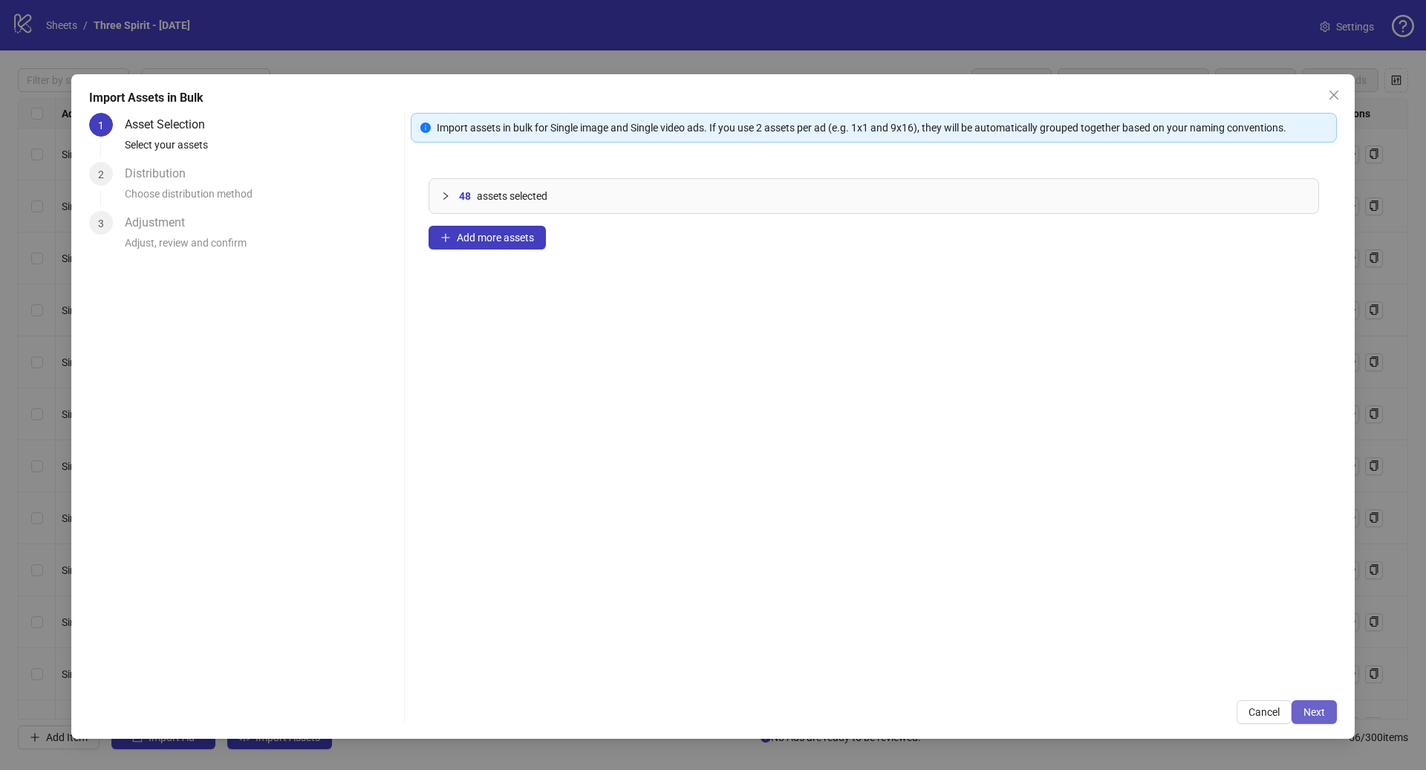
click at [1313, 708] on span "Next" at bounding box center [1315, 713] width 22 height 12
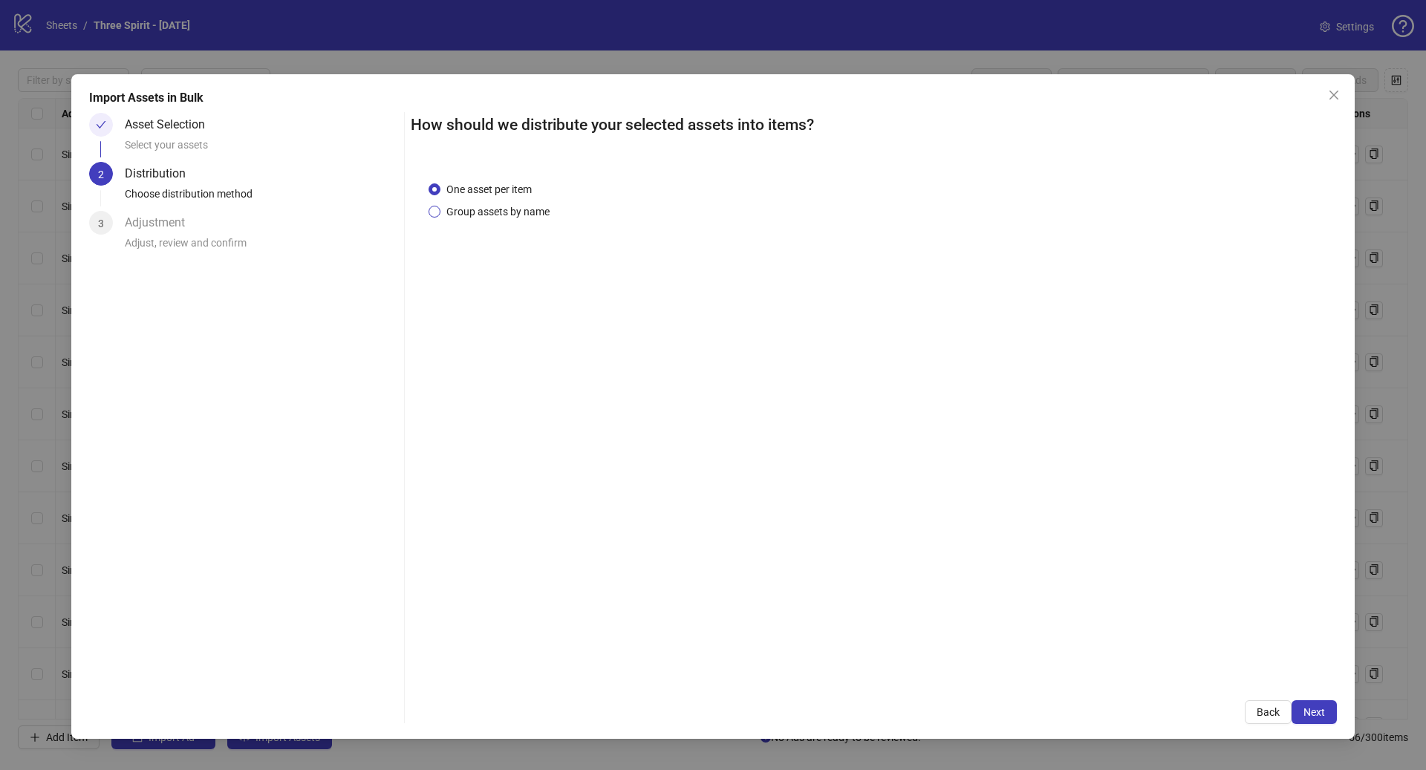
click at [498, 213] on span "Group assets by name" at bounding box center [498, 212] width 115 height 16
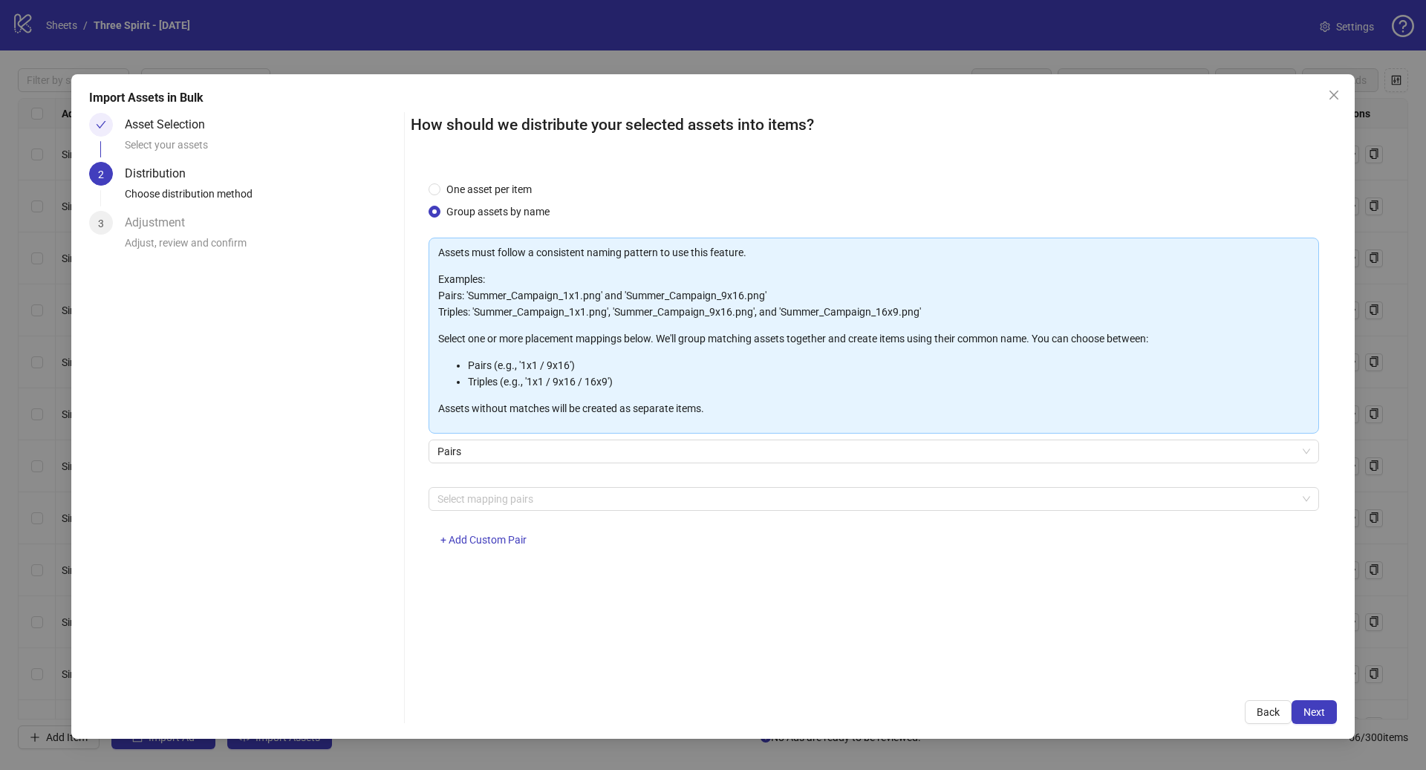
drag, startPoint x: 525, startPoint y: 501, endPoint x: 535, endPoint y: 510, distance: 13.2
click at [525, 501] on div at bounding box center [866, 499] width 869 height 21
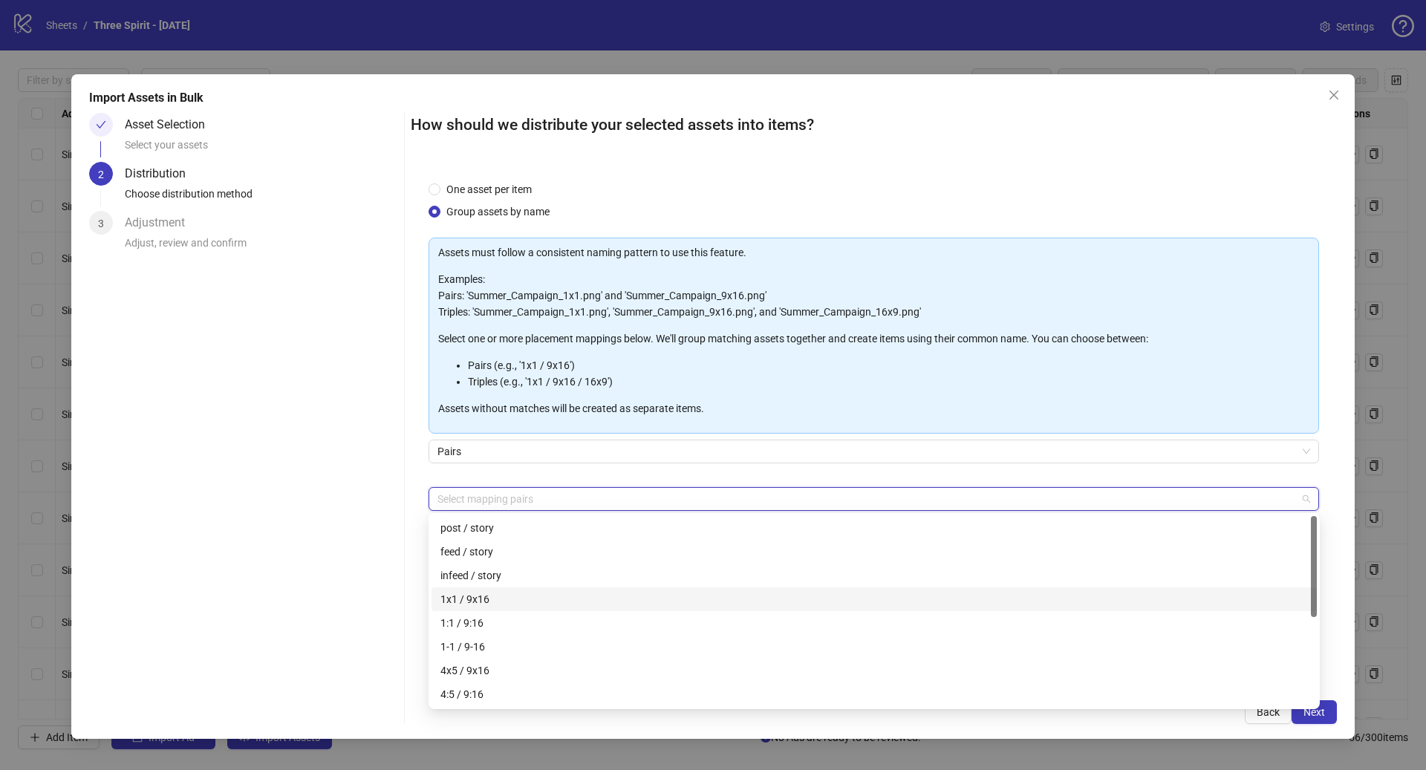
click at [494, 597] on div "1x1 / 9x16" at bounding box center [875, 599] width 868 height 16
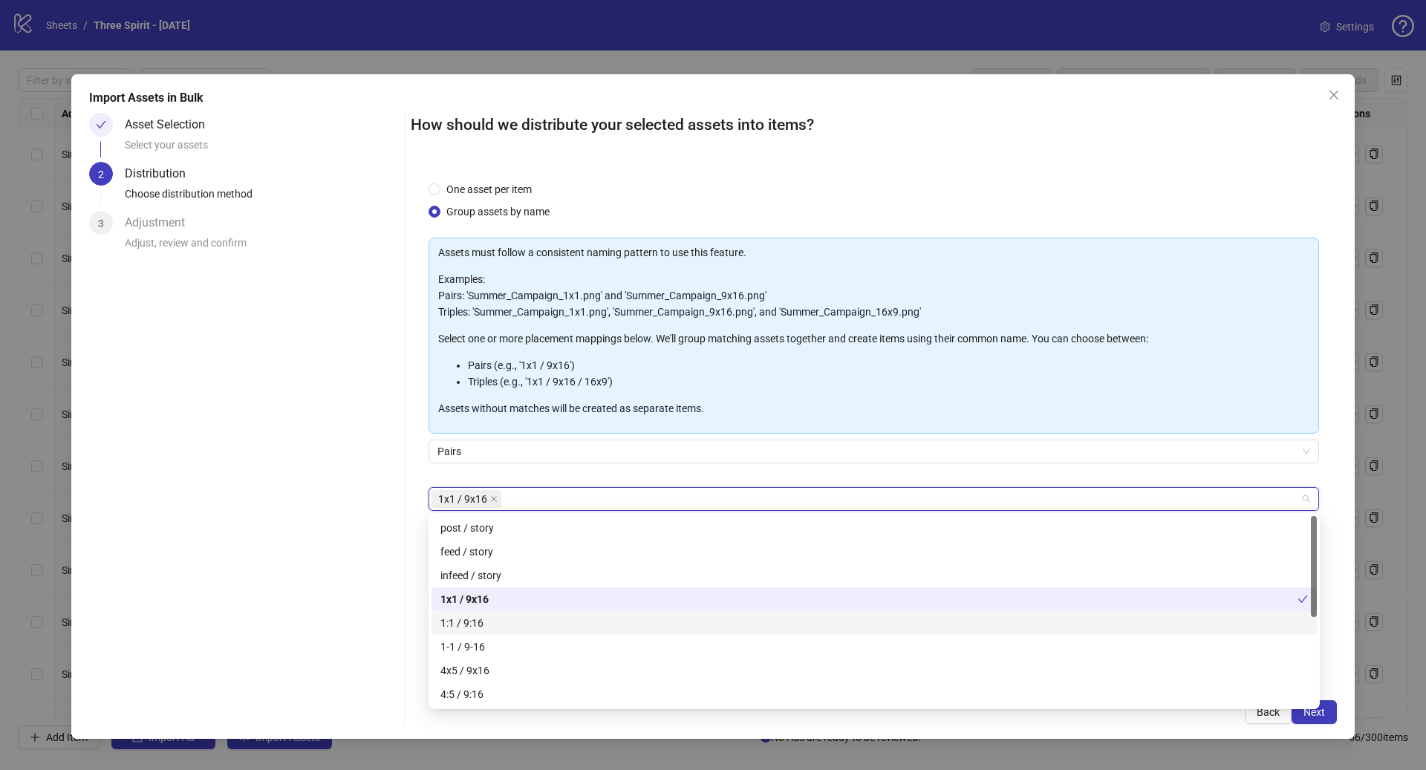
click at [501, 624] on div "1:1 / 9:16" at bounding box center [875, 623] width 868 height 16
click at [497, 674] on div "4x5 / 9x16" at bounding box center [875, 671] width 868 height 16
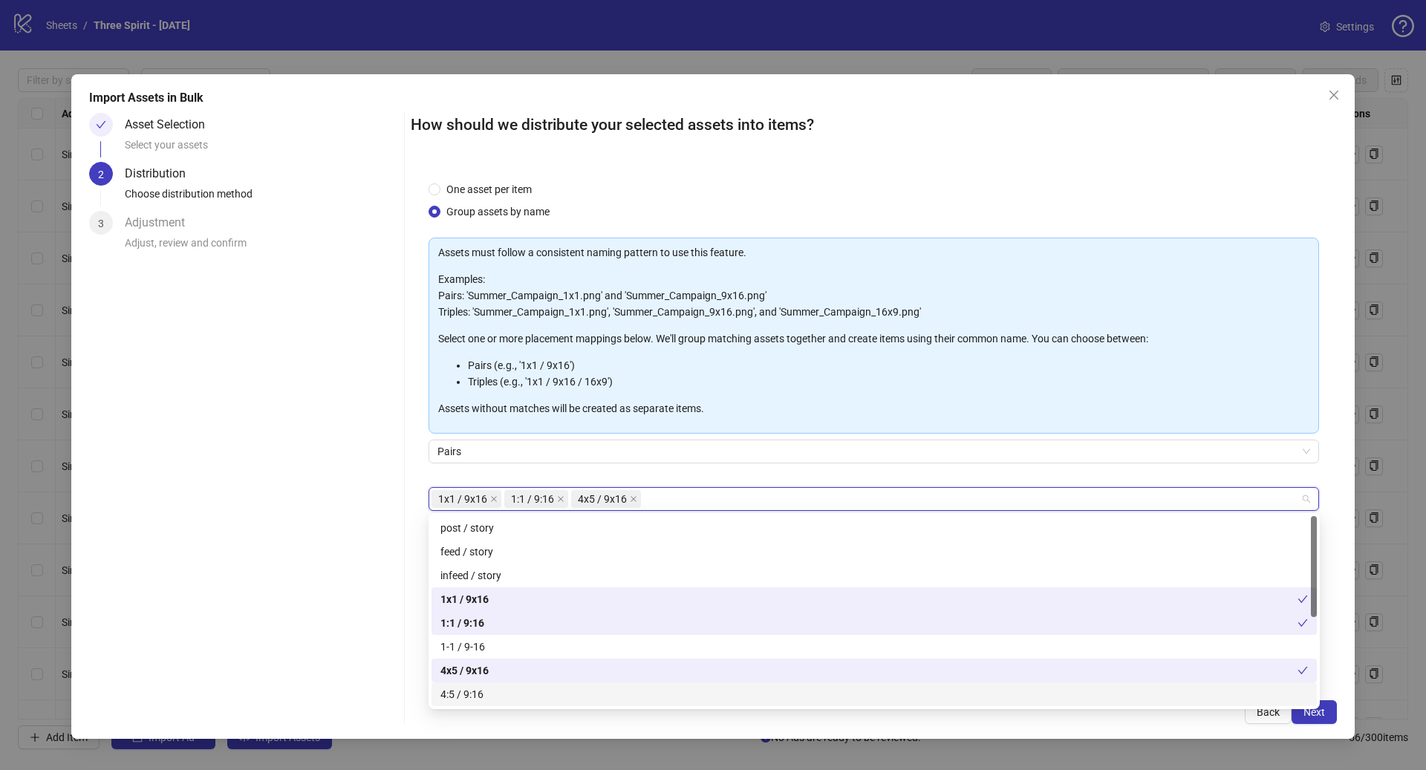
click at [487, 697] on div "4:5 / 9:16" at bounding box center [875, 694] width 868 height 16
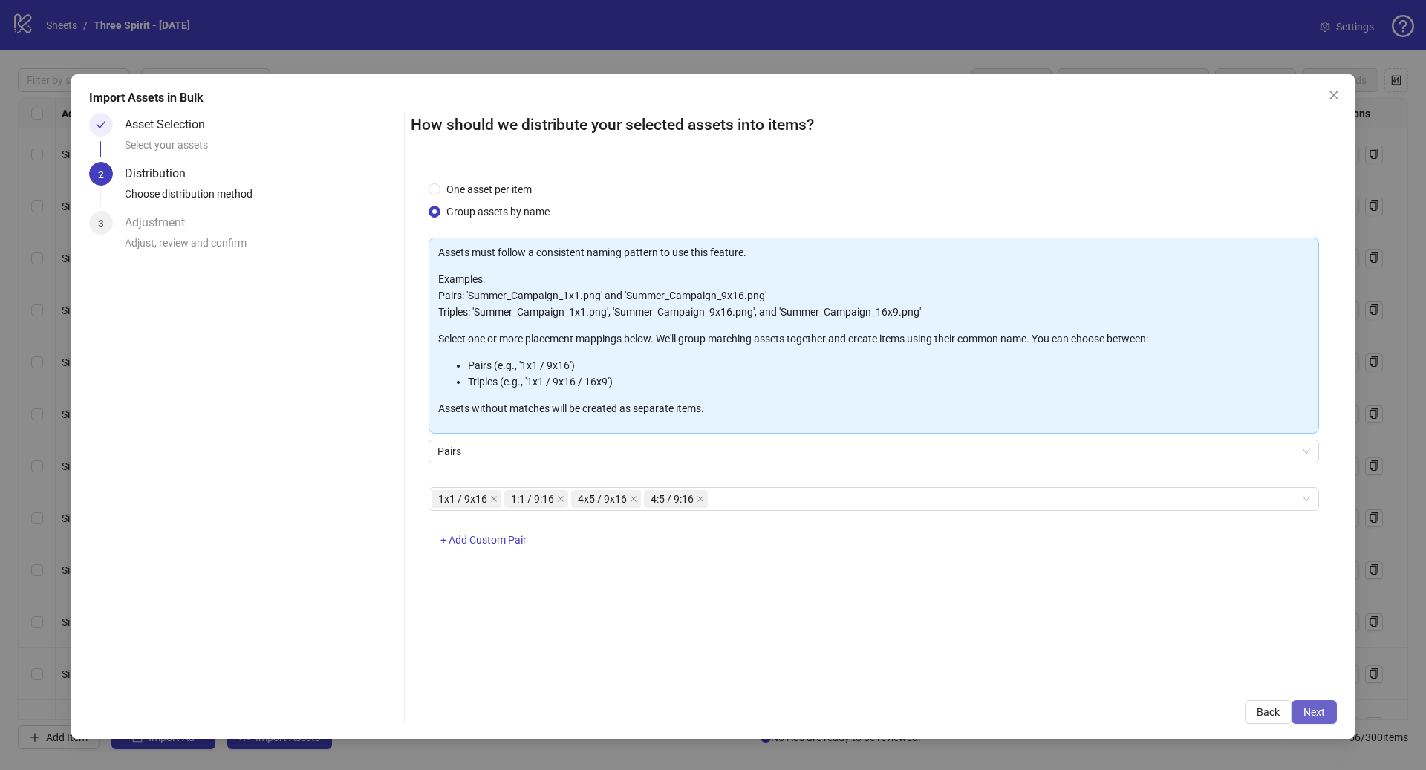
click at [1323, 718] on span "Next" at bounding box center [1315, 713] width 22 height 12
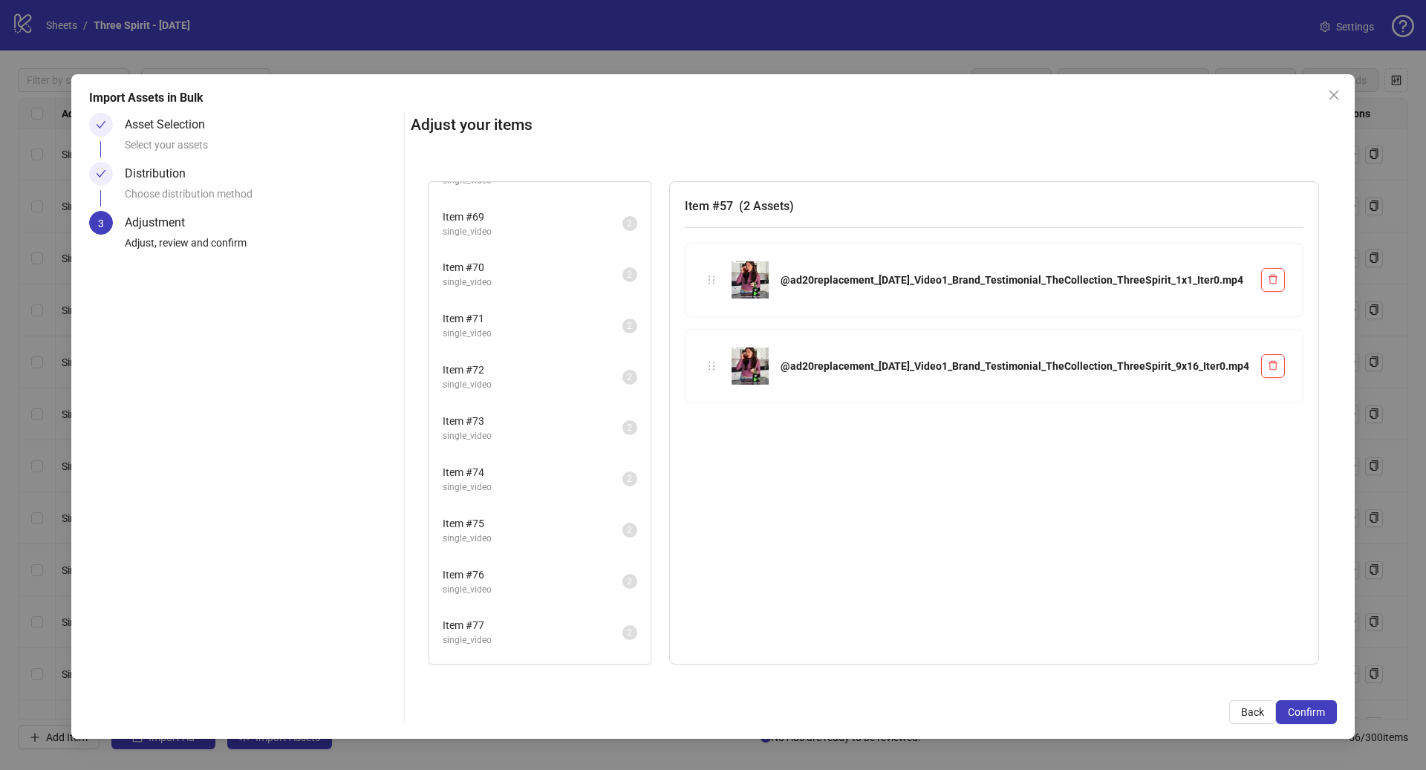
scroll to position [744, 0]
click at [542, 621] on li "Item # 80 single_video 2" at bounding box center [540, 639] width 218 height 48
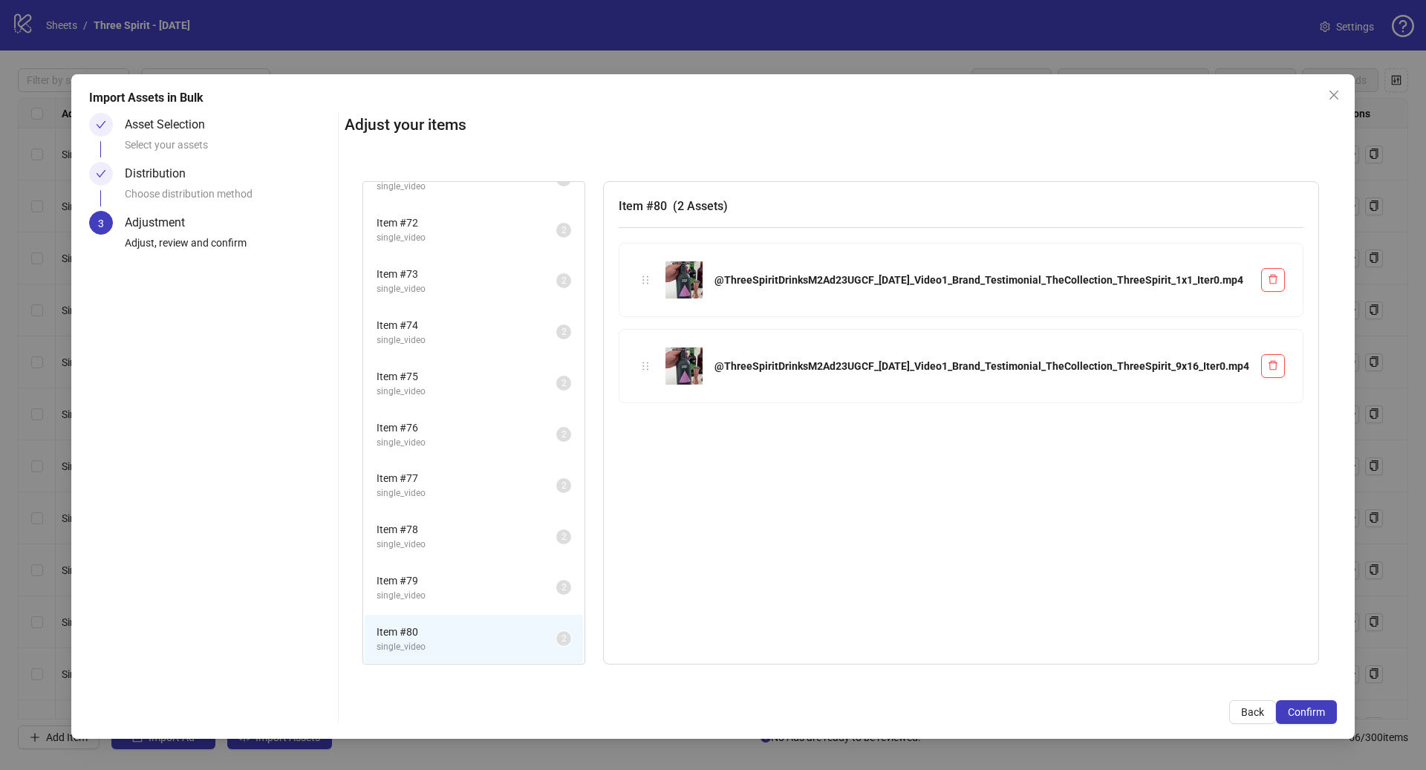
click at [533, 600] on span "single_video" at bounding box center [467, 596] width 180 height 14
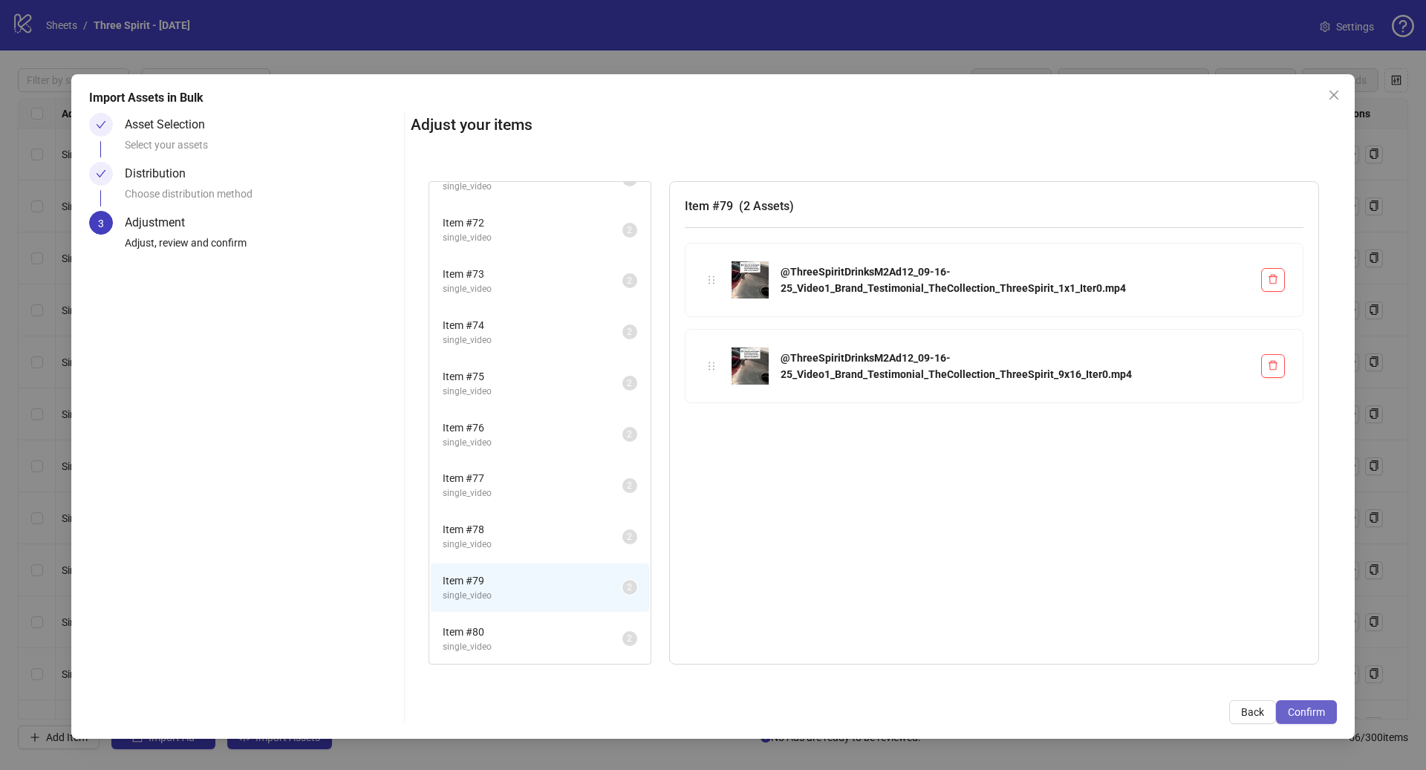
click at [1312, 707] on span "Confirm" at bounding box center [1306, 713] width 37 height 12
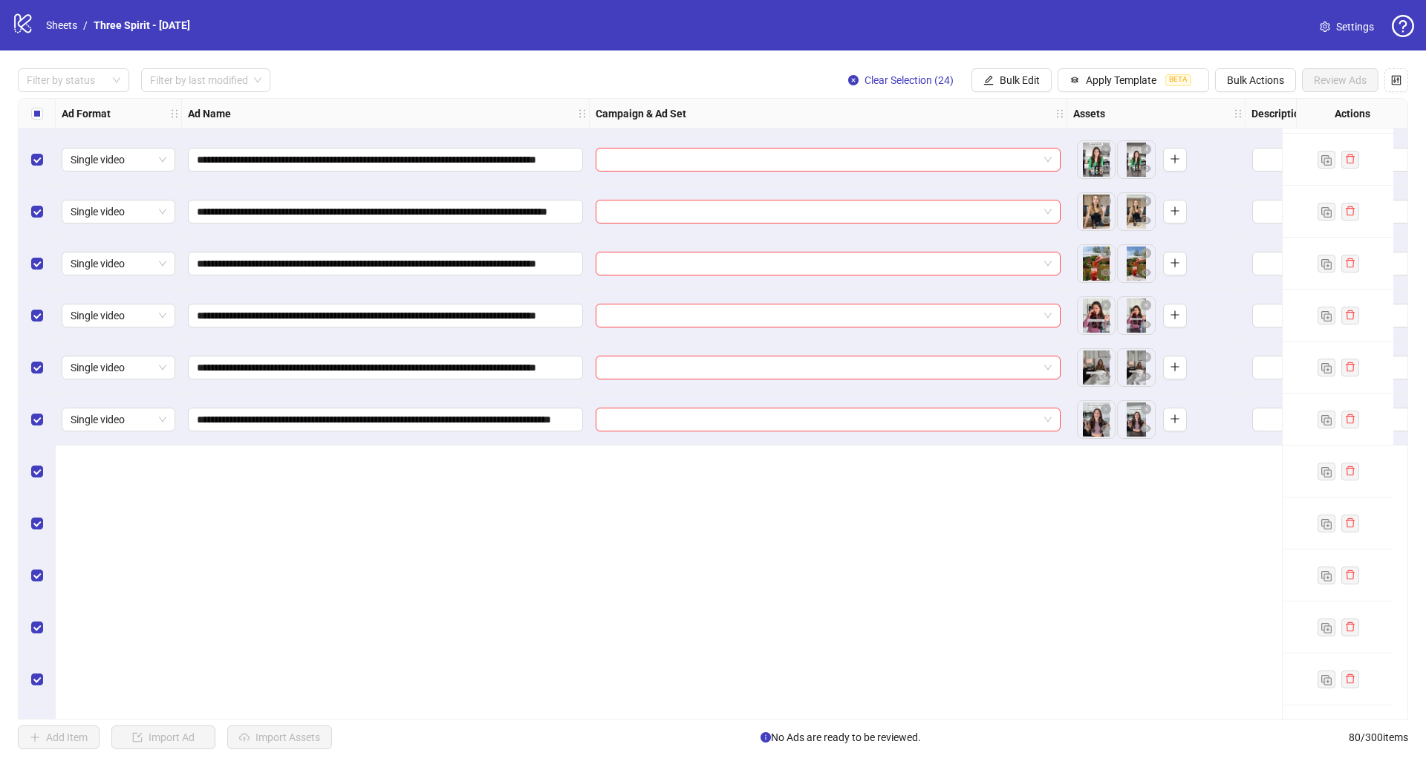
scroll to position [3076, 0]
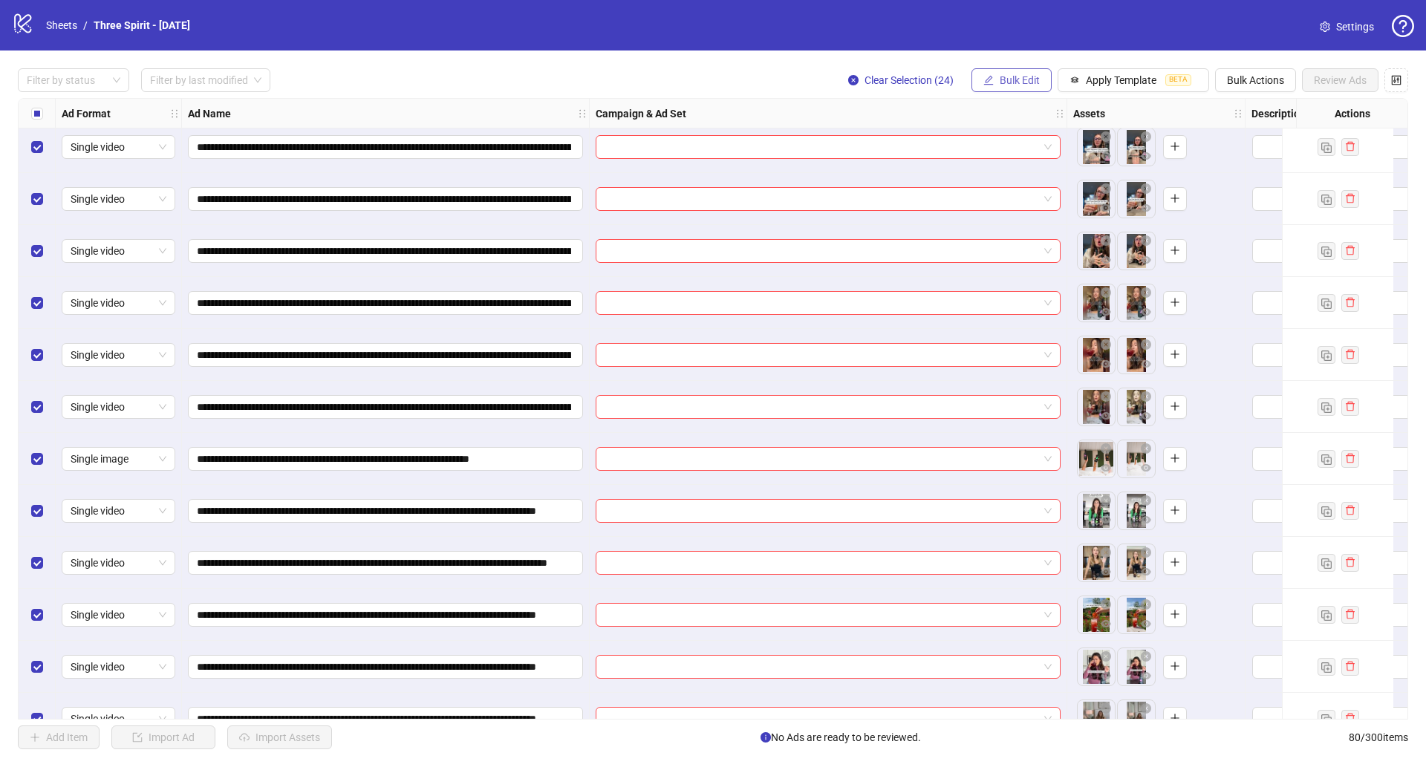
click at [1007, 74] on span "Bulk Edit" at bounding box center [1020, 80] width 40 height 12
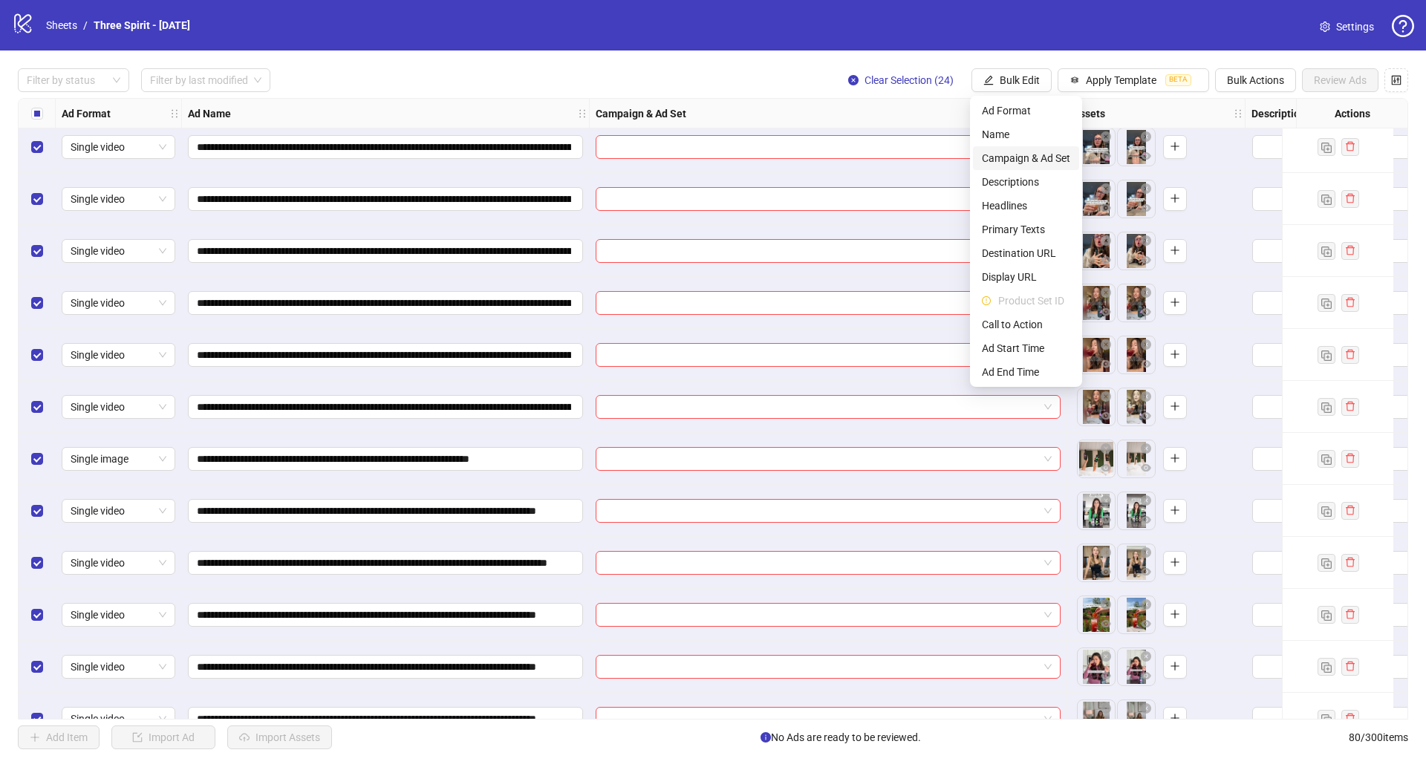
click at [1050, 157] on span "Campaign & Ad Set" at bounding box center [1026, 158] width 88 height 16
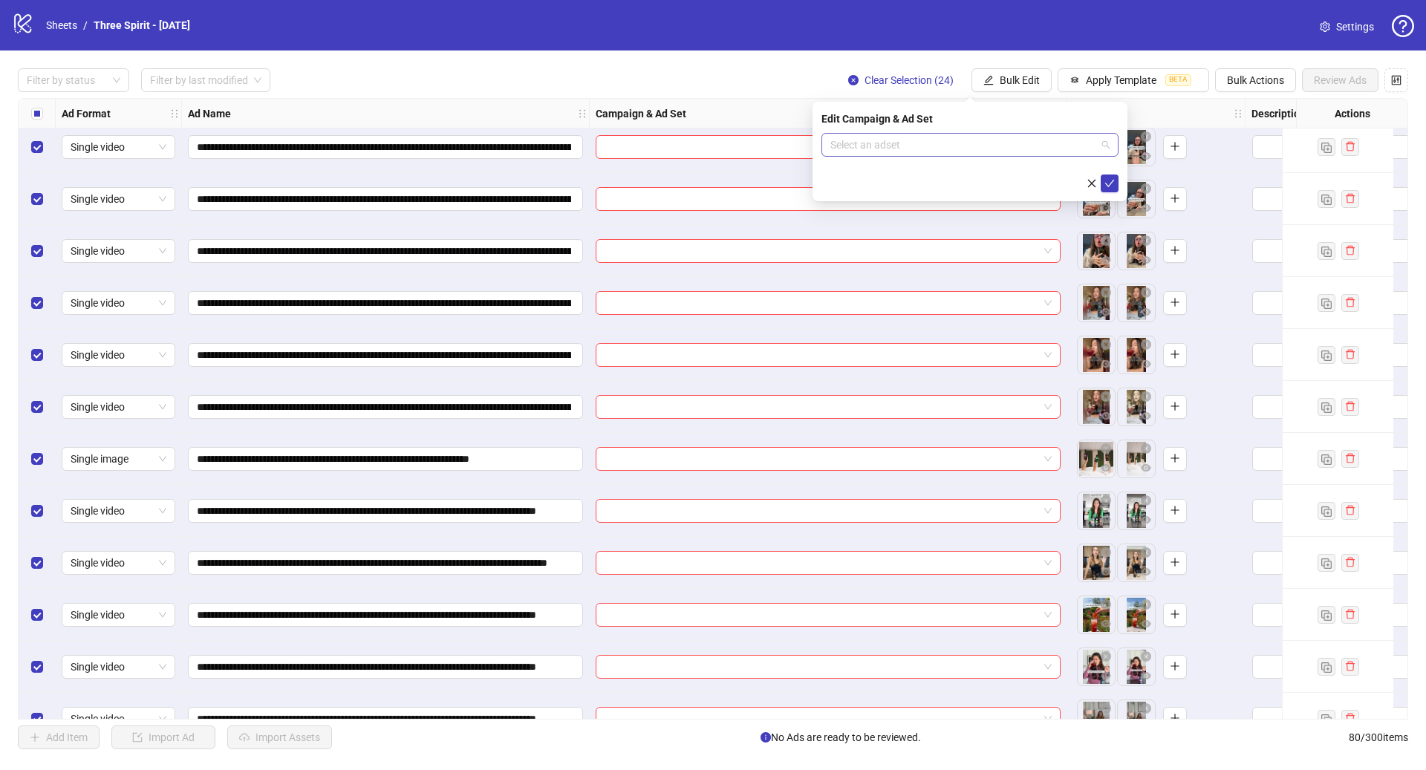
click at [909, 143] on input "search" at bounding box center [964, 145] width 266 height 22
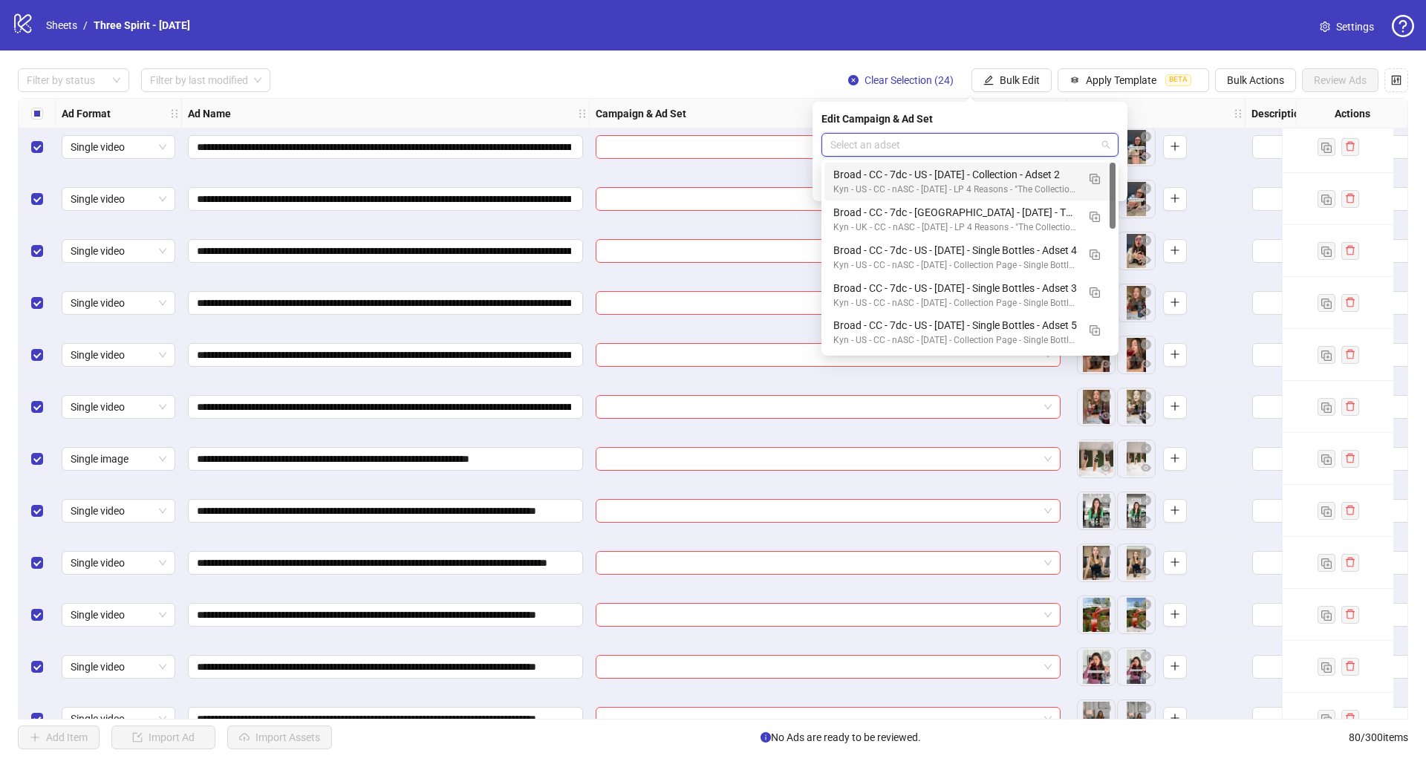
paste input "**********"
type input "**********"
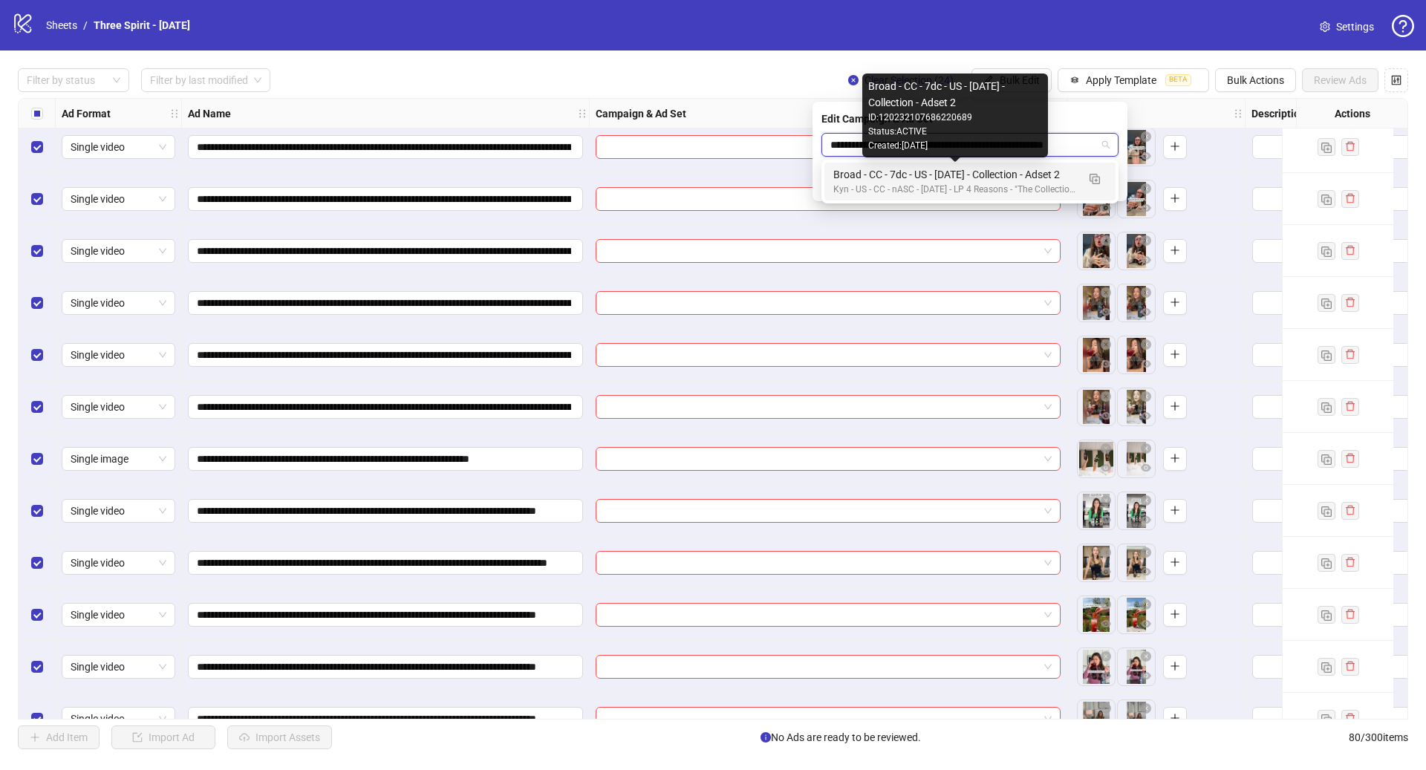
click at [1019, 172] on div "Broad - CC - 7dc - US - [DATE] - Collection - Adset 2" at bounding box center [956, 174] width 244 height 16
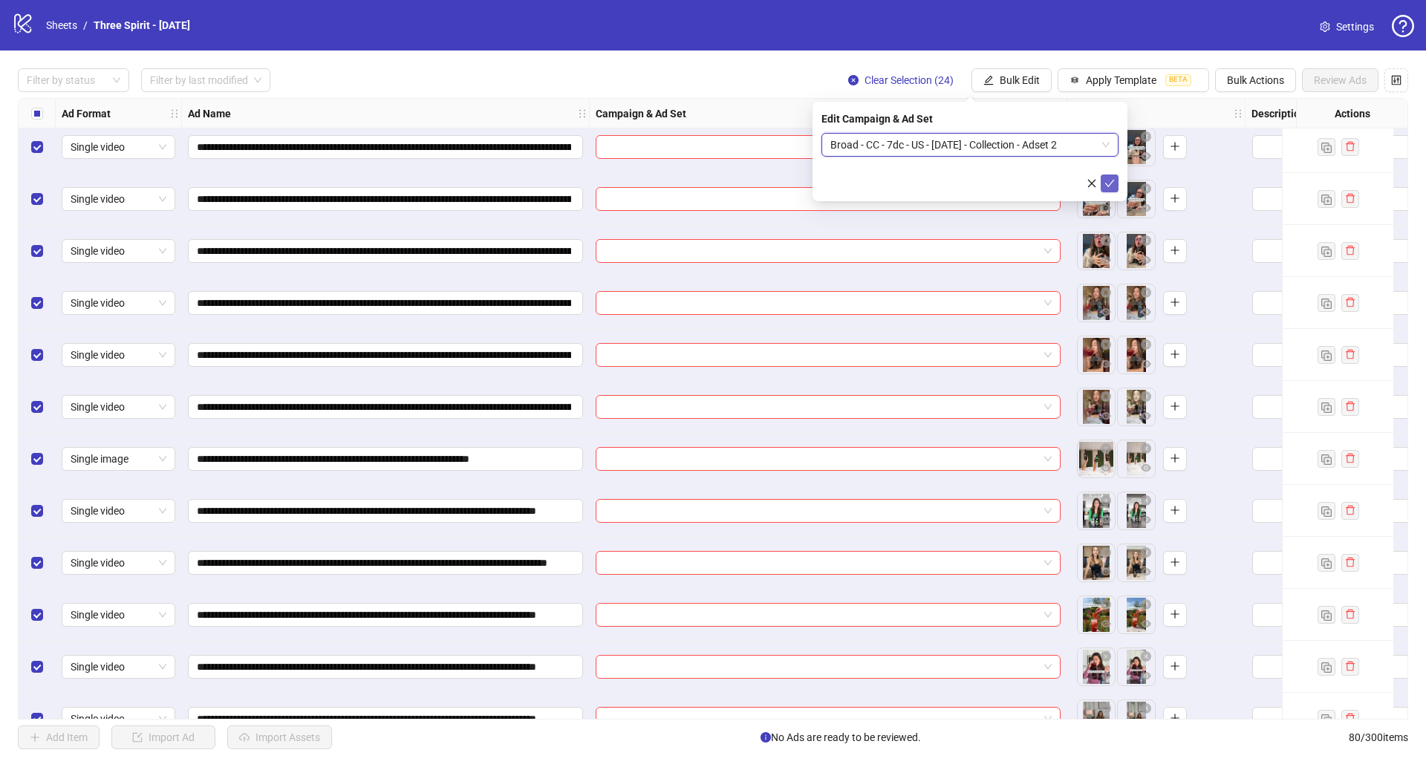
click at [1105, 183] on icon "check" at bounding box center [1110, 183] width 10 height 7
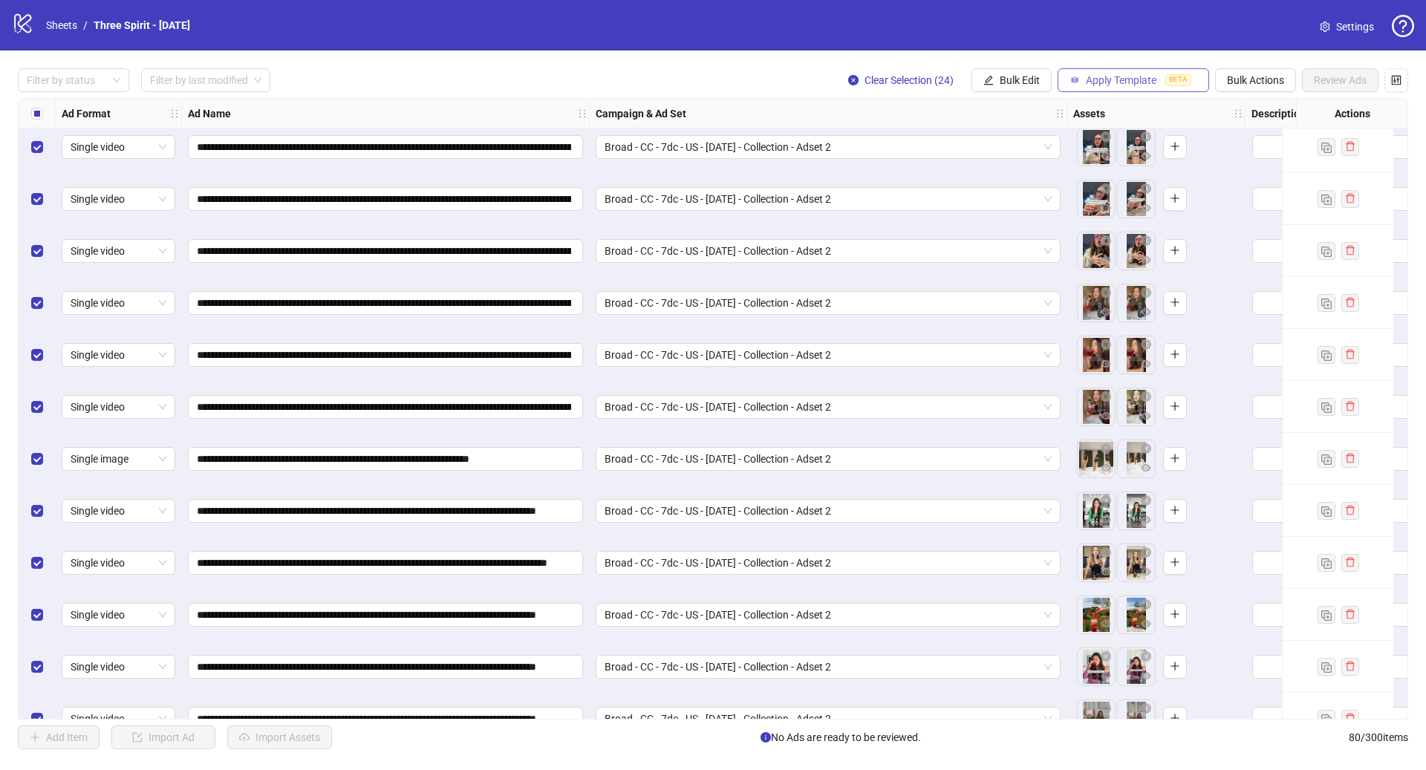
click at [1132, 82] on span "Apply Template" at bounding box center [1121, 80] width 71 height 12
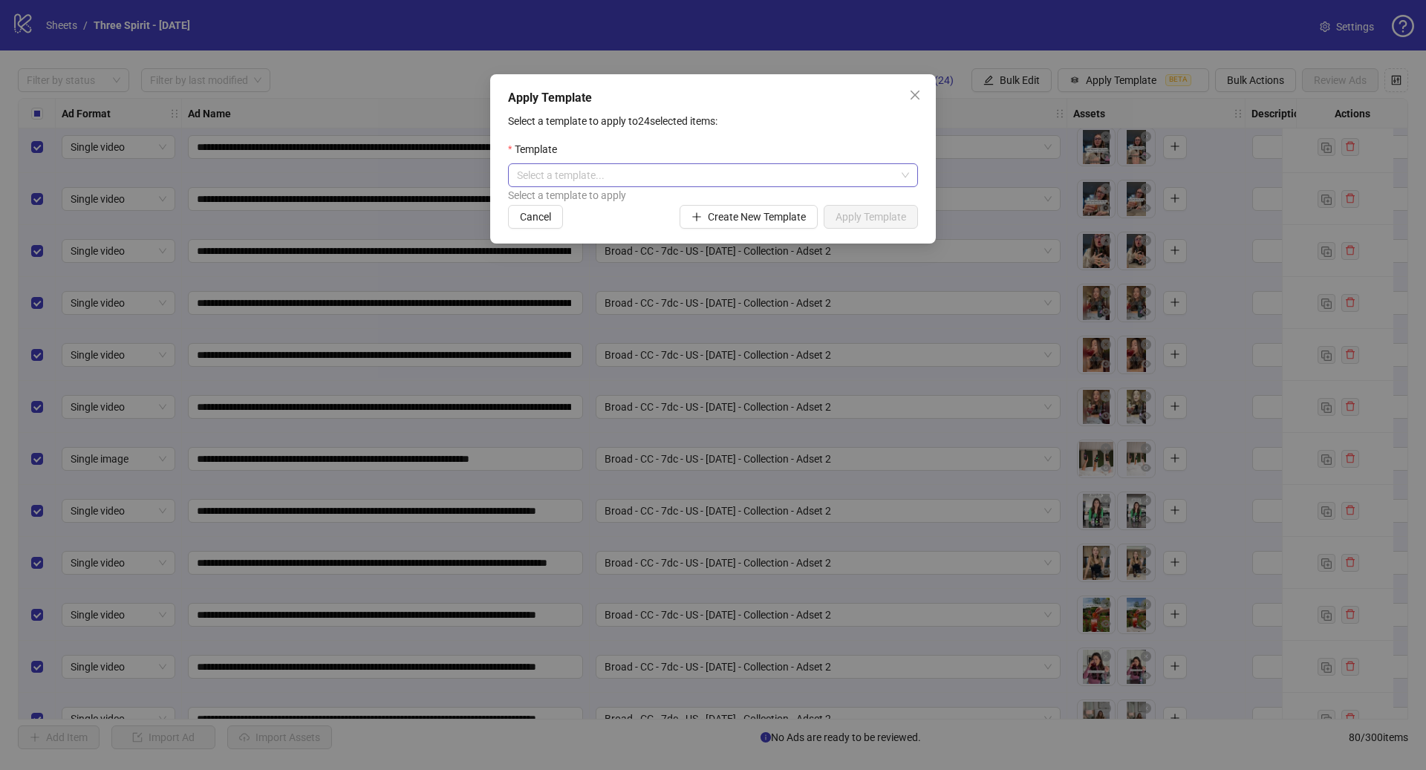
click at [643, 177] on input "search" at bounding box center [706, 175] width 379 height 22
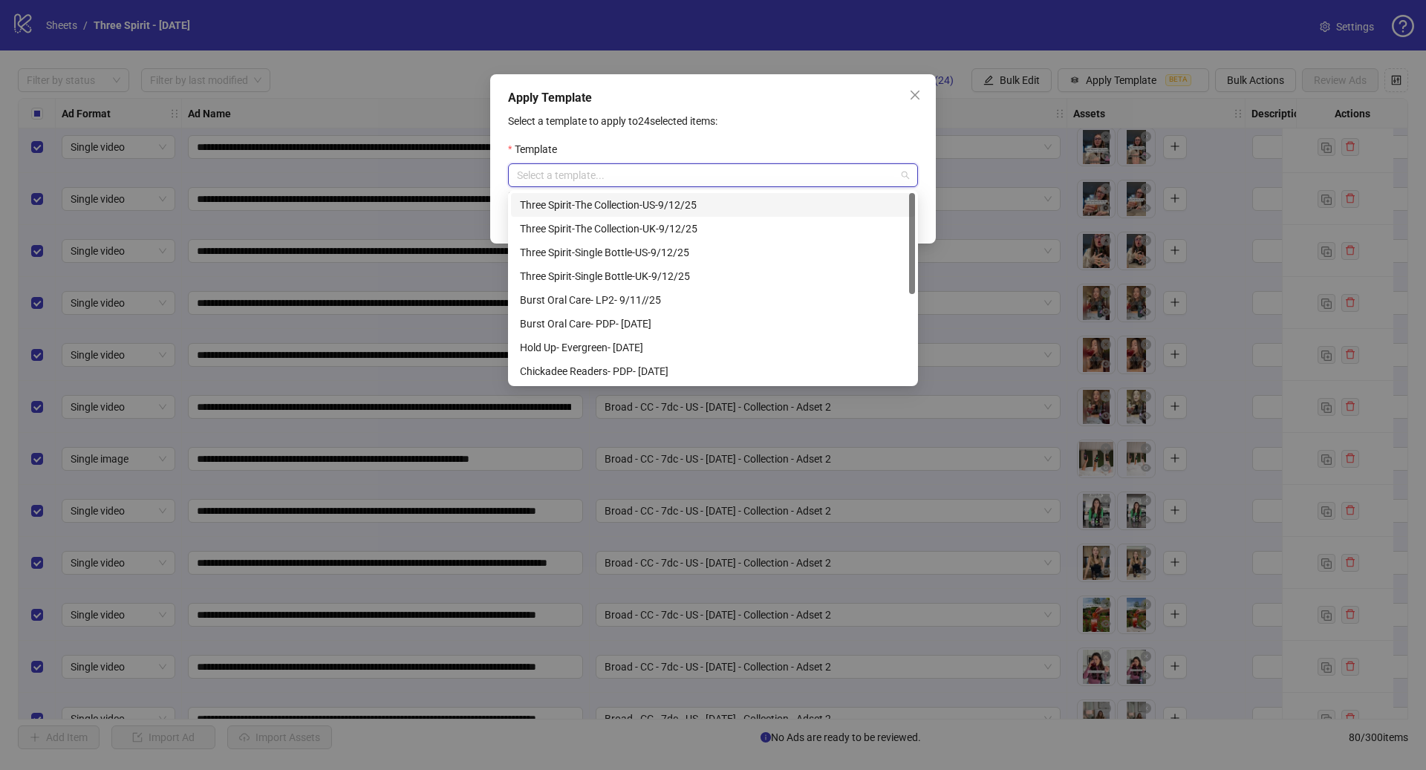
click at [695, 206] on div "Three Spirit-The Collection-US-9/12/25" at bounding box center [713, 205] width 386 height 16
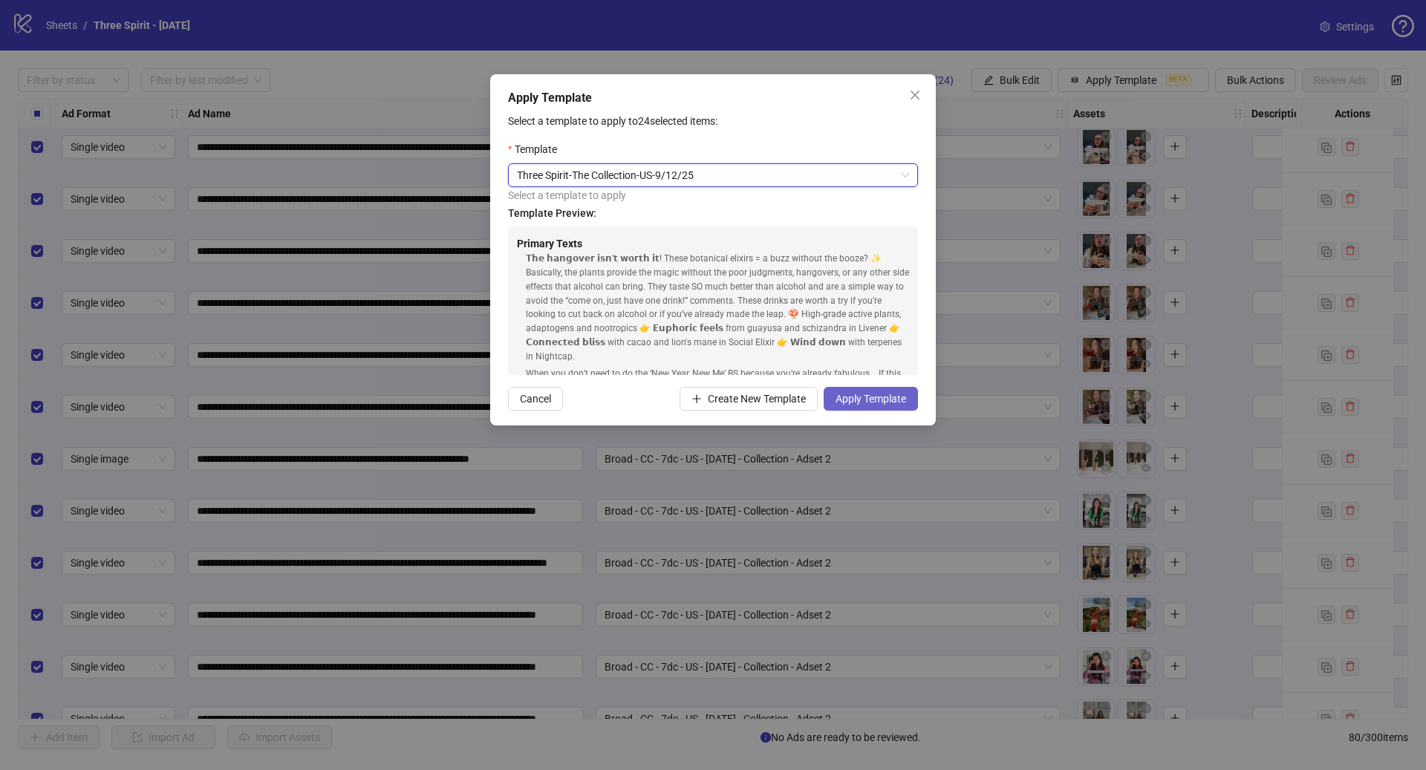
click at [873, 403] on button "Apply Template" at bounding box center [871, 399] width 94 height 24
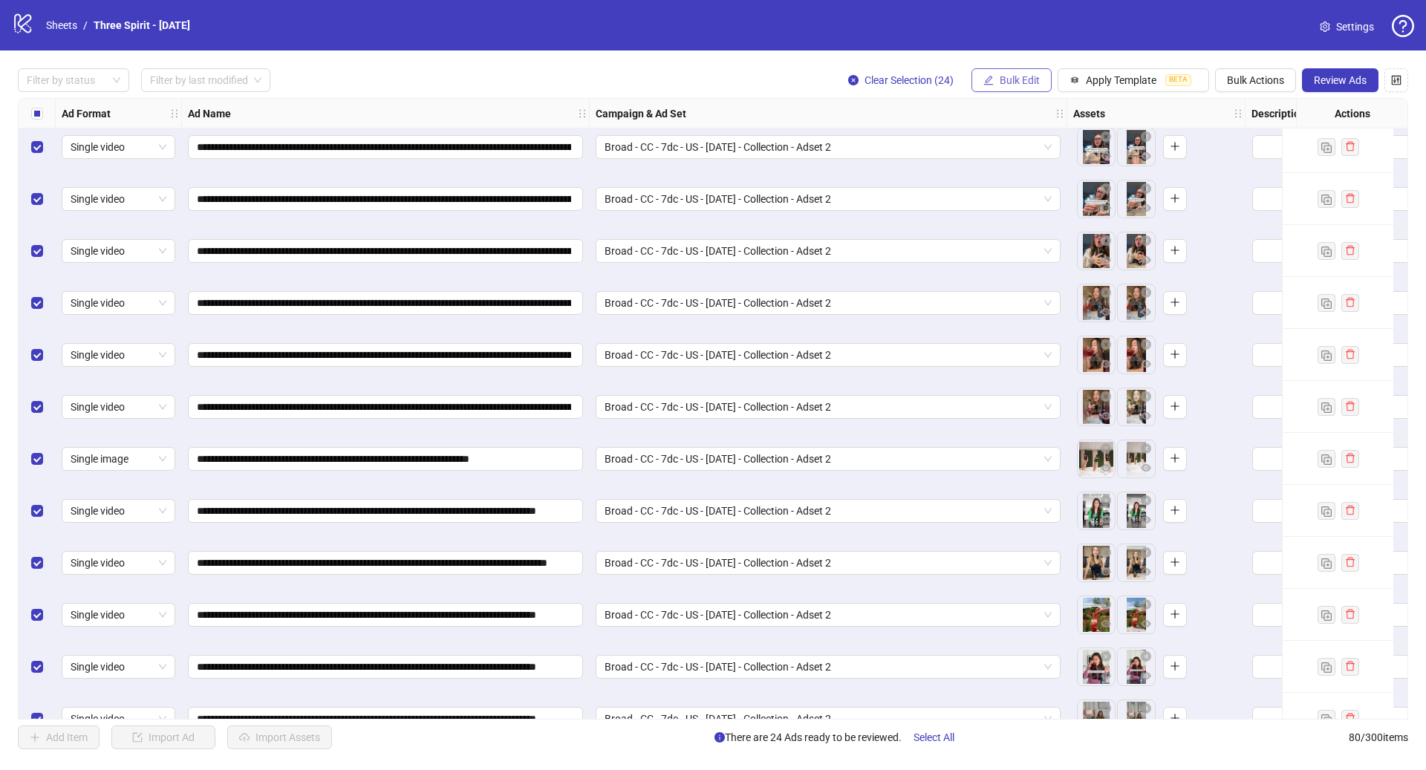
click at [1025, 80] on span "Bulk Edit" at bounding box center [1020, 80] width 40 height 12
click at [1016, 82] on span "Bulk Edit" at bounding box center [1020, 80] width 40 height 12
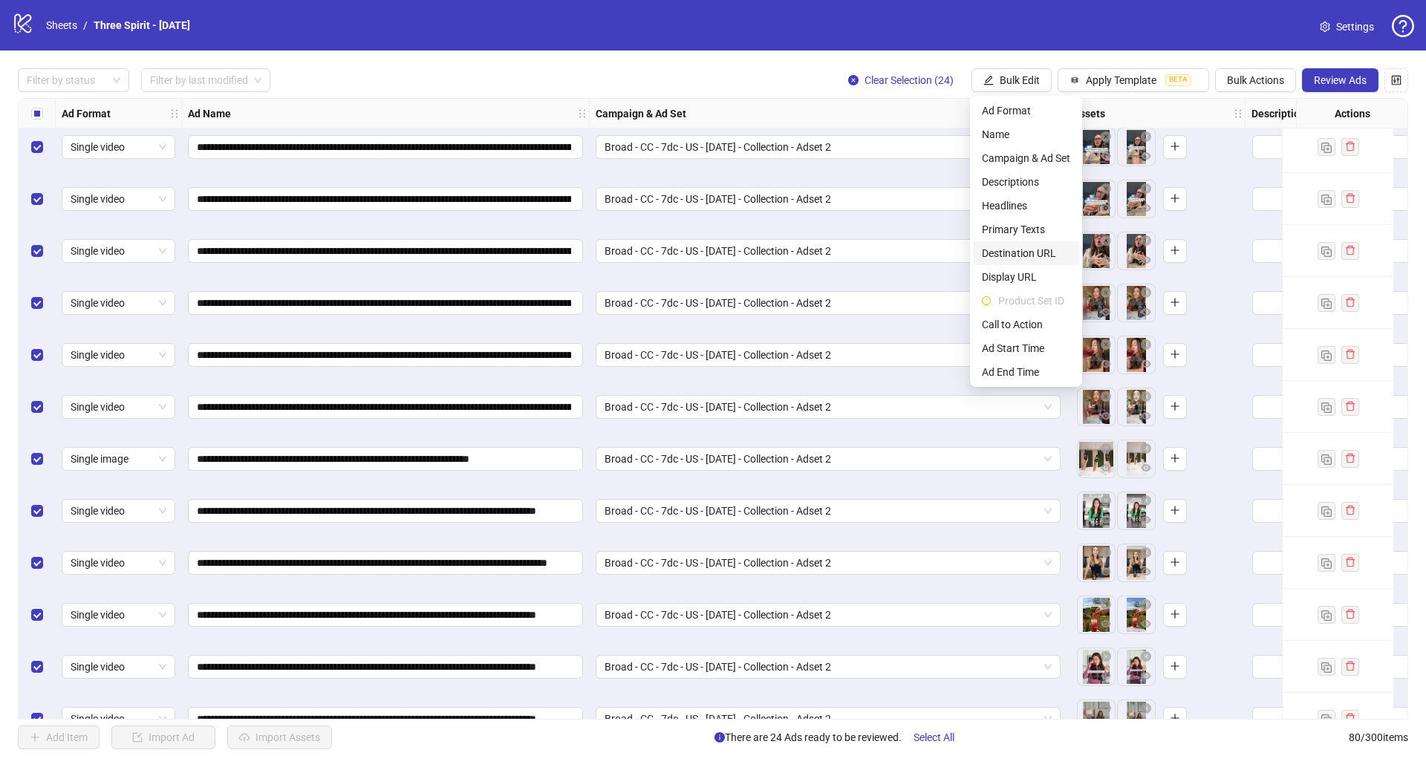
click at [1036, 256] on span "Destination URL" at bounding box center [1026, 253] width 88 height 16
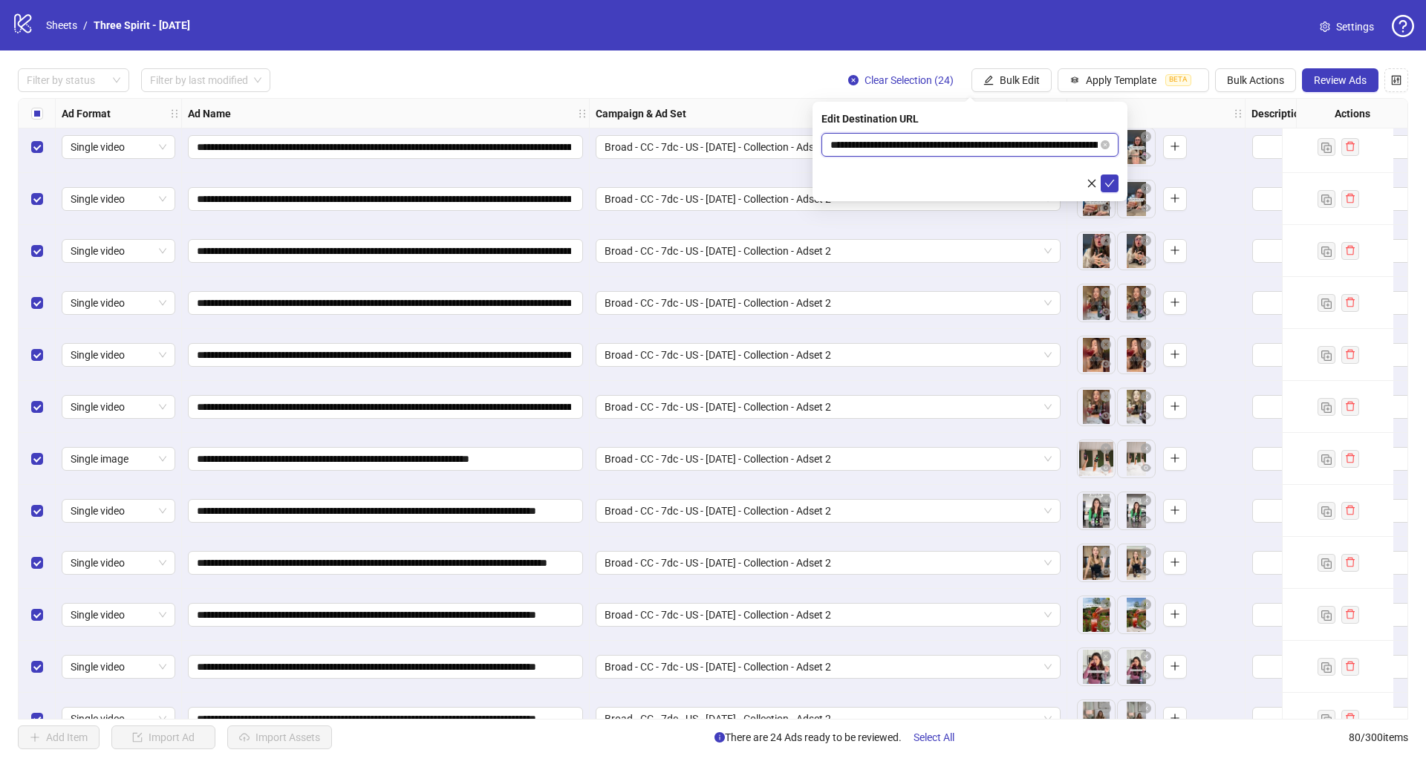
click at [926, 145] on input "**********" at bounding box center [964, 145] width 267 height 16
paste input "text"
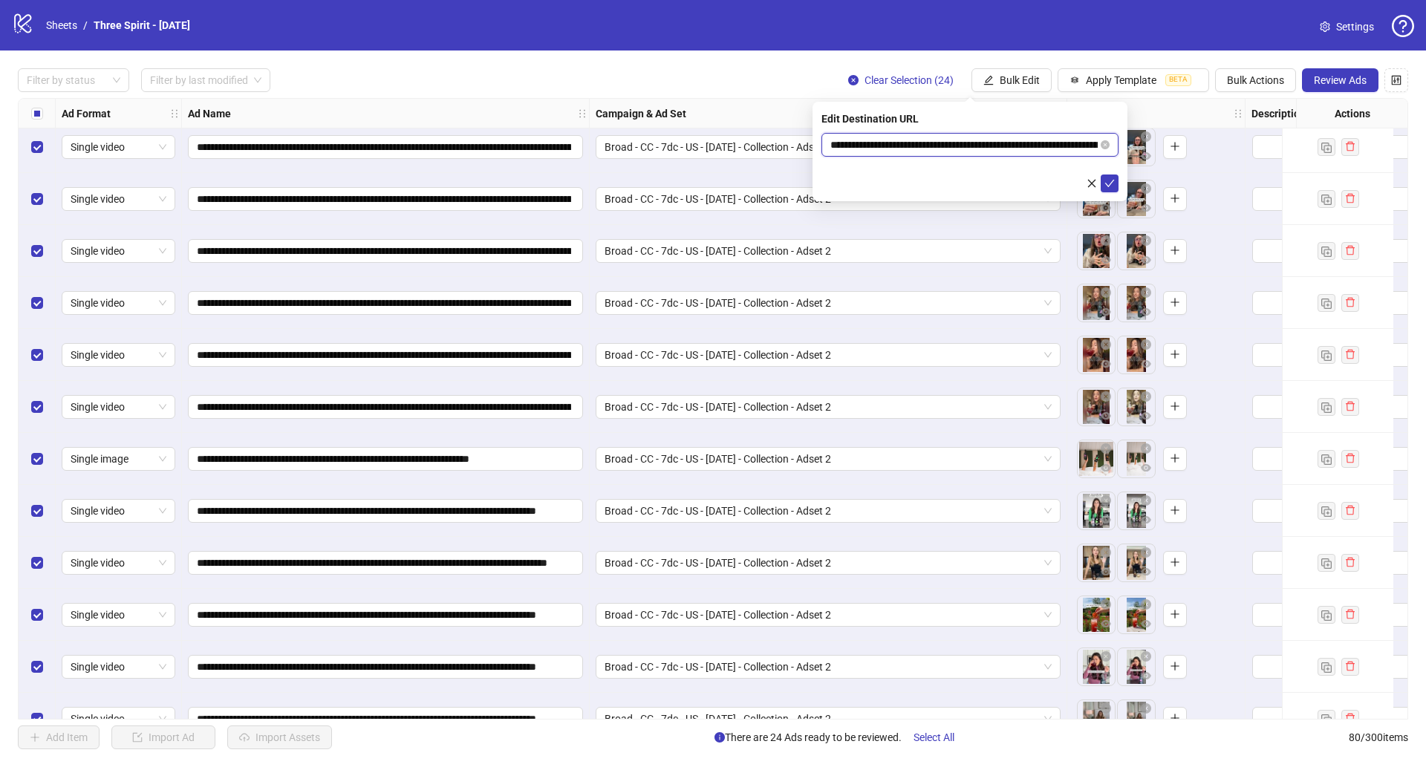
scroll to position [0, 175]
click at [1104, 145] on icon "close-circle" at bounding box center [1106, 144] width 9 height 9
paste input "**********"
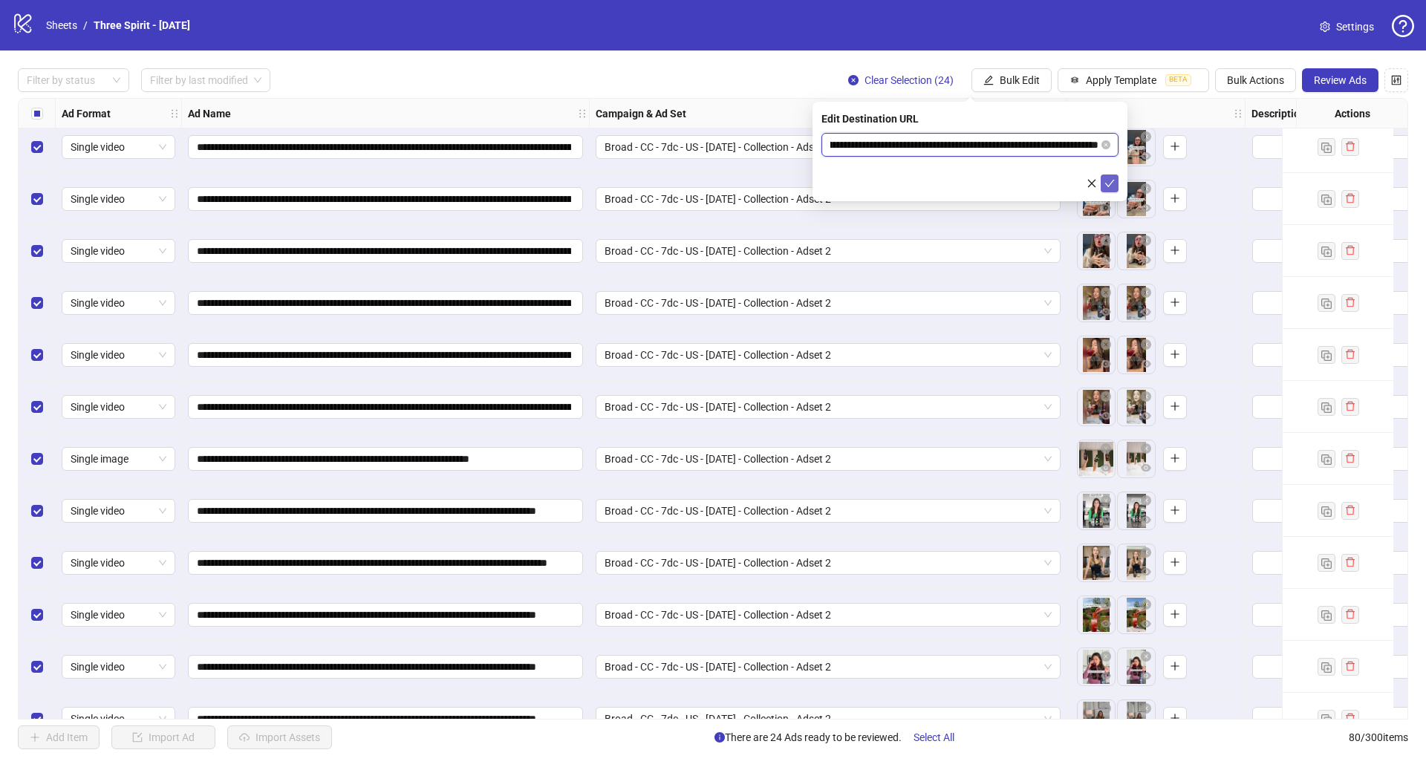
type input "**********"
click at [1105, 180] on icon "check" at bounding box center [1110, 183] width 10 height 10
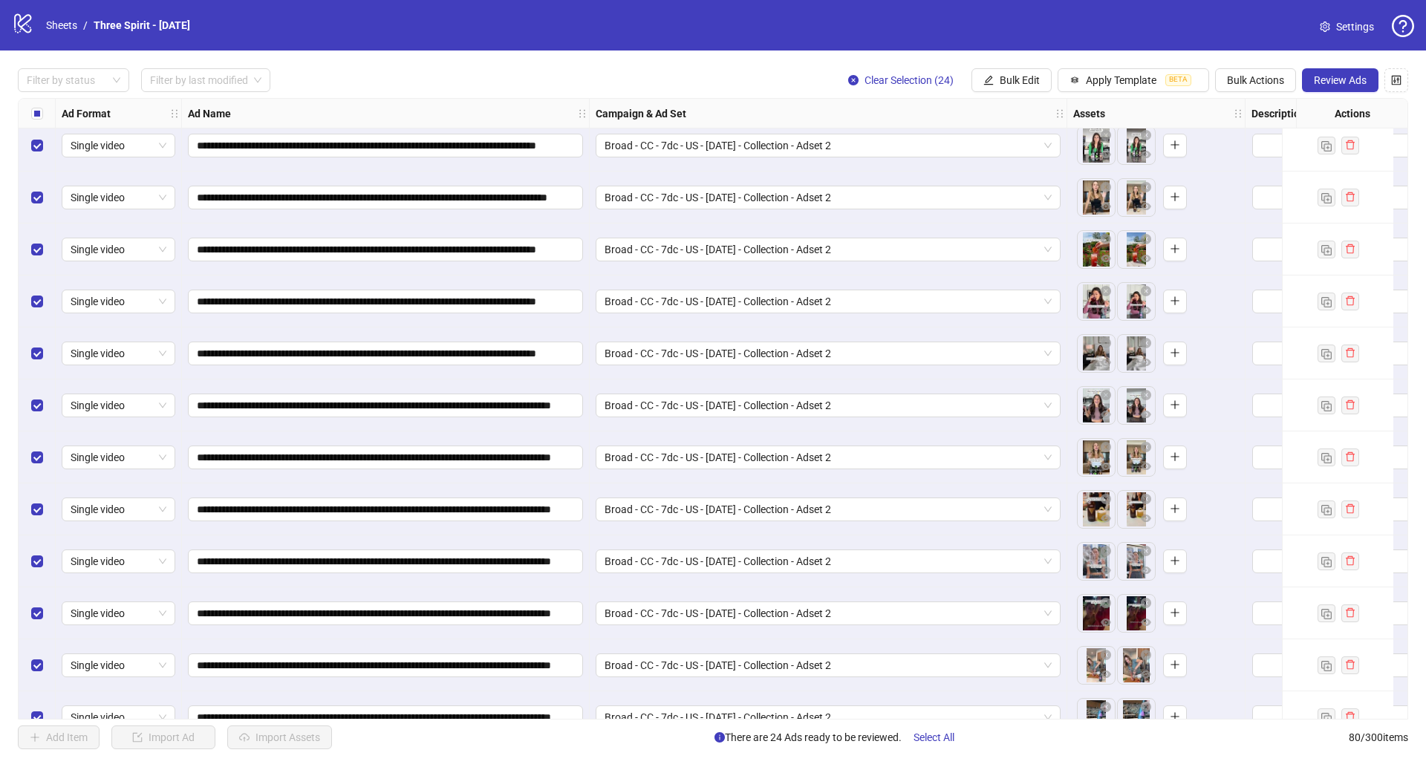
scroll to position [3437, 0]
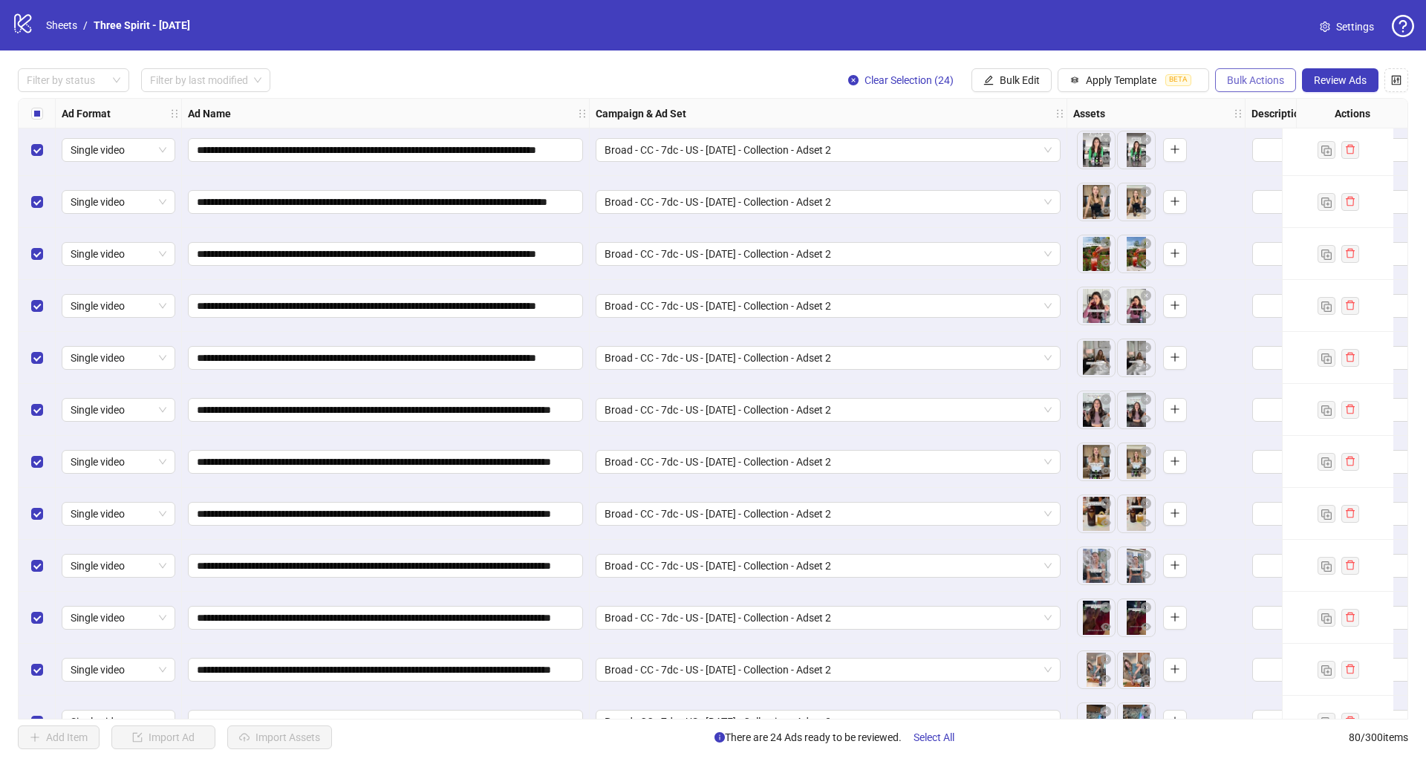
click at [1253, 77] on span "Bulk Actions" at bounding box center [1255, 80] width 57 height 12
click at [1285, 157] on span "Duplicate with assets" at bounding box center [1277, 158] width 102 height 16
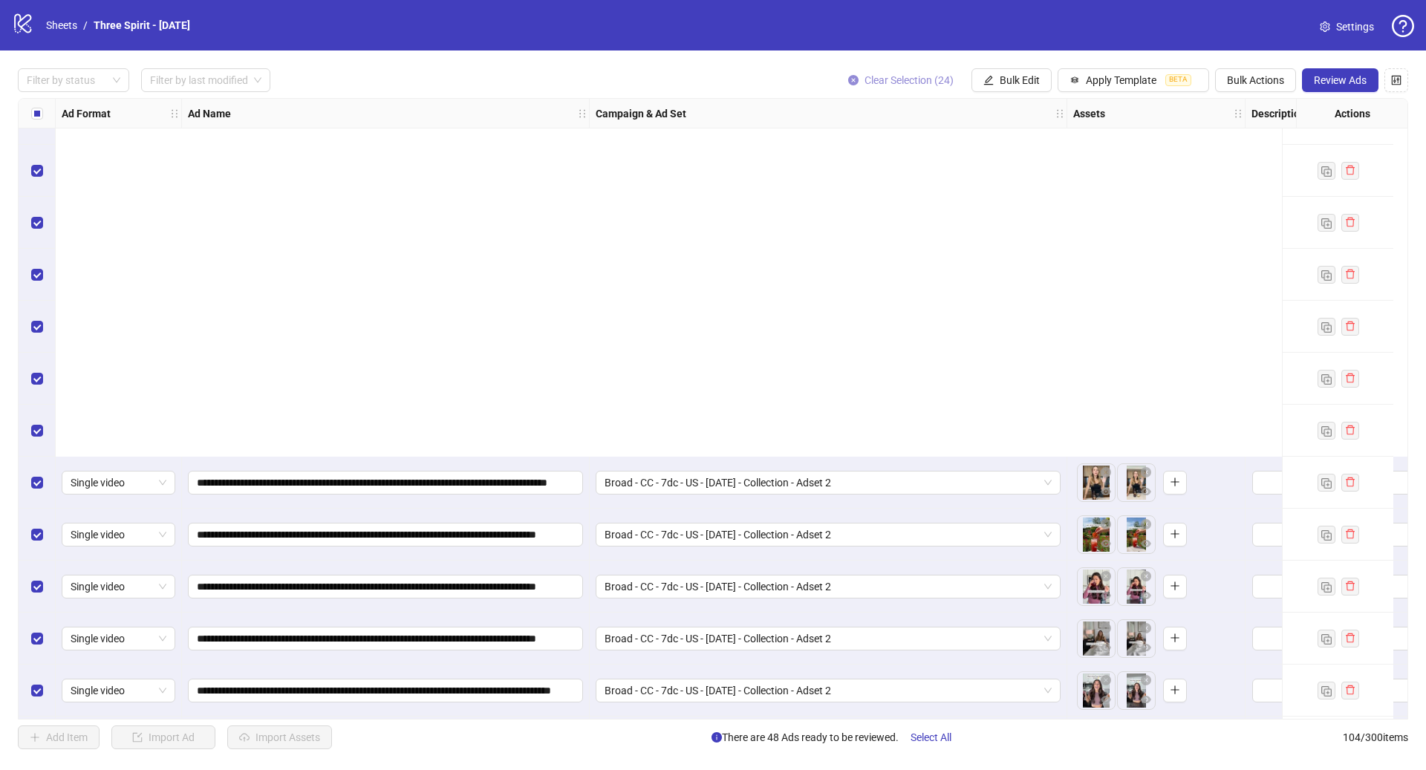
scroll to position [4823, 0]
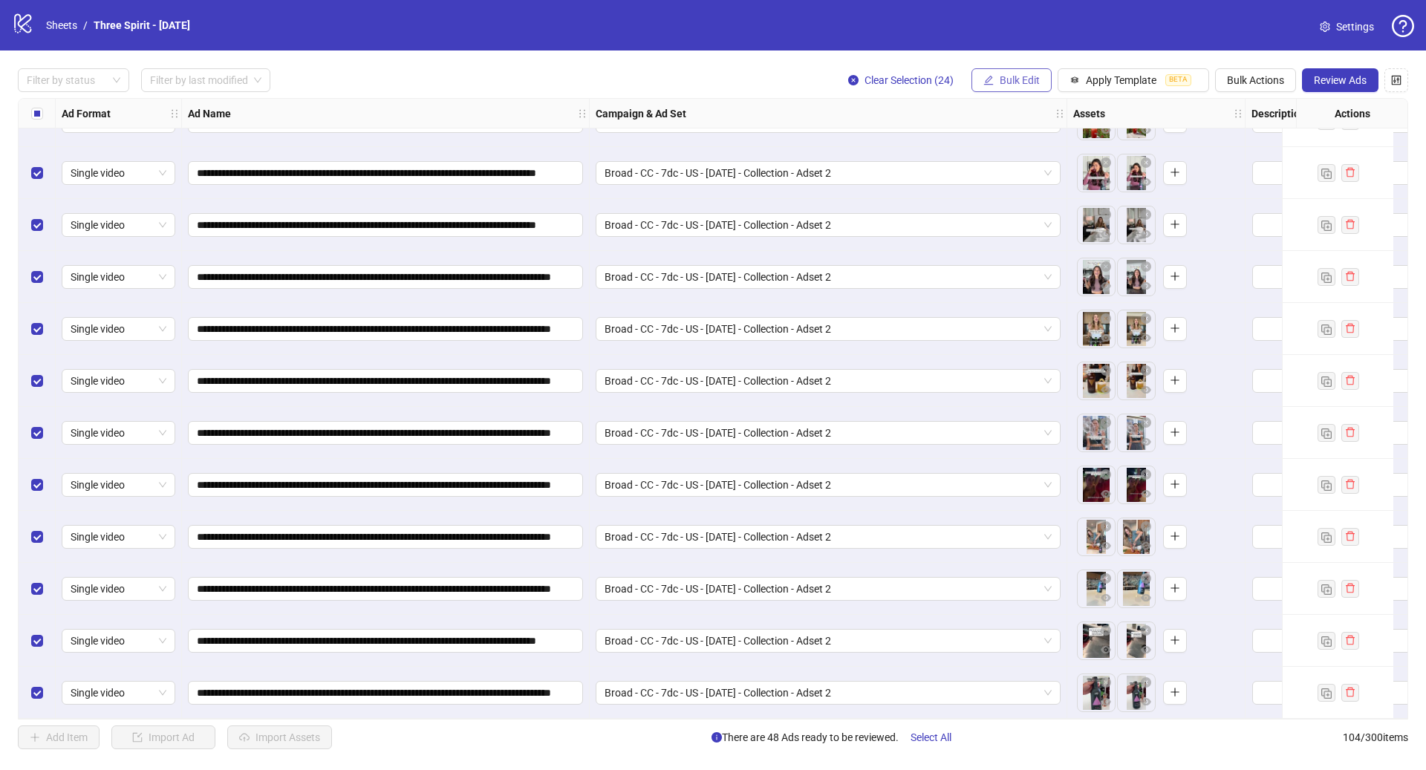
click at [1022, 74] on button "Bulk Edit" at bounding box center [1012, 80] width 80 height 24
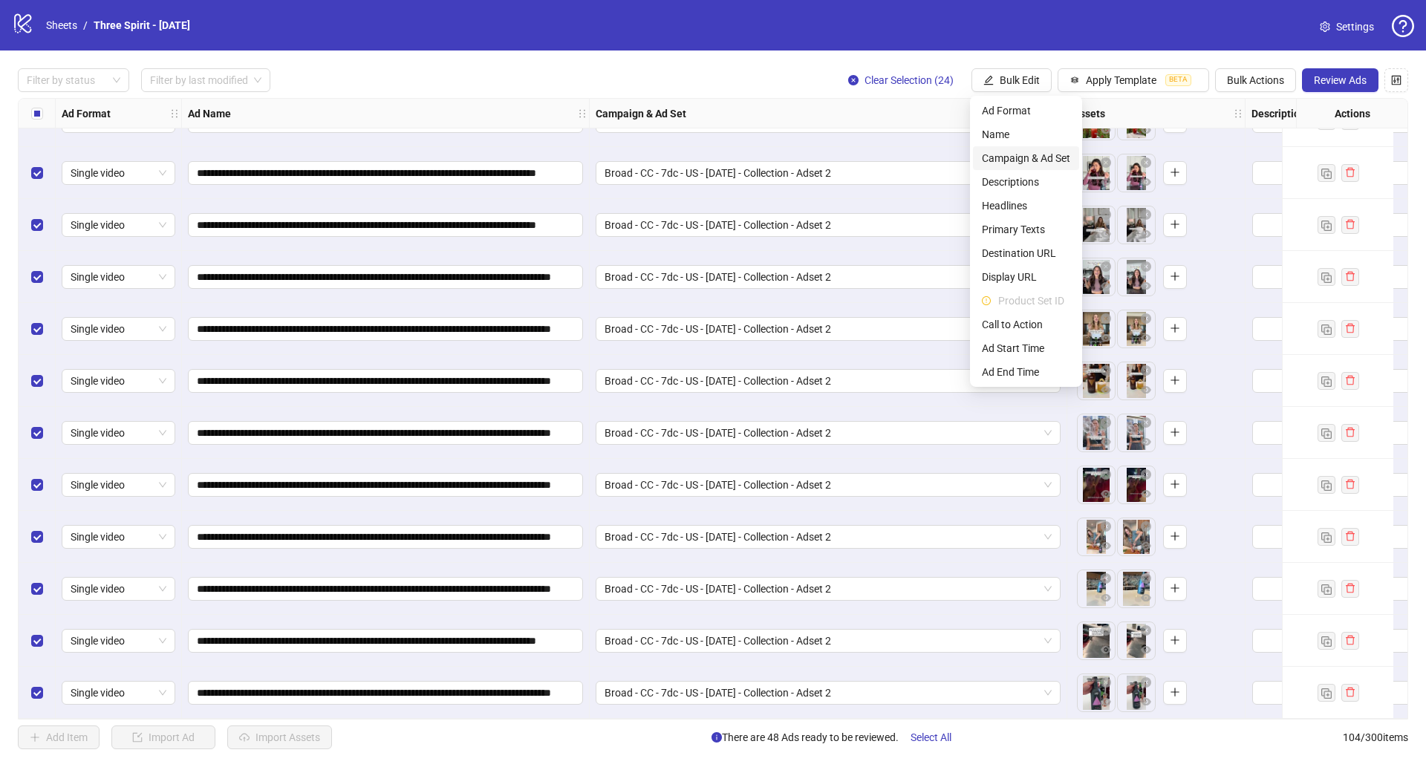
click at [1055, 154] on span "Campaign & Ad Set" at bounding box center [1026, 158] width 88 height 16
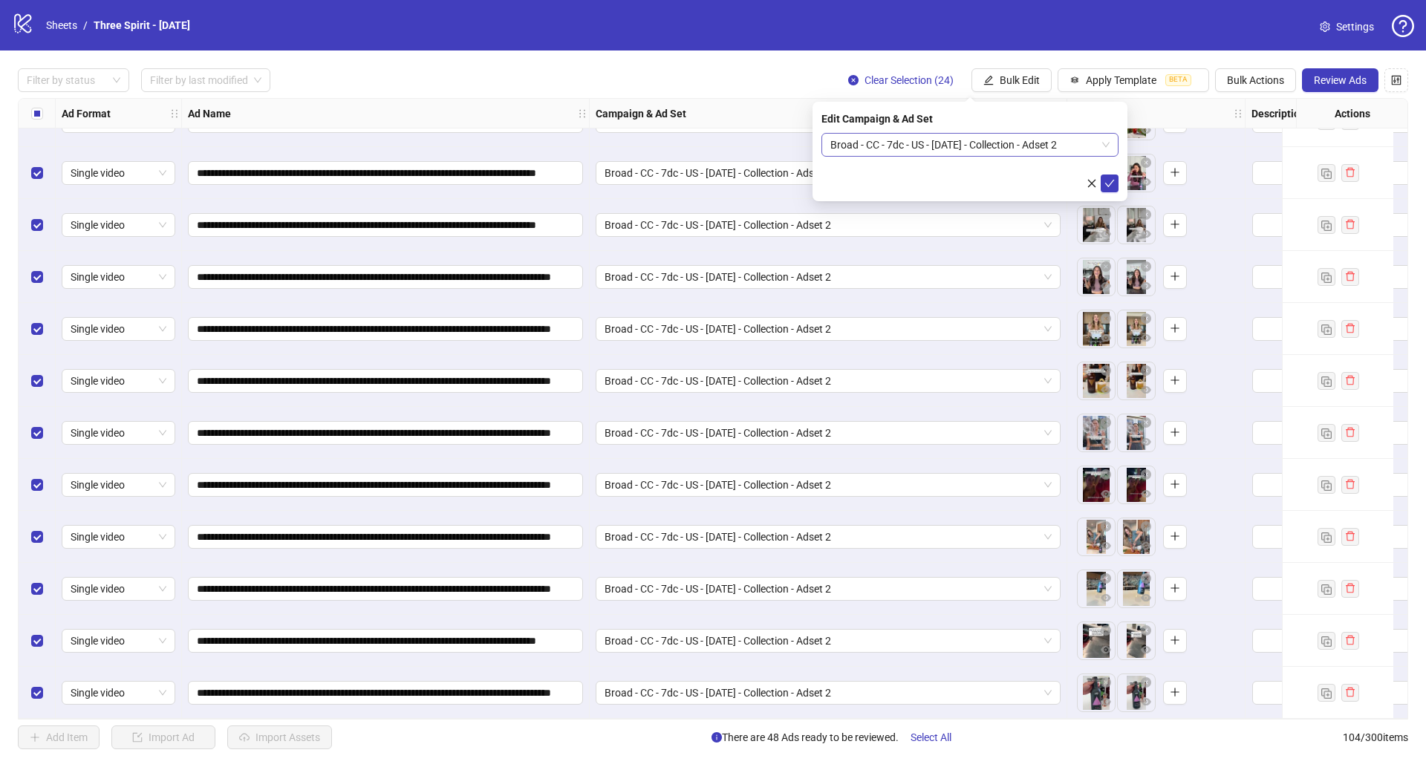
click at [1056, 143] on span "Broad - CC - 7dc - US - [DATE] - Collection - Adset 2" at bounding box center [970, 145] width 279 height 22
click at [835, 143] on span "Broad - CC - 7dc - US - [DATE] - Collection - Adset 2" at bounding box center [970, 145] width 279 height 22
click at [986, 141] on span "Broad - CC - 7dc - US - [DATE] - Collection - Adset 2" at bounding box center [970, 145] width 279 height 22
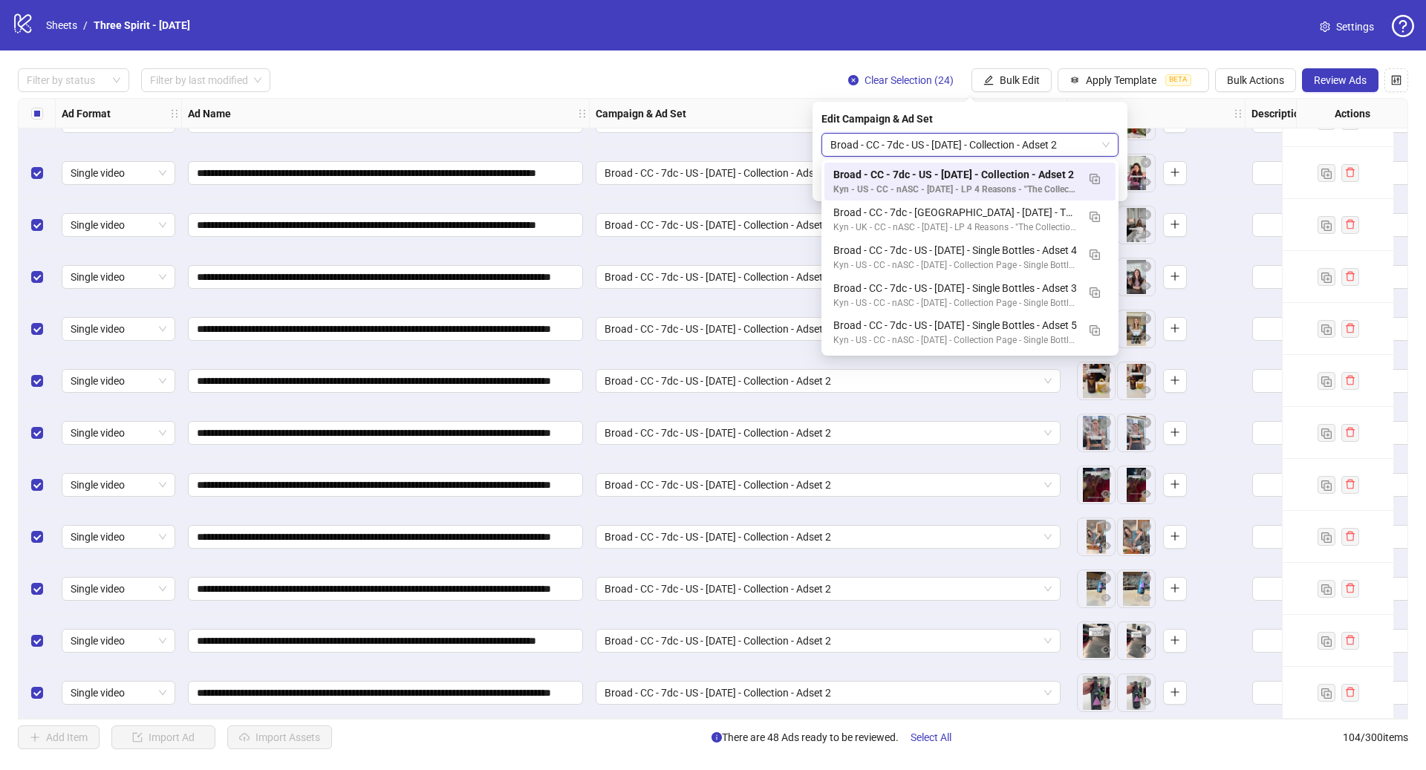
click at [955, 140] on span "Broad - CC - 7dc - US - [DATE] - Collection - Adset 2" at bounding box center [970, 145] width 279 height 22
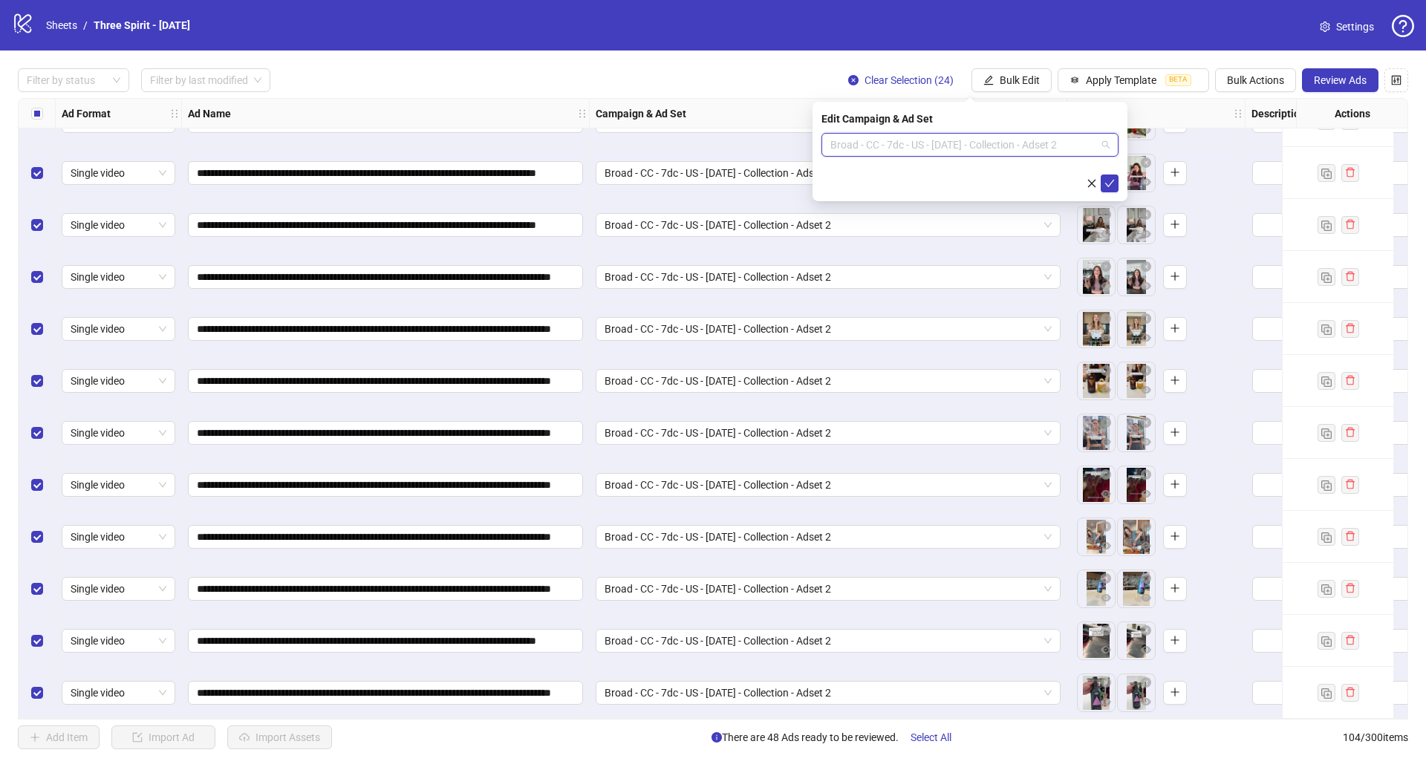
click at [1080, 147] on span "Broad - CC - 7dc - US - [DATE] - Collection - Adset 2" at bounding box center [970, 145] width 279 height 22
click at [958, 143] on span "Broad - CC - 7dc - US - [DATE] - Collection - Adset 2" at bounding box center [970, 145] width 279 height 22
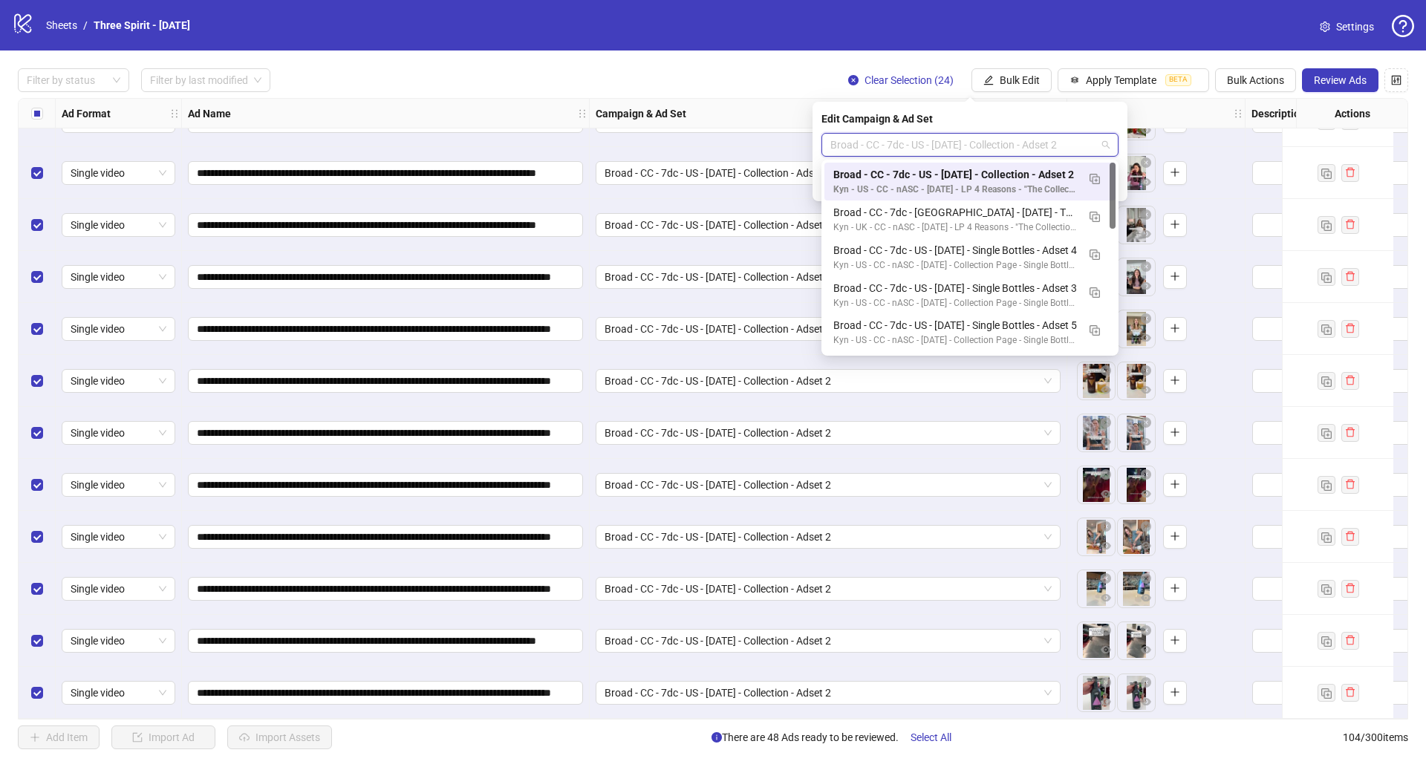
paste input "**********"
type input "**********"
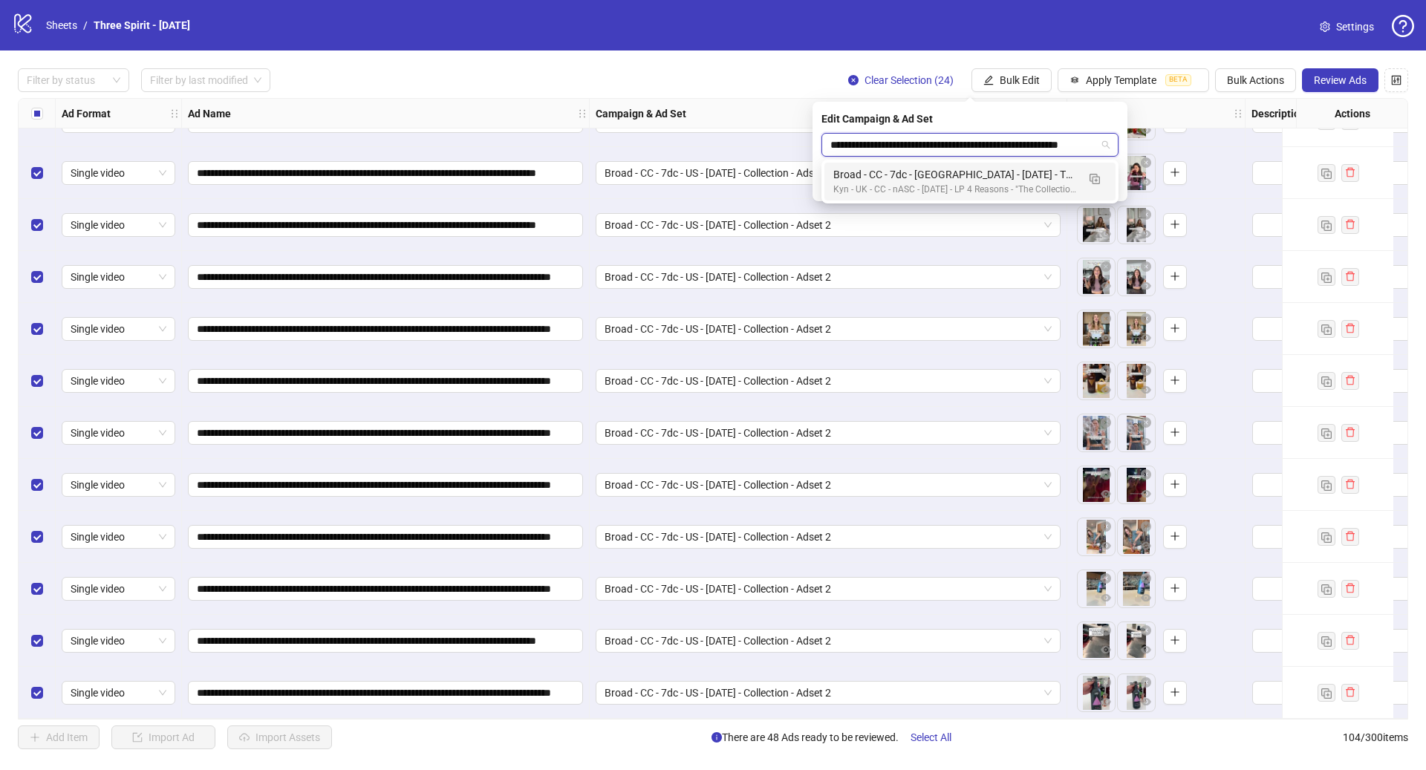
scroll to position [0, 22]
click at [948, 174] on div "Broad - CC - 7dc - [GEOGRAPHIC_DATA] - [DATE] - The Collection - Adset 2" at bounding box center [956, 174] width 244 height 16
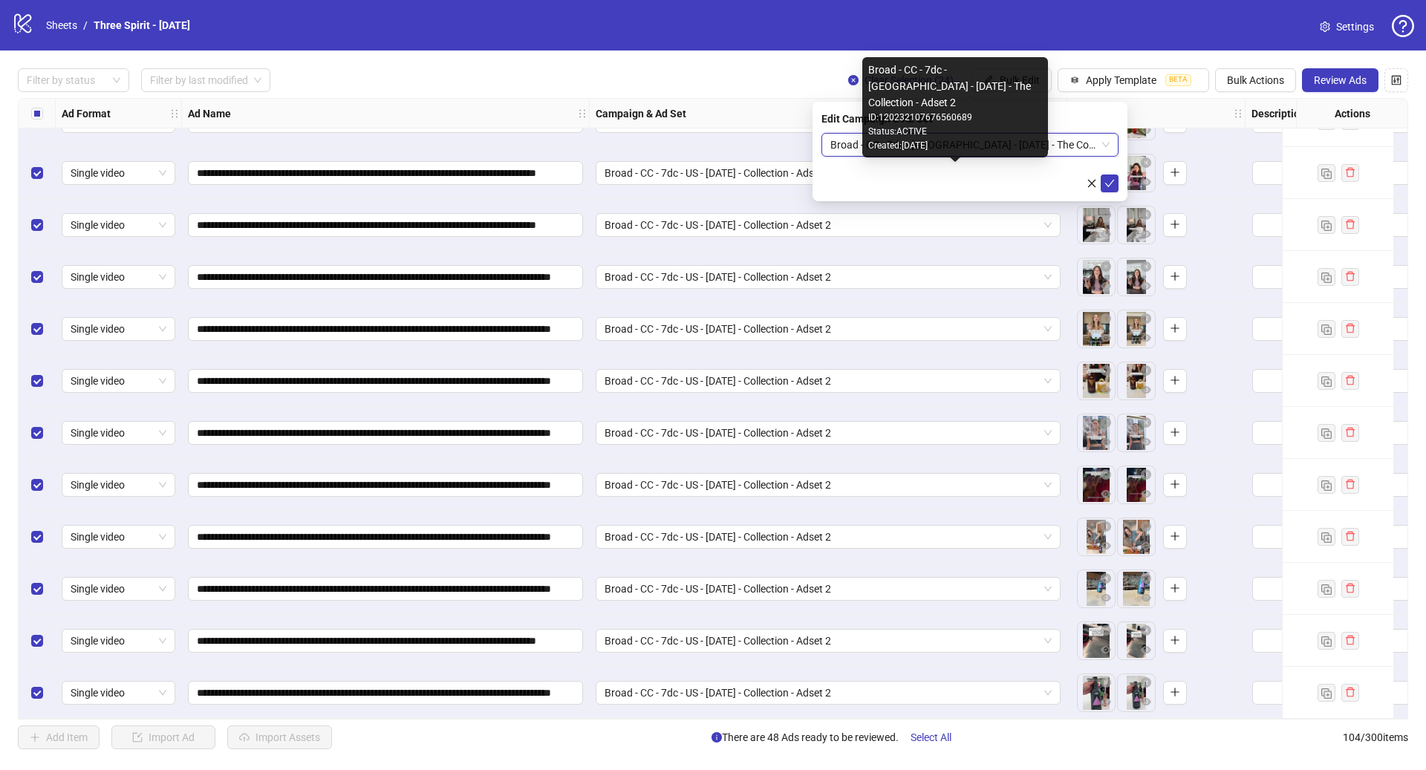
scroll to position [0, 0]
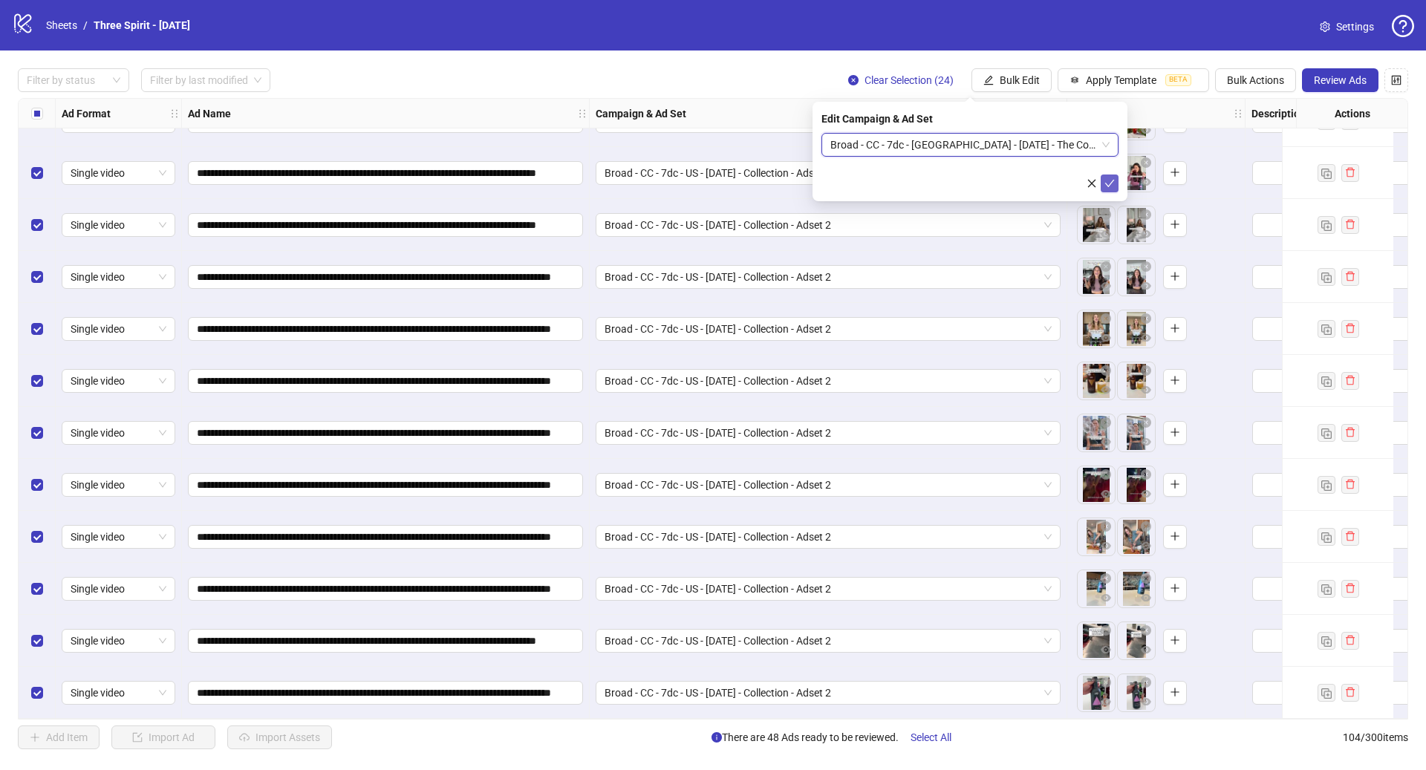
click at [1110, 181] on icon "check" at bounding box center [1110, 183] width 10 height 10
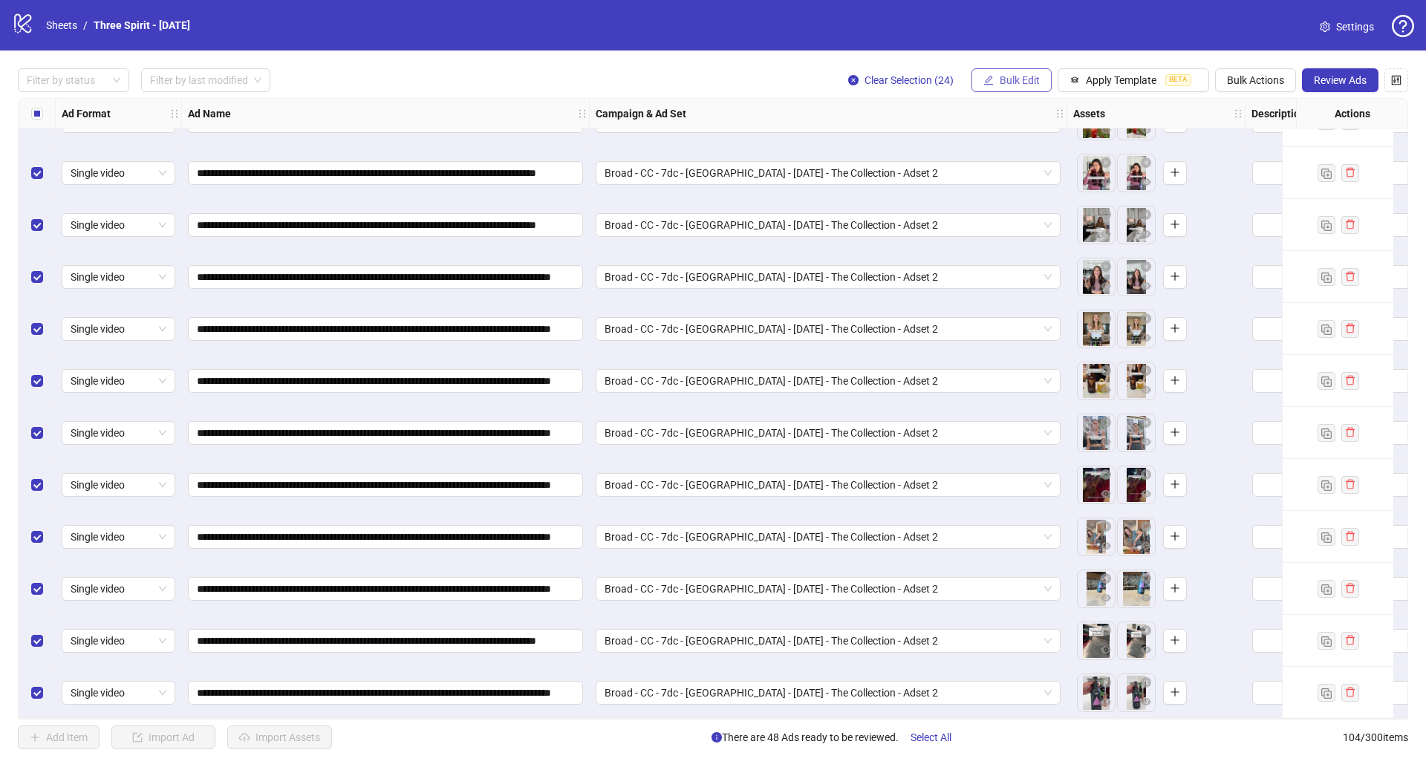
click at [1026, 79] on span "Bulk Edit" at bounding box center [1020, 80] width 40 height 12
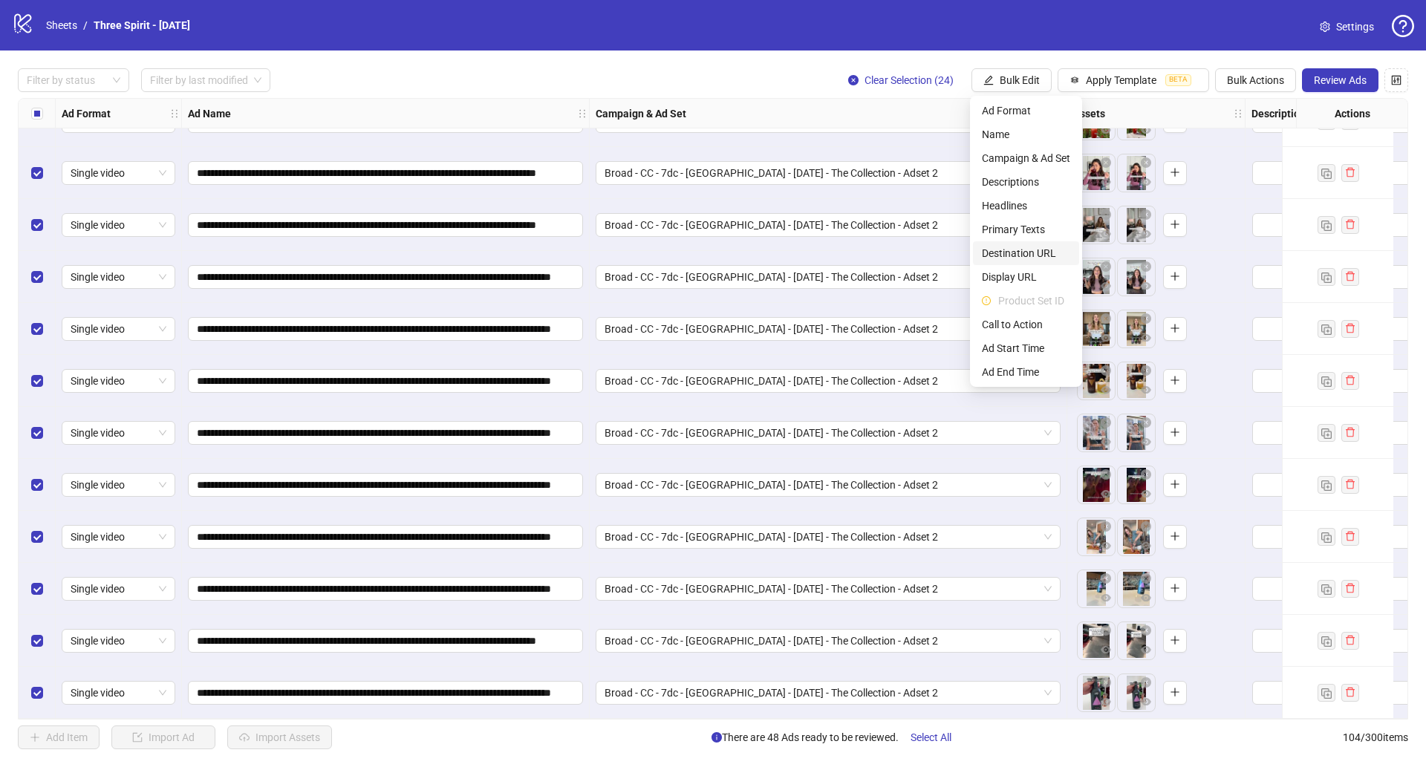
click at [1037, 250] on span "Destination URL" at bounding box center [1026, 253] width 88 height 16
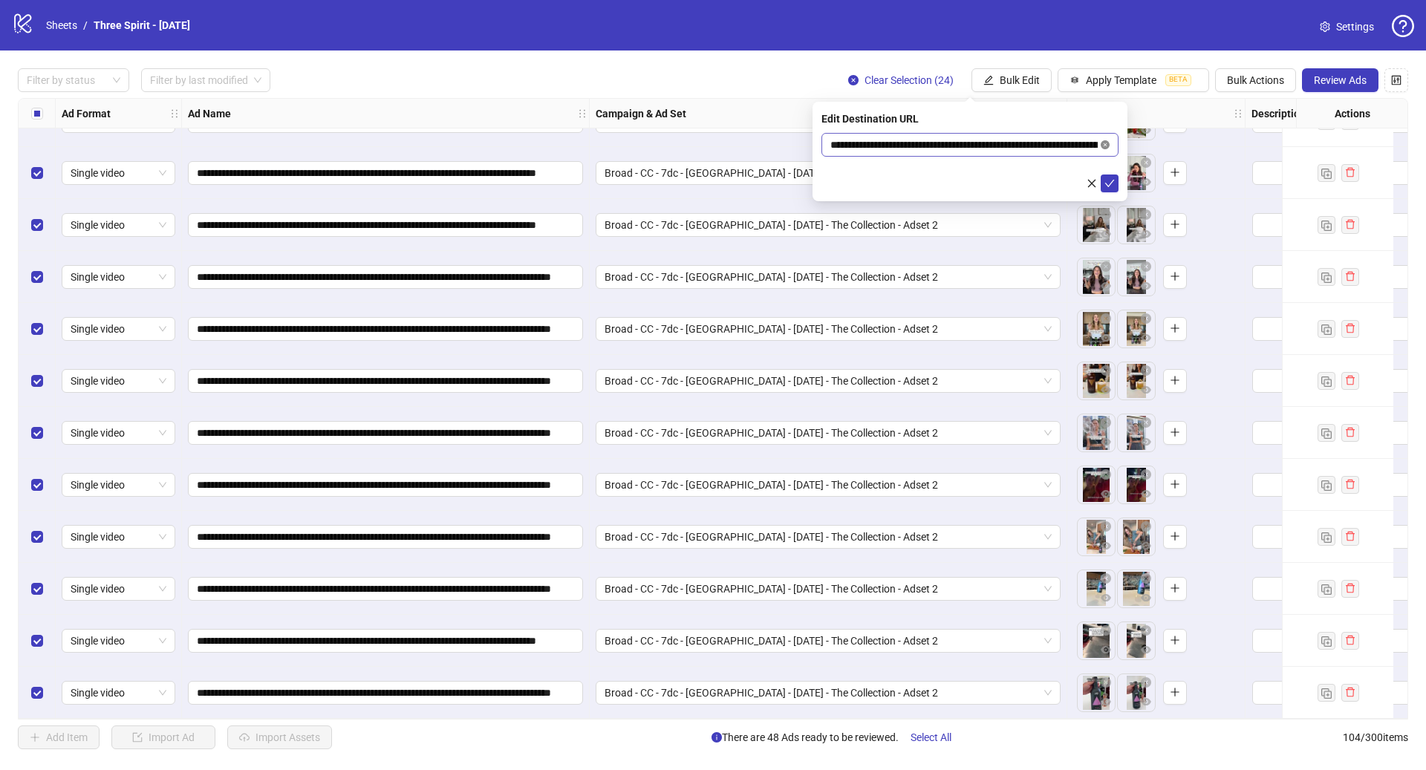
click at [1105, 143] on icon "close-circle" at bounding box center [1105, 144] width 9 height 9
paste input "**********"
type input "**********"
click at [1111, 178] on icon "check" at bounding box center [1110, 183] width 10 height 10
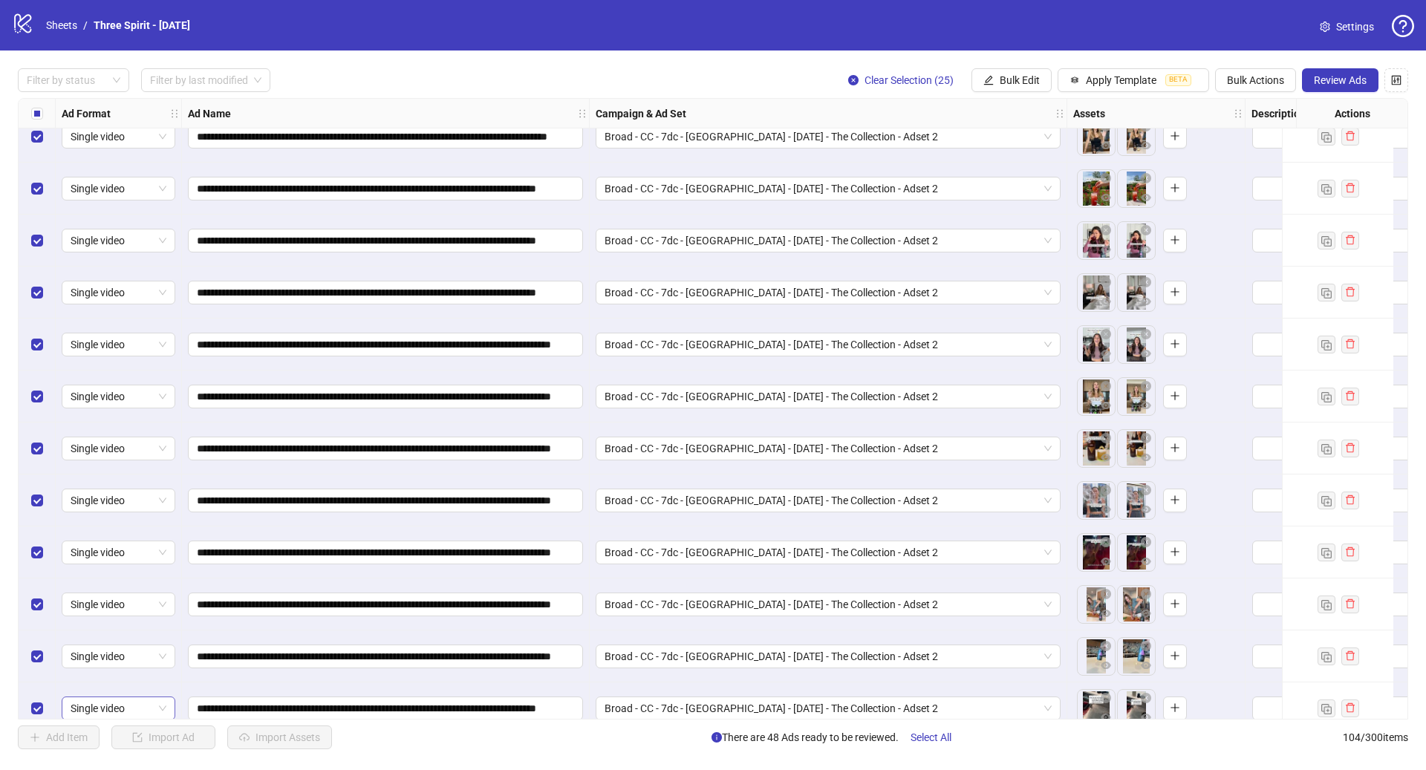
scroll to position [4823, 0]
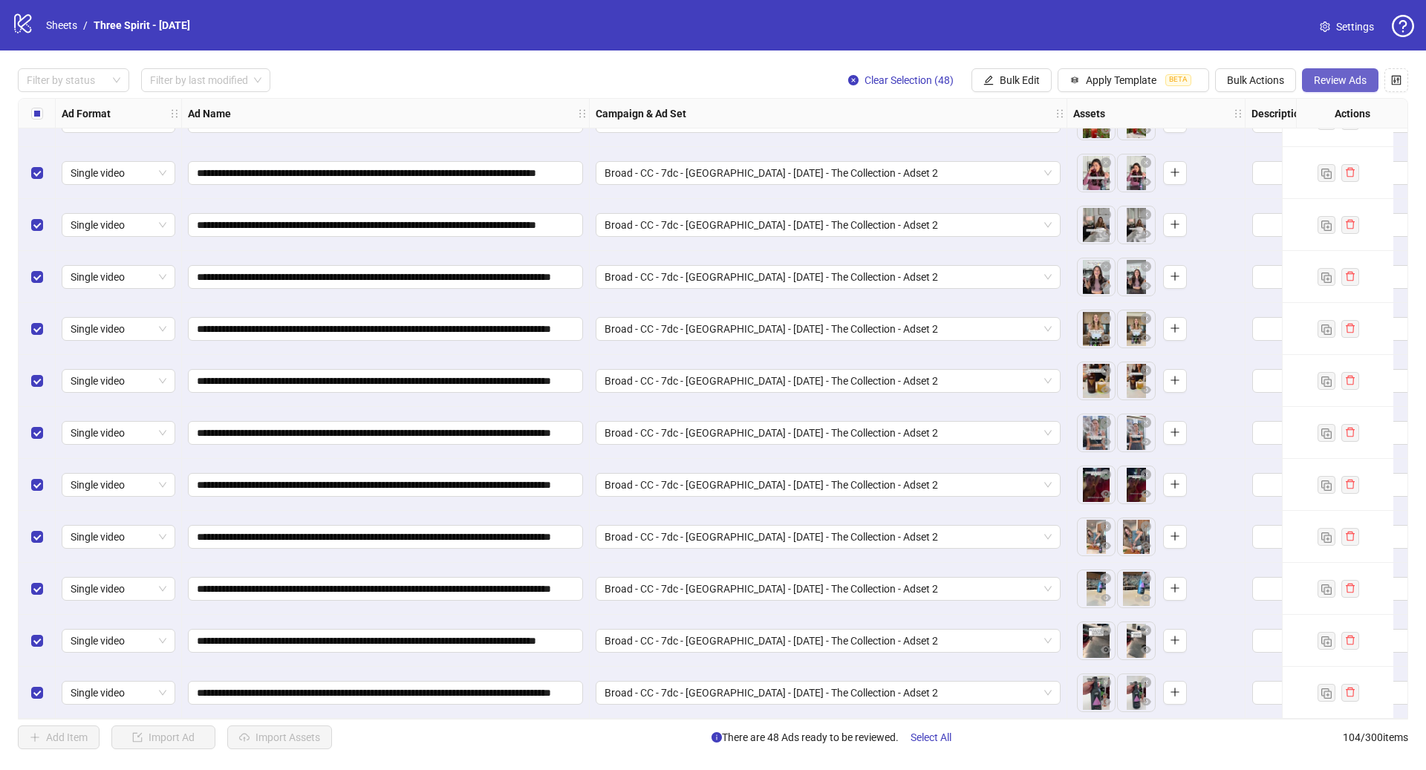
click at [1337, 84] on span "Review Ads" at bounding box center [1340, 80] width 53 height 12
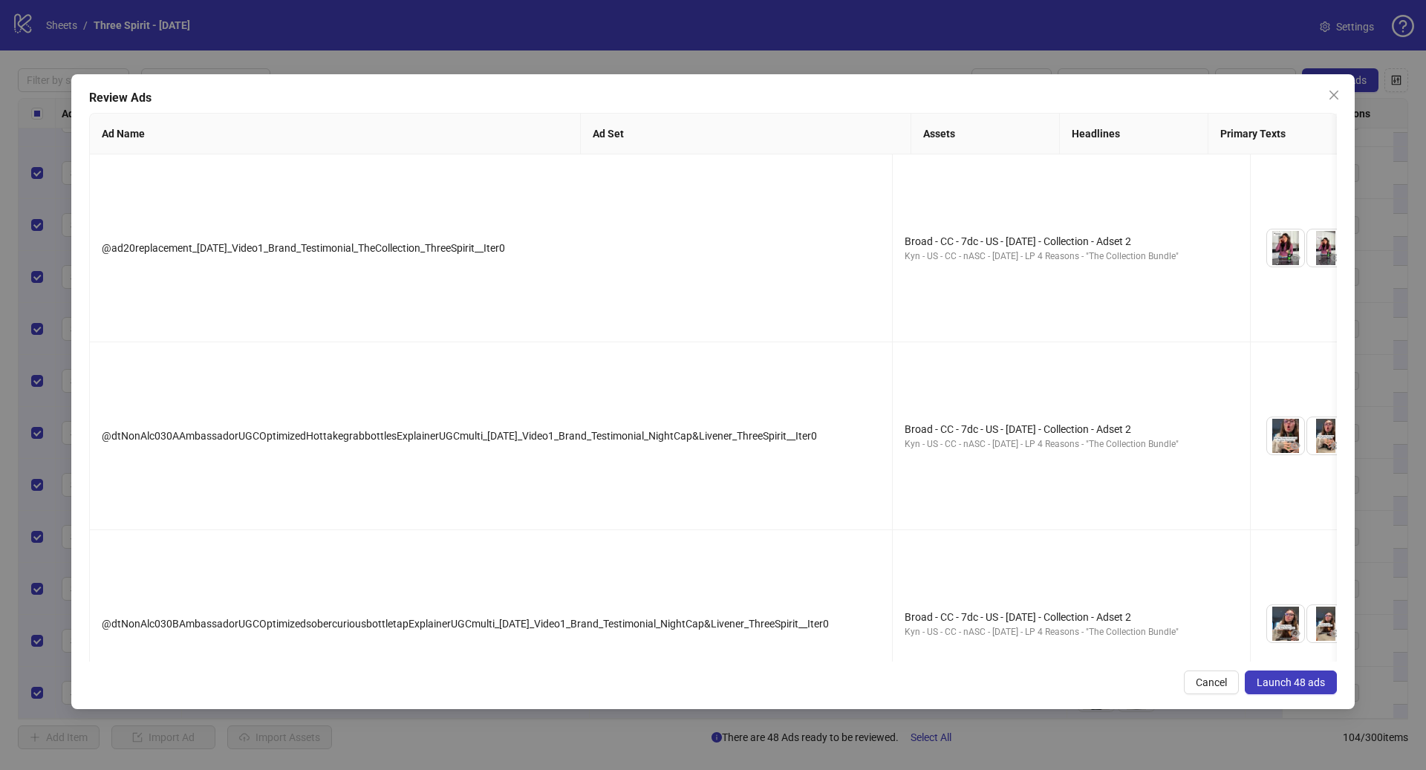
click at [1287, 674] on button "Launch 48 ads" at bounding box center [1291, 683] width 92 height 24
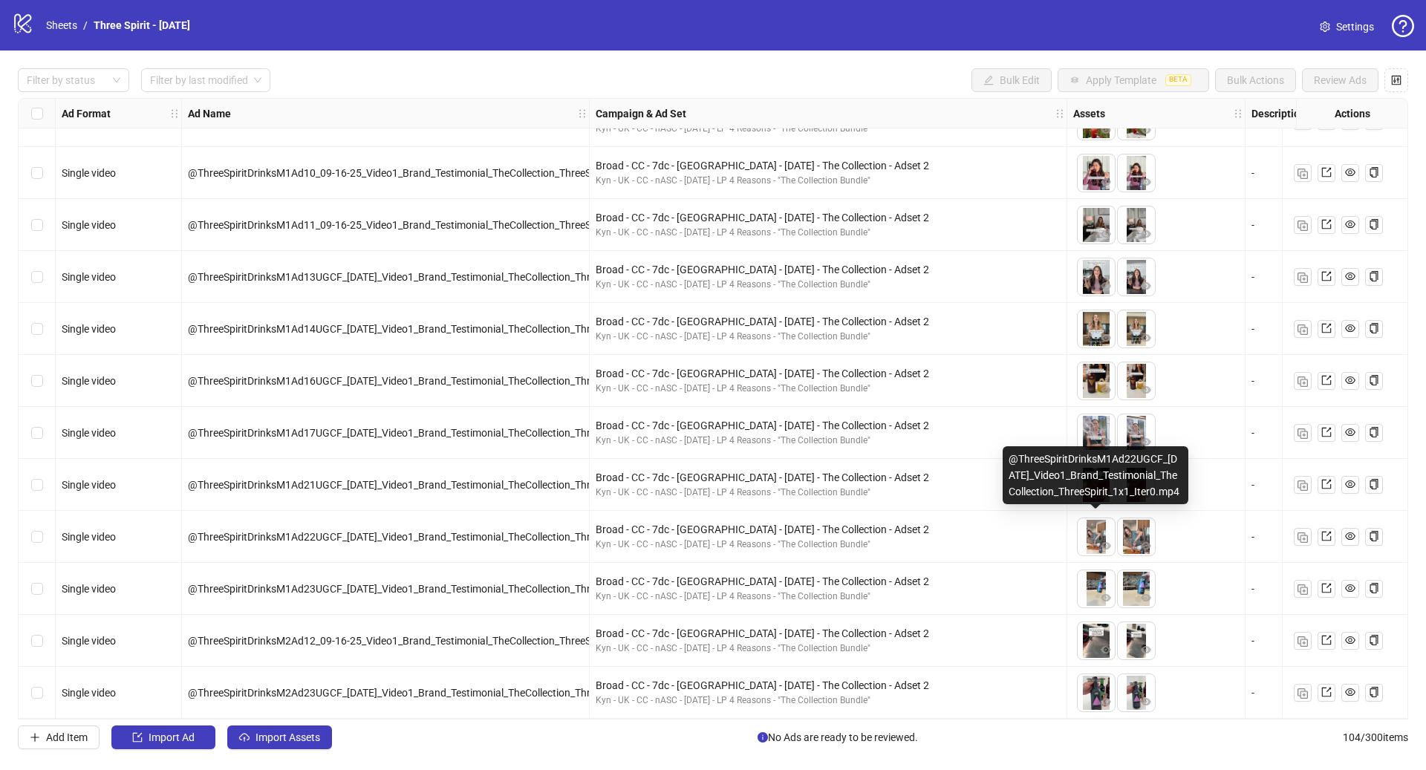
click at [1093, 526] on img at bounding box center [1096, 537] width 37 height 37
click at [1097, 522] on img at bounding box center [1096, 537] width 37 height 37
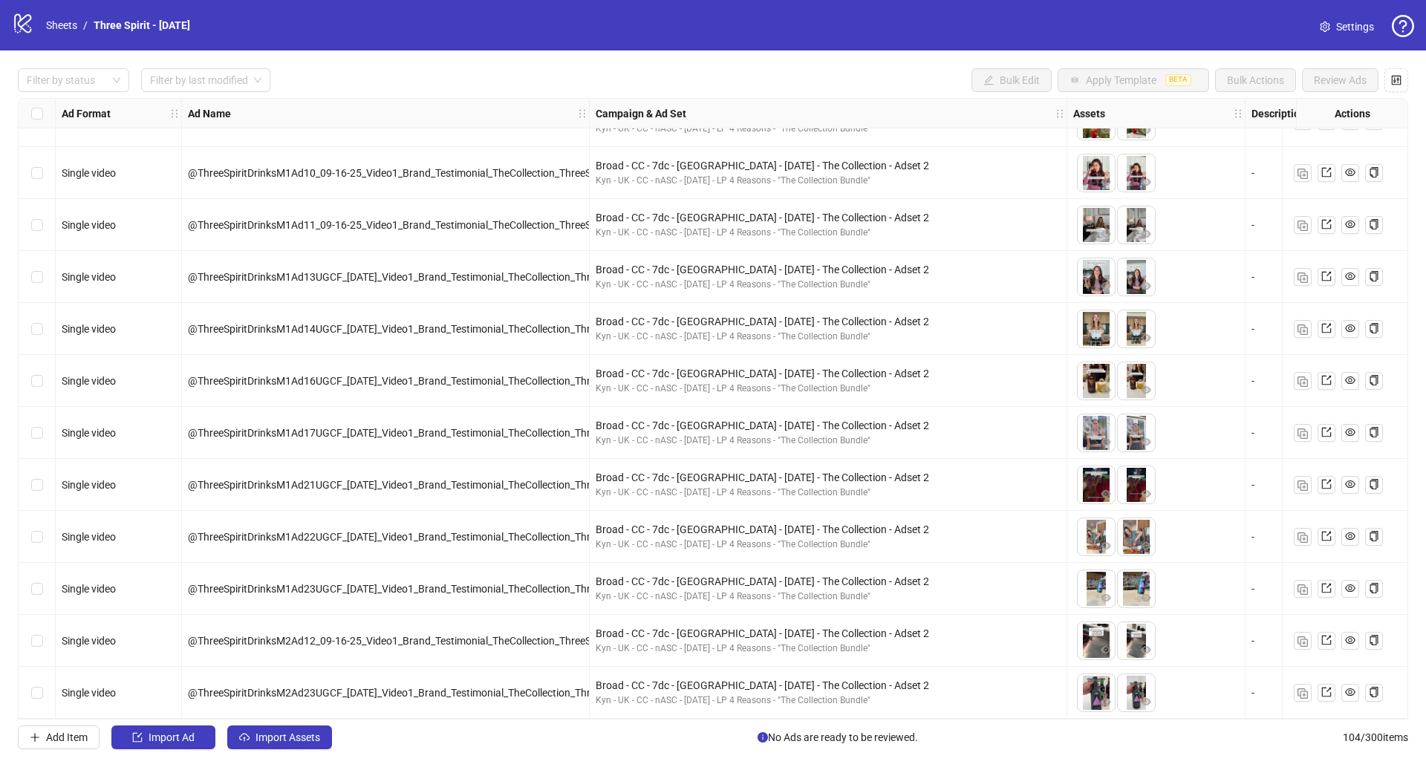
click at [450, 532] on span "@ThreeSpiritDrinksM1Ad22UGCF_[DATE]_Video1_Brand_Testimonial_TheCollection_Thre…" at bounding box center [421, 537] width 467 height 12
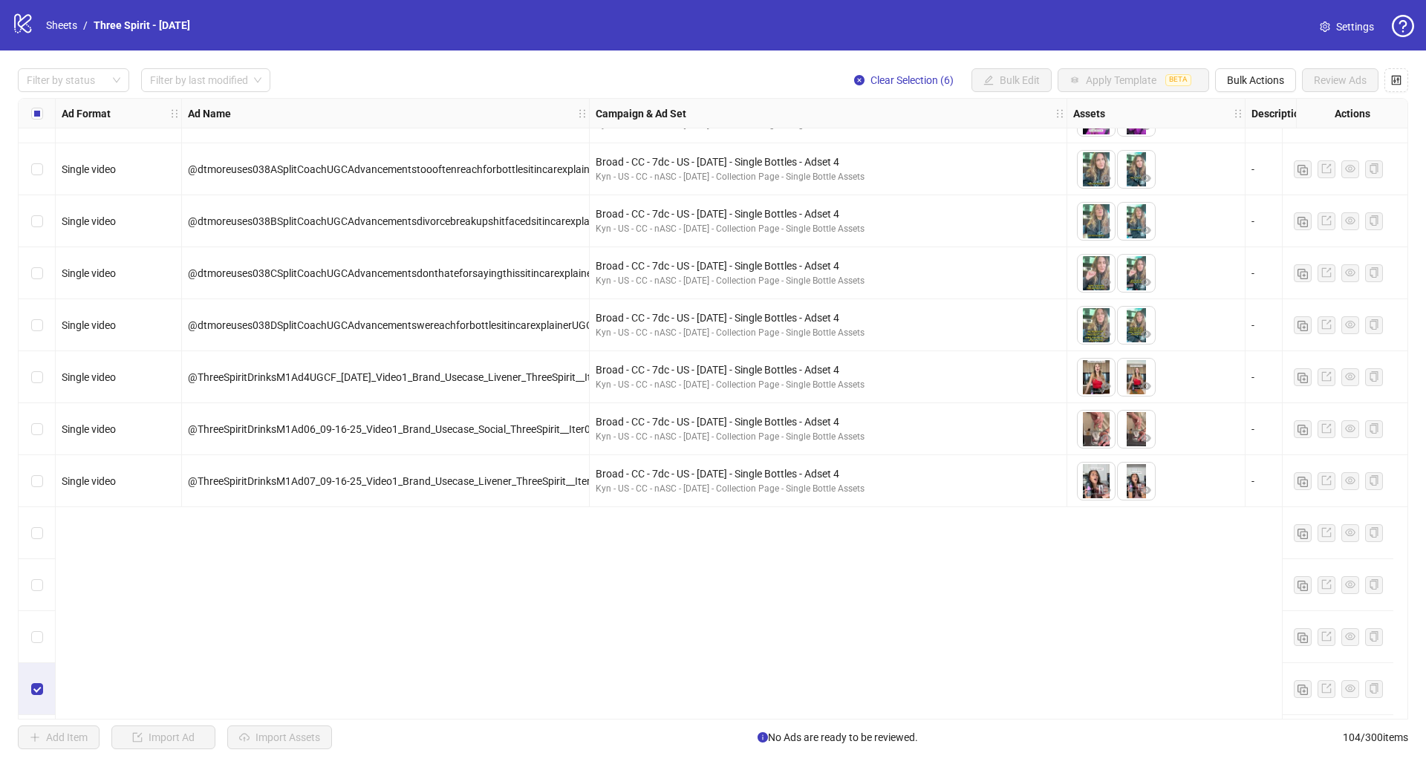
scroll to position [0, 0]
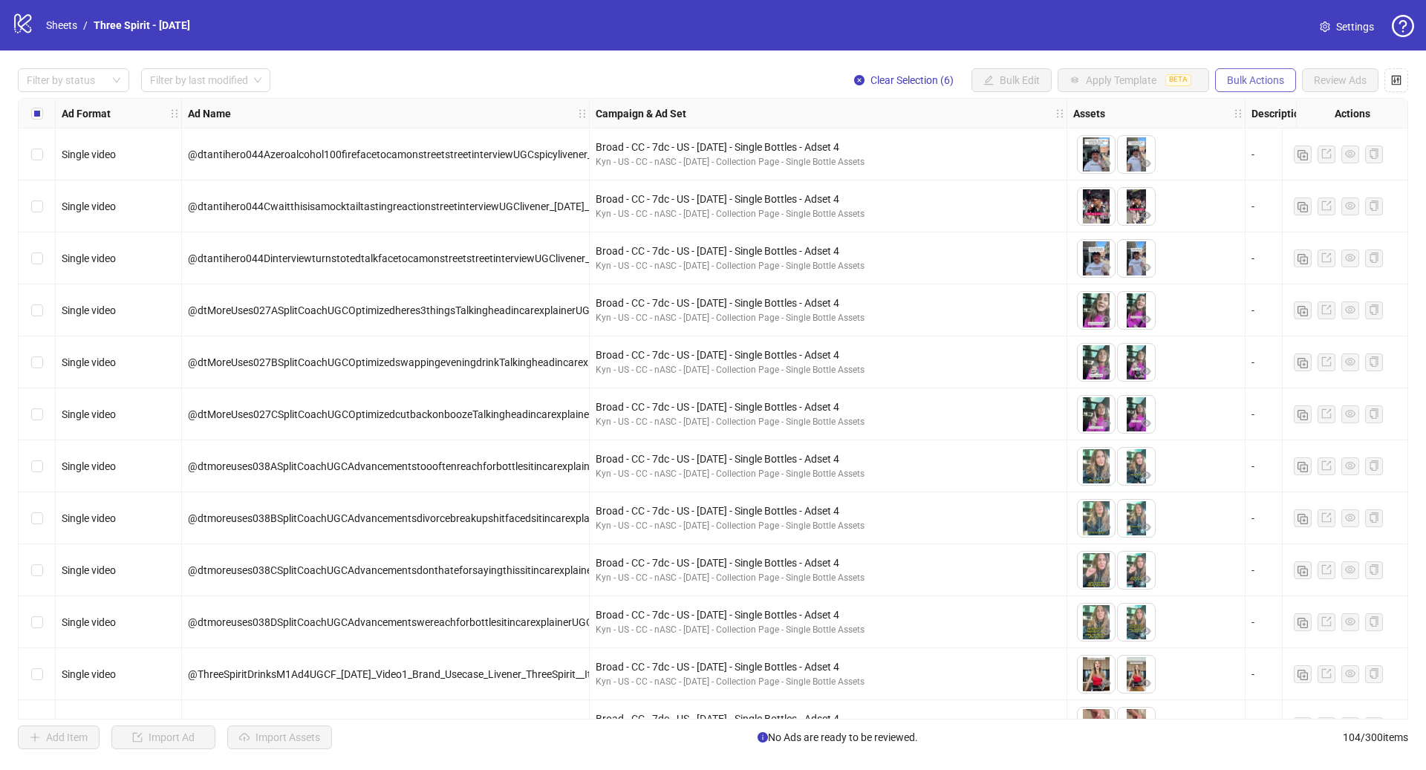
click at [1241, 77] on span "Bulk Actions" at bounding box center [1255, 80] width 57 height 12
click at [1287, 153] on span "Duplicate with assets" at bounding box center [1277, 158] width 102 height 16
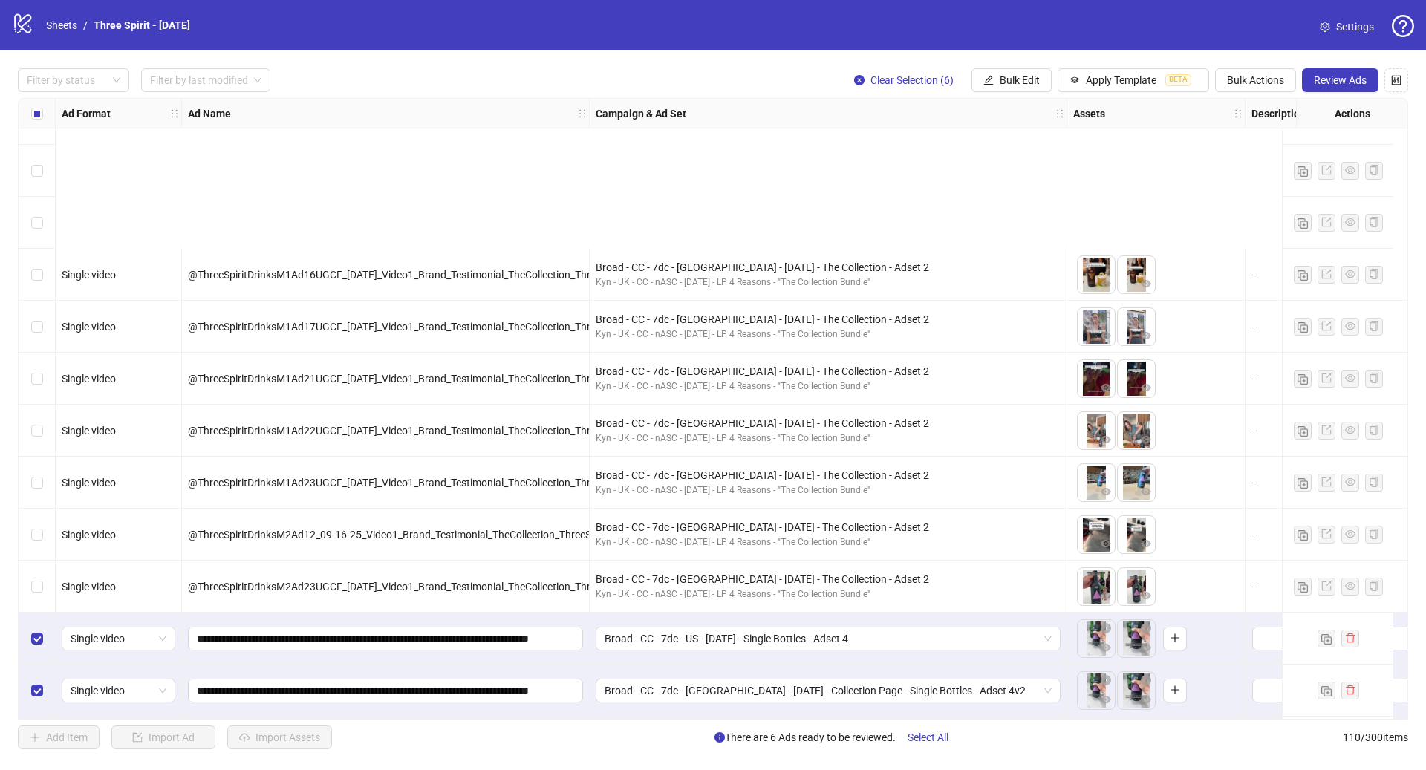
scroll to position [5135, 0]
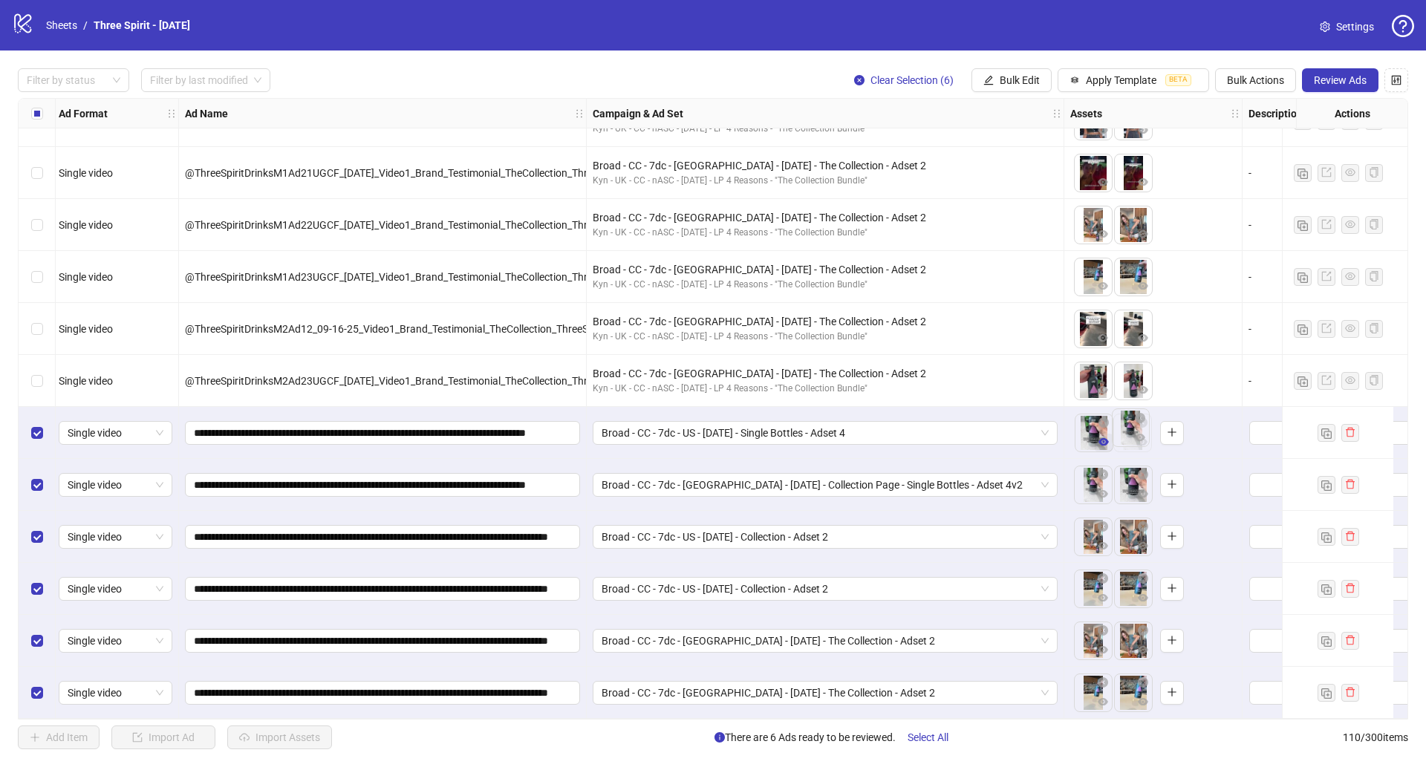
drag, startPoint x: 1097, startPoint y: 428, endPoint x: 1143, endPoint y: 435, distance: 46.5
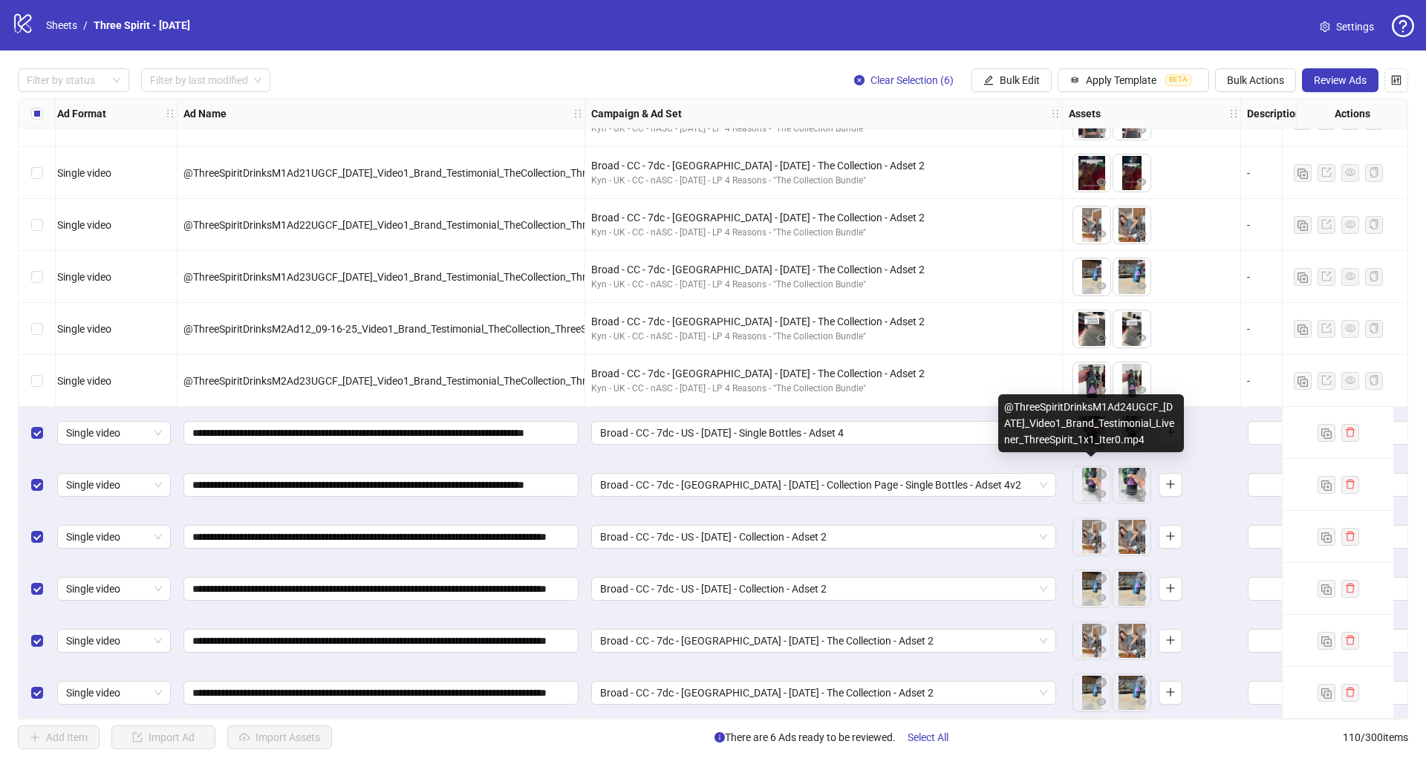
drag, startPoint x: 1135, startPoint y: 490, endPoint x: 1087, endPoint y: 493, distance: 48.4
click at [1087, 493] on ul at bounding box center [1113, 485] width 80 height 39
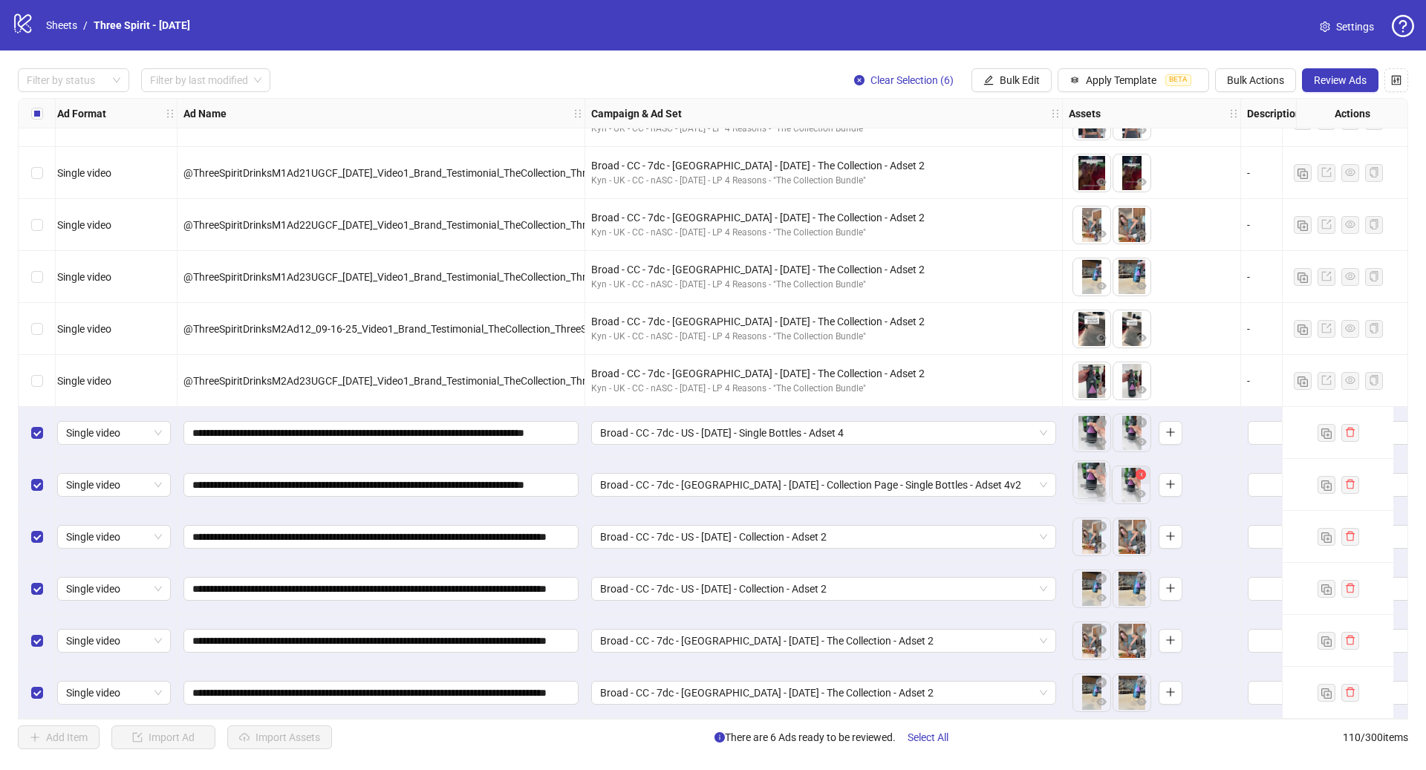
drag, startPoint x: 1126, startPoint y: 478, endPoint x: 1096, endPoint y: 478, distance: 30.5
click at [1083, 478] on body "logo/logo-mobile Sheets / Three Spirit - [DATE] Settings Filter by status Filte…" at bounding box center [713, 385] width 1426 height 770
drag, startPoint x: 1126, startPoint y: 526, endPoint x: 1082, endPoint y: 525, distance: 43.1
click at [1080, 525] on body "logo/logo-mobile Sheets / Three Spirit - [DATE] Settings Filter by status Filte…" at bounding box center [713, 385] width 1426 height 770
drag, startPoint x: 1126, startPoint y: 577, endPoint x: 1088, endPoint y: 577, distance: 38.6
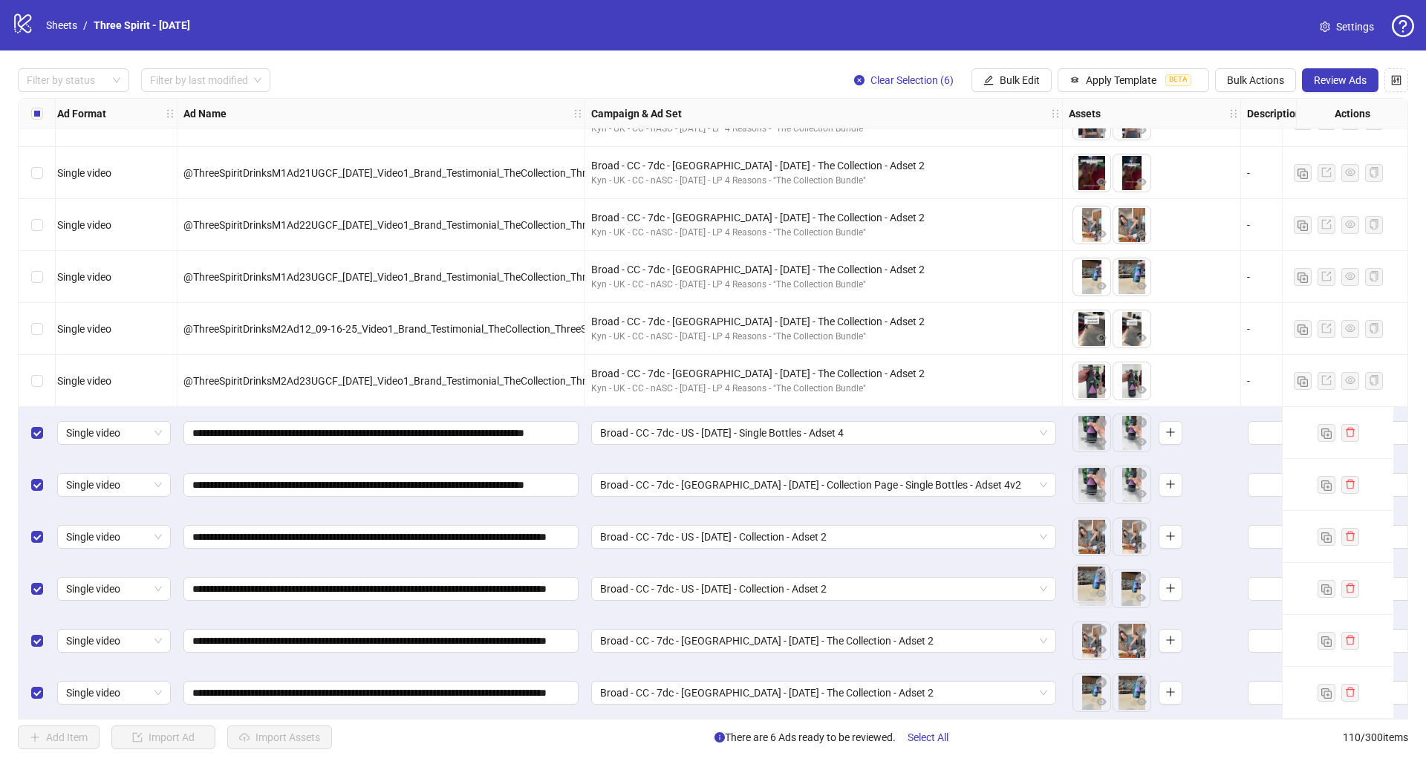
click at [1088, 577] on body "logo/logo-mobile Sheets / Three Spirit - [DATE] Settings Filter by status Filte…" at bounding box center [713, 385] width 1426 height 770
drag, startPoint x: 1130, startPoint y: 618, endPoint x: 1087, endPoint y: 620, distance: 43.1
click at [1087, 620] on body "logo/logo-mobile Sheets / Three Spirit - [DATE] Settings Filter by status Filte…" at bounding box center [713, 385] width 1426 height 770
drag, startPoint x: 1129, startPoint y: 672, endPoint x: 1109, endPoint y: 675, distance: 20.4
click at [1089, 670] on body "logo/logo-mobile Sheets / Three Spirit - [DATE] Settings Filter by status Filte…" at bounding box center [713, 385] width 1426 height 770
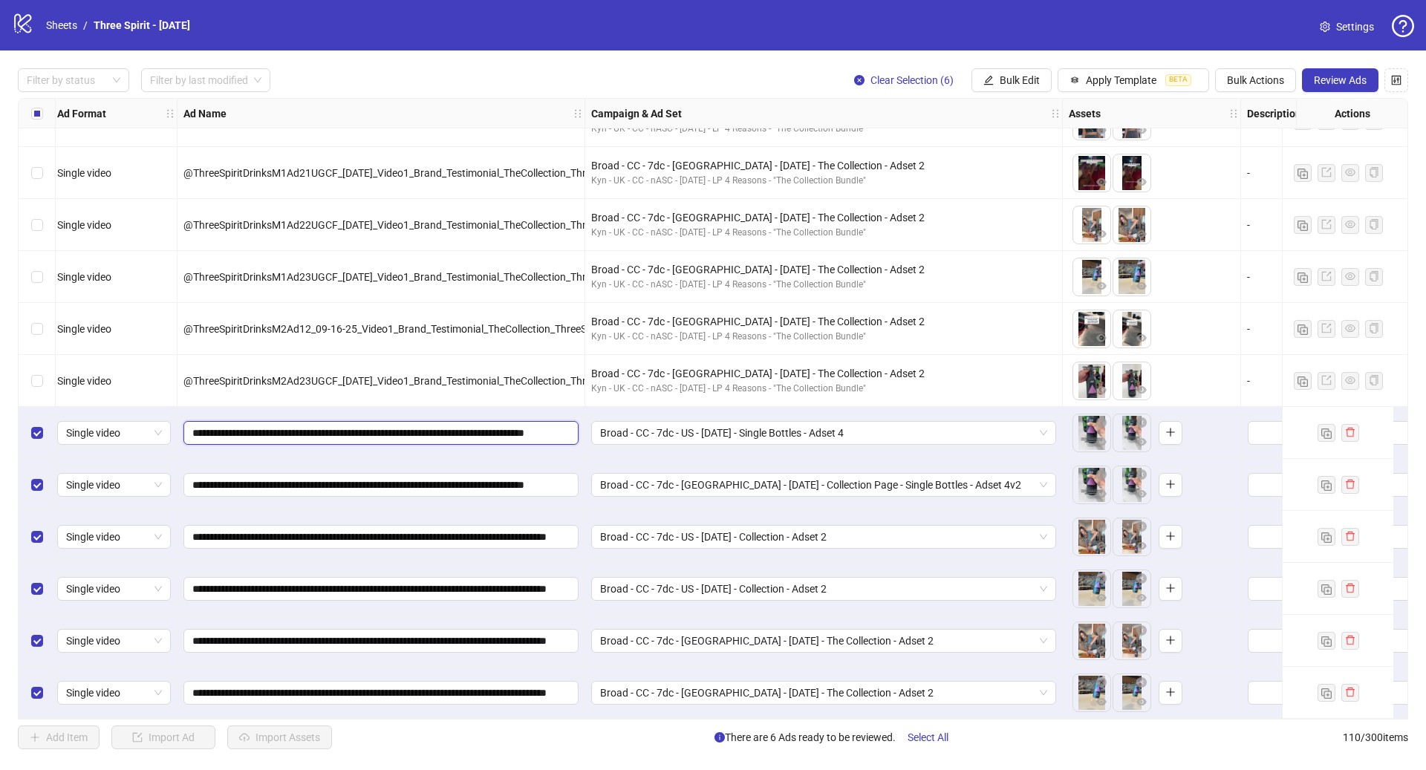
click at [445, 432] on input "**********" at bounding box center [379, 433] width 374 height 16
click at [329, 429] on input "**********" at bounding box center [379, 433] width 374 height 16
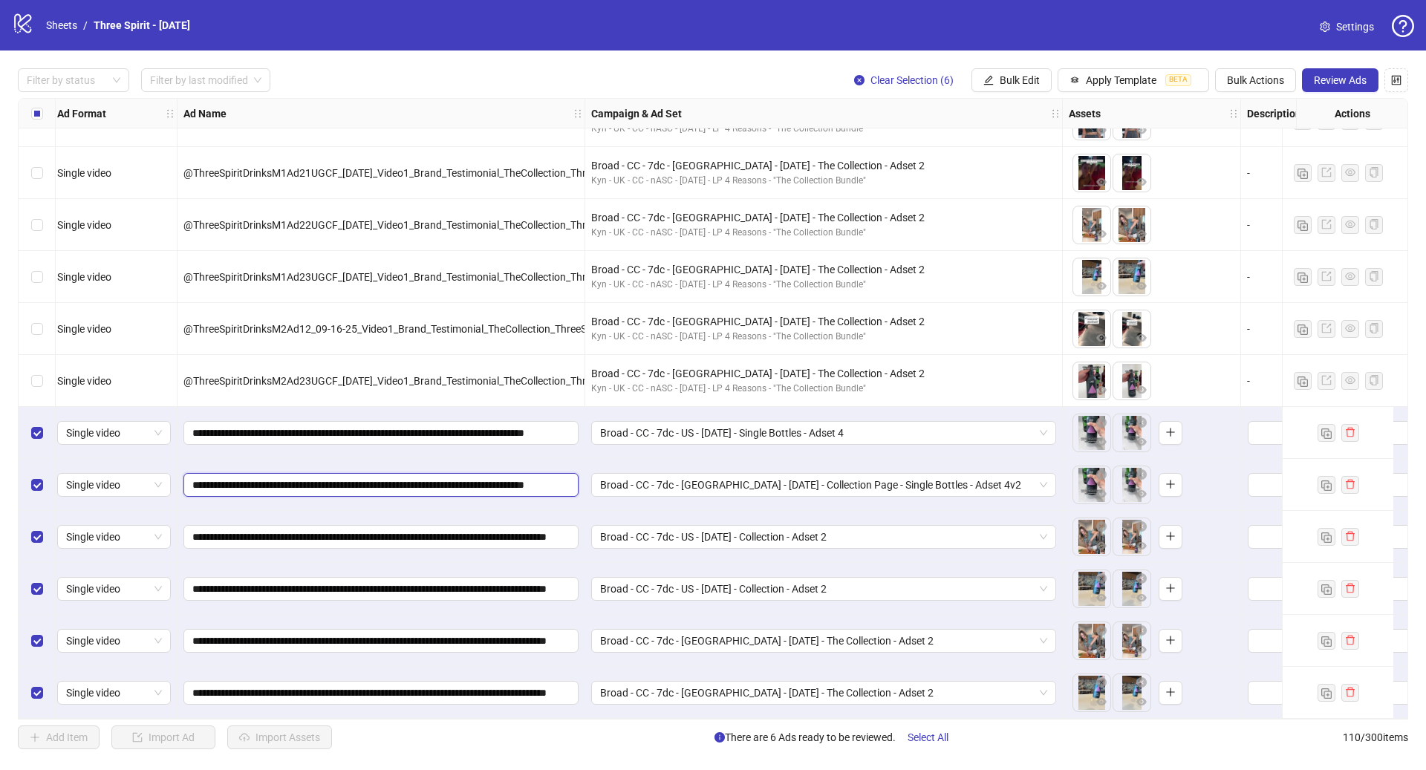
drag, startPoint x: 348, startPoint y: 480, endPoint x: 202, endPoint y: 478, distance: 145.6
click at [202, 478] on input "**********" at bounding box center [379, 485] width 374 height 16
click at [321, 529] on input "**********" at bounding box center [379, 537] width 374 height 16
click at [325, 529] on input "**********" at bounding box center [379, 537] width 374 height 16
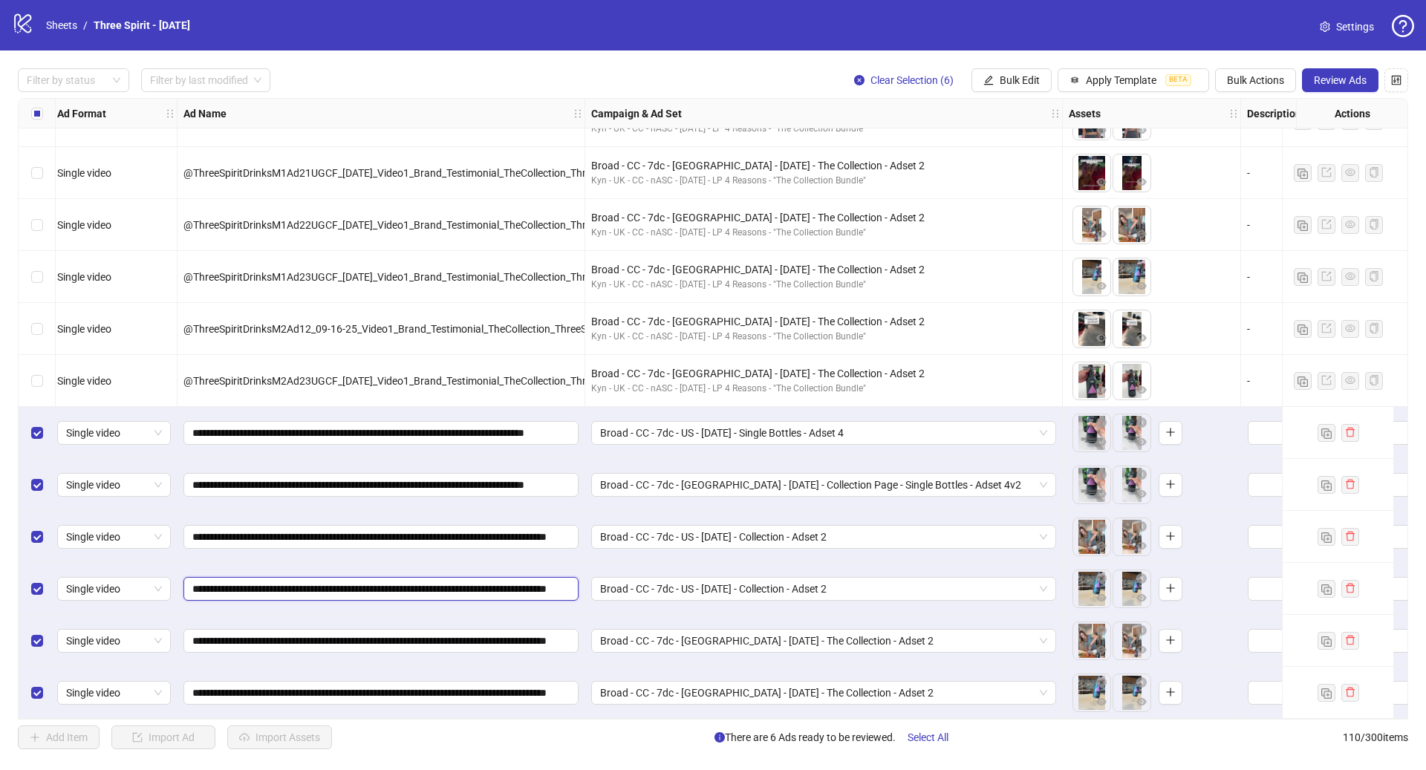
click at [305, 583] on input "**********" at bounding box center [379, 589] width 374 height 16
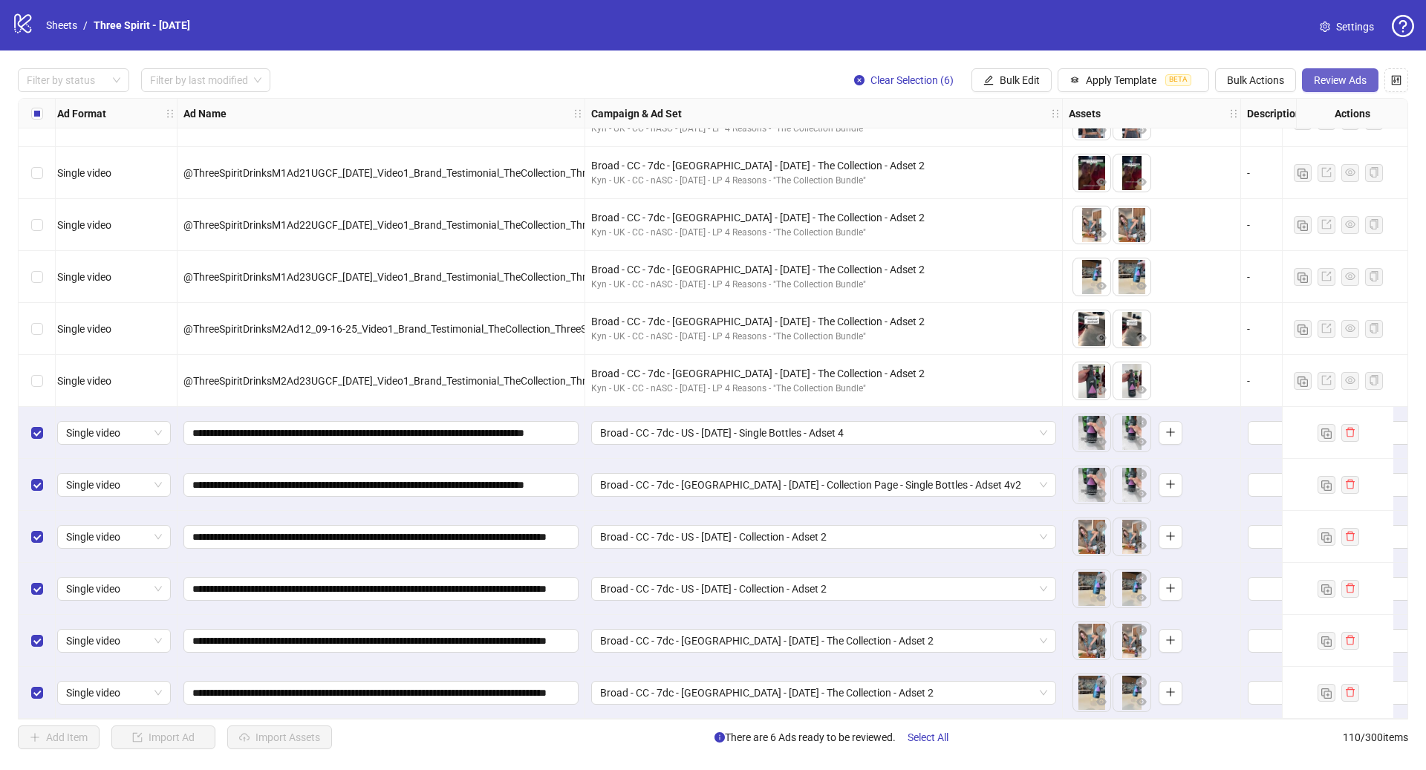
click at [1347, 81] on span "Review Ads" at bounding box center [1340, 80] width 53 height 12
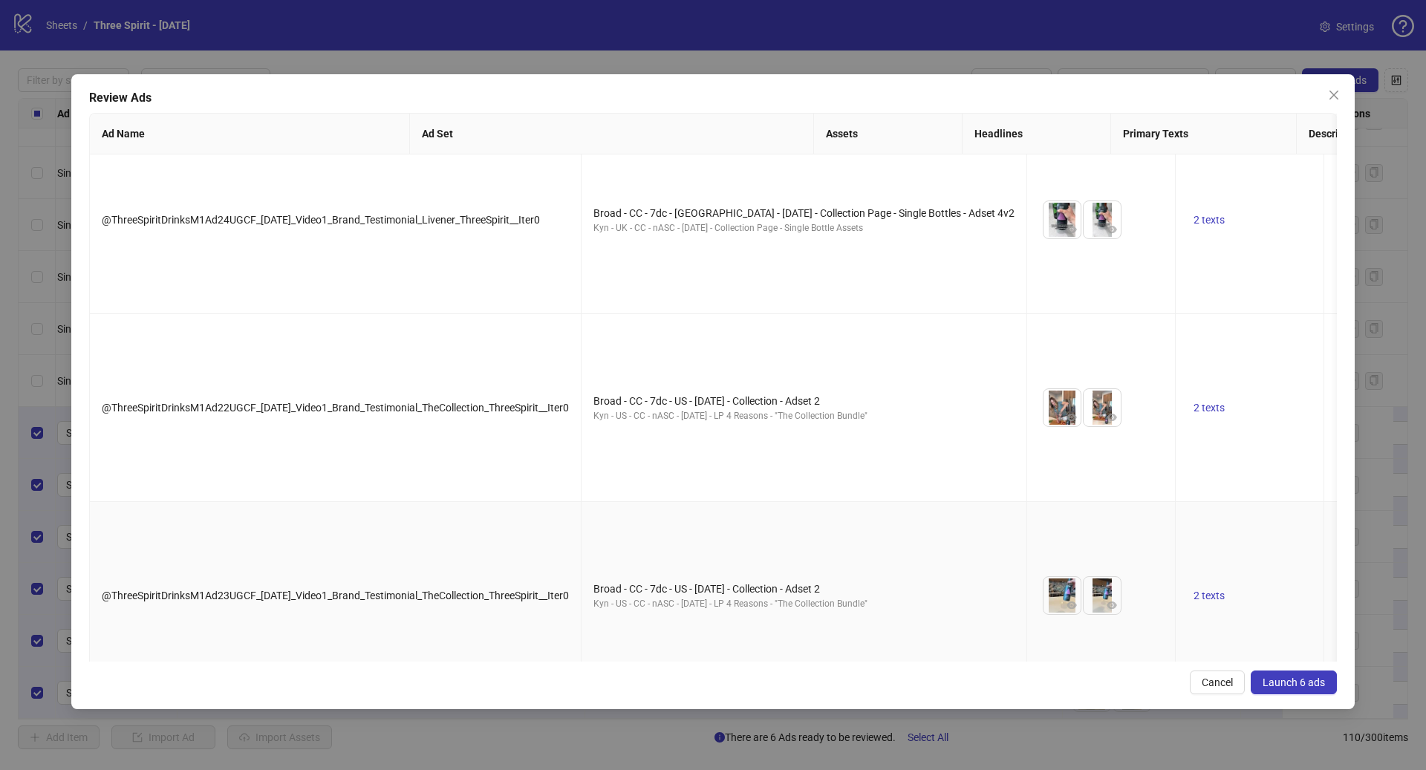
scroll to position [339, 0]
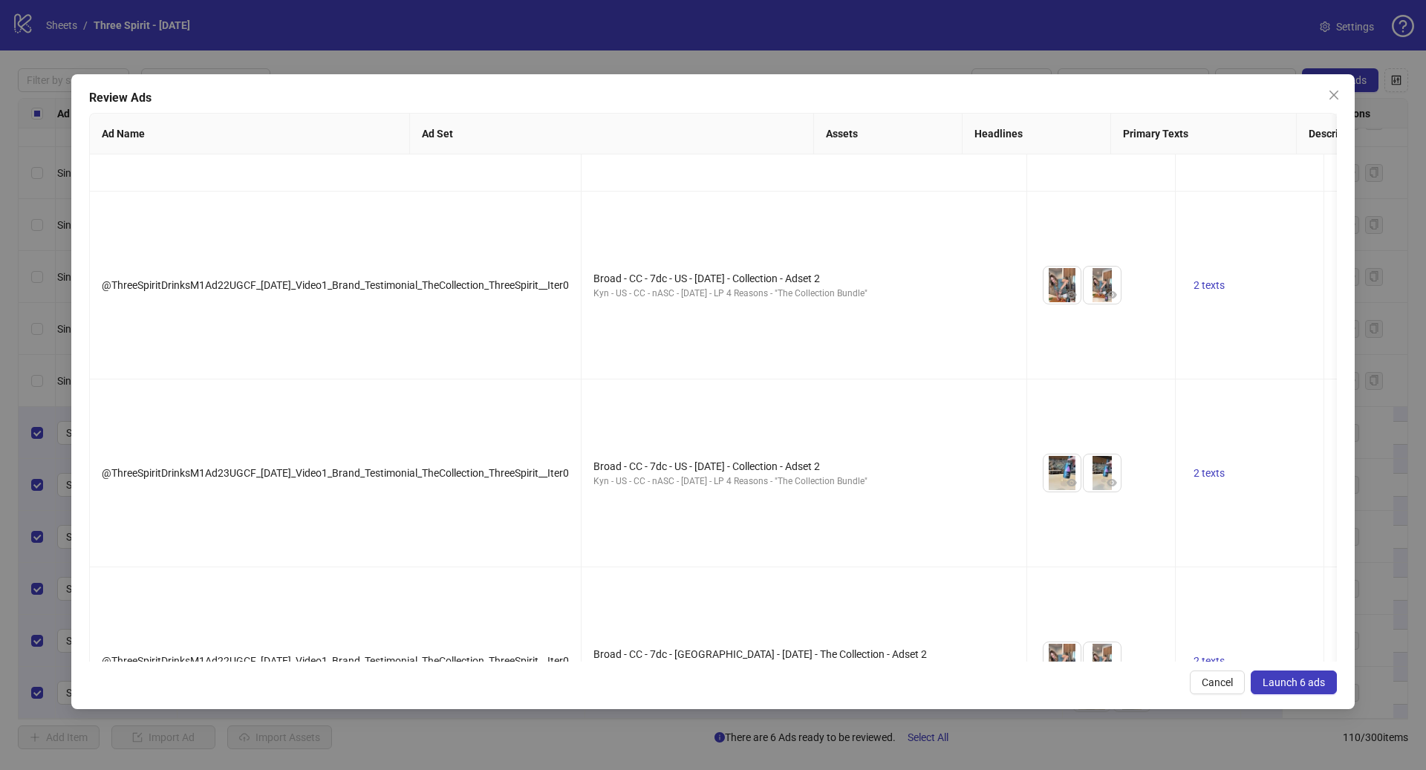
click at [1311, 686] on span "Launch 6 ads" at bounding box center [1294, 683] width 62 height 12
